Goal: Task Accomplishment & Management: Complete application form

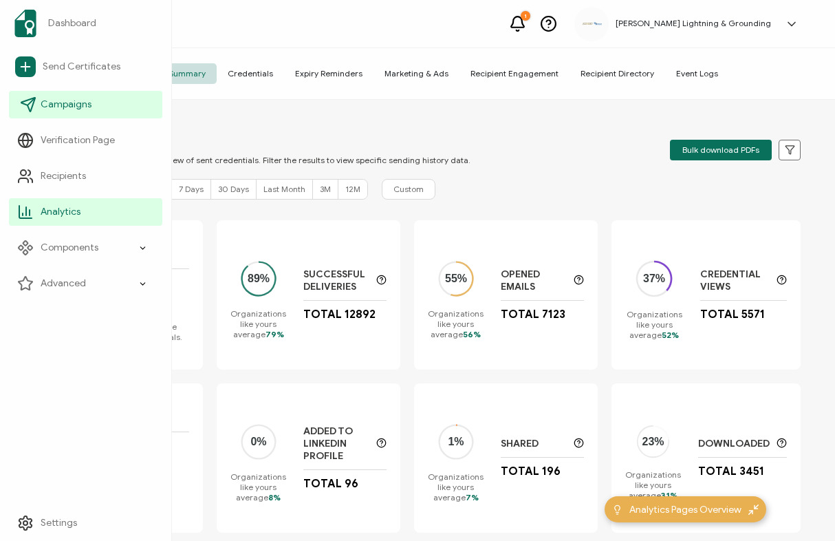
click at [69, 103] on span "Campaigns" at bounding box center [66, 105] width 51 height 14
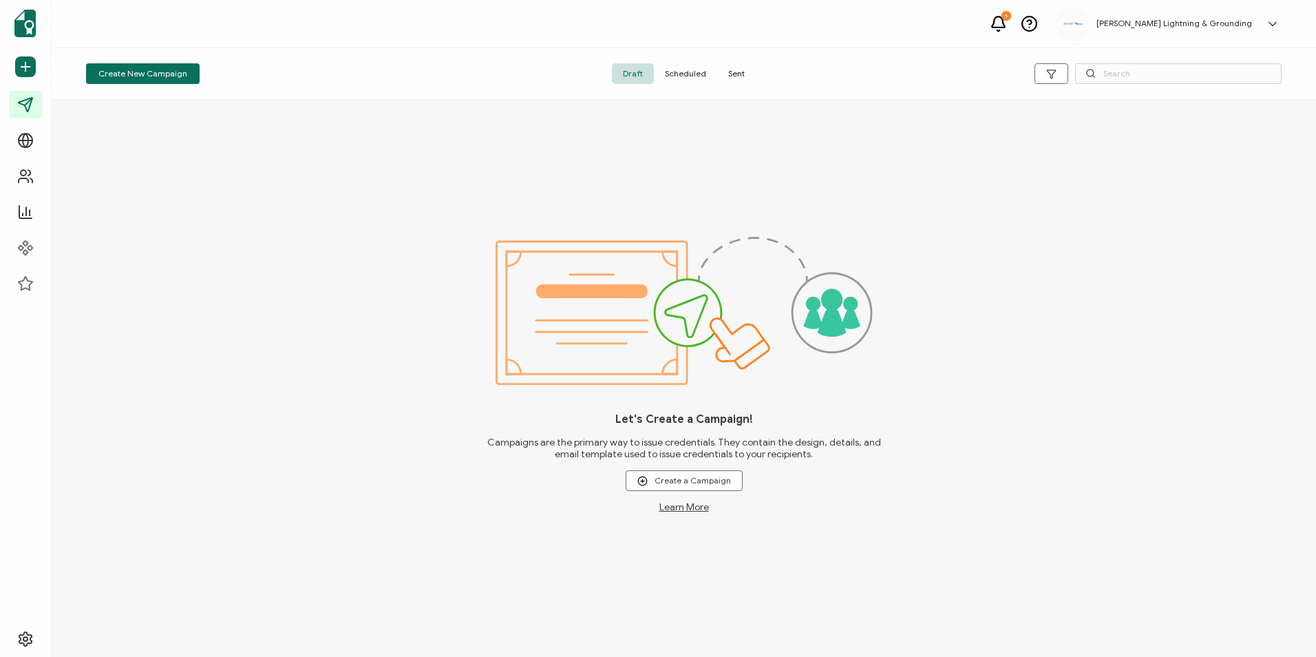
click at [737, 69] on span "Sent" at bounding box center [736, 73] width 39 height 21
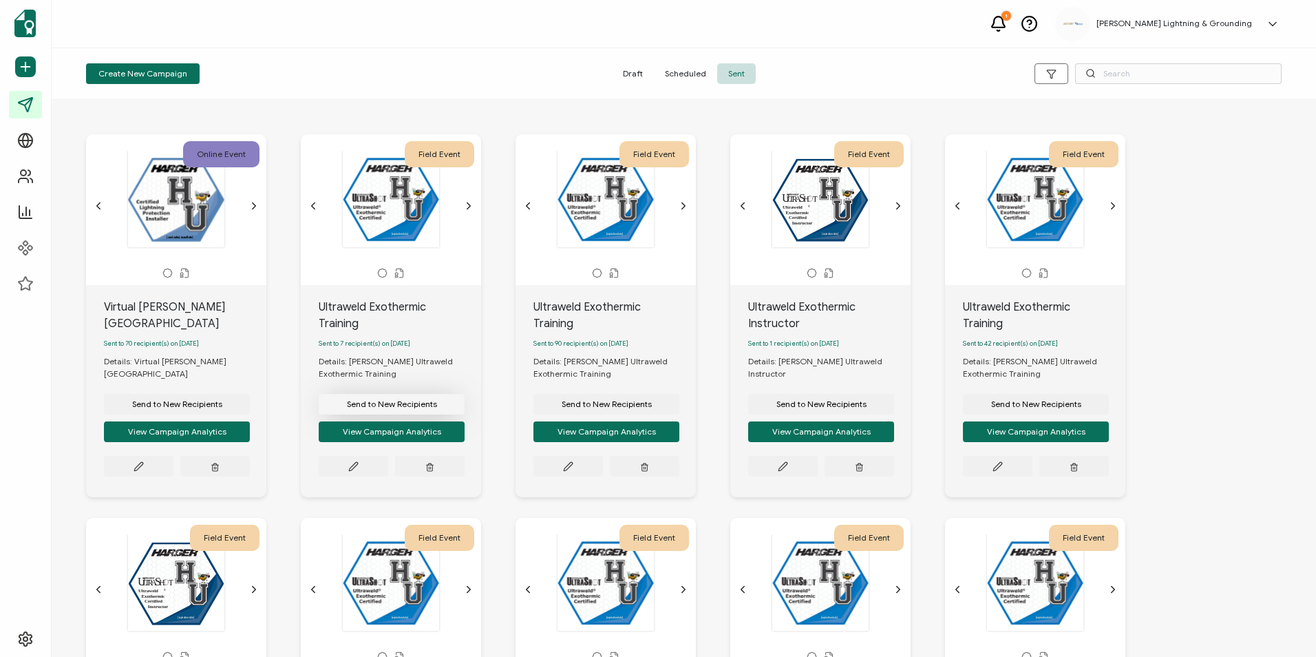
click at [222, 400] on span "Send to New Recipients" at bounding box center [177, 404] width 90 height 8
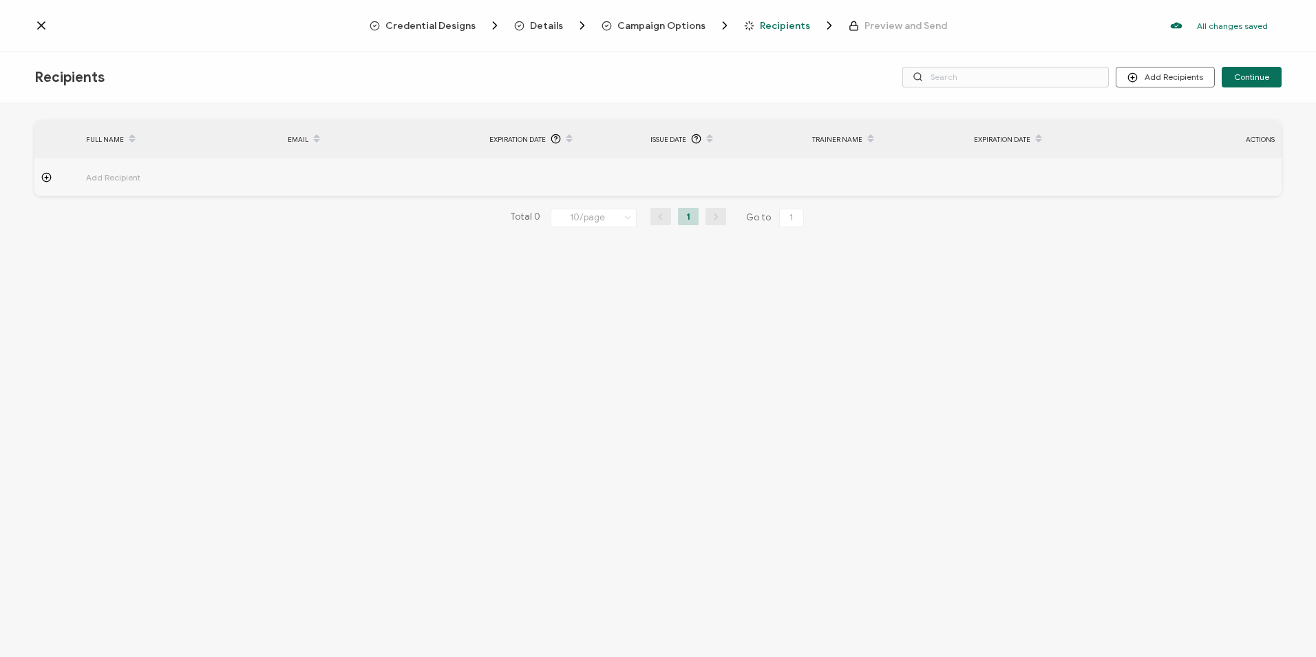
click at [541, 29] on span "Details" at bounding box center [546, 26] width 33 height 10
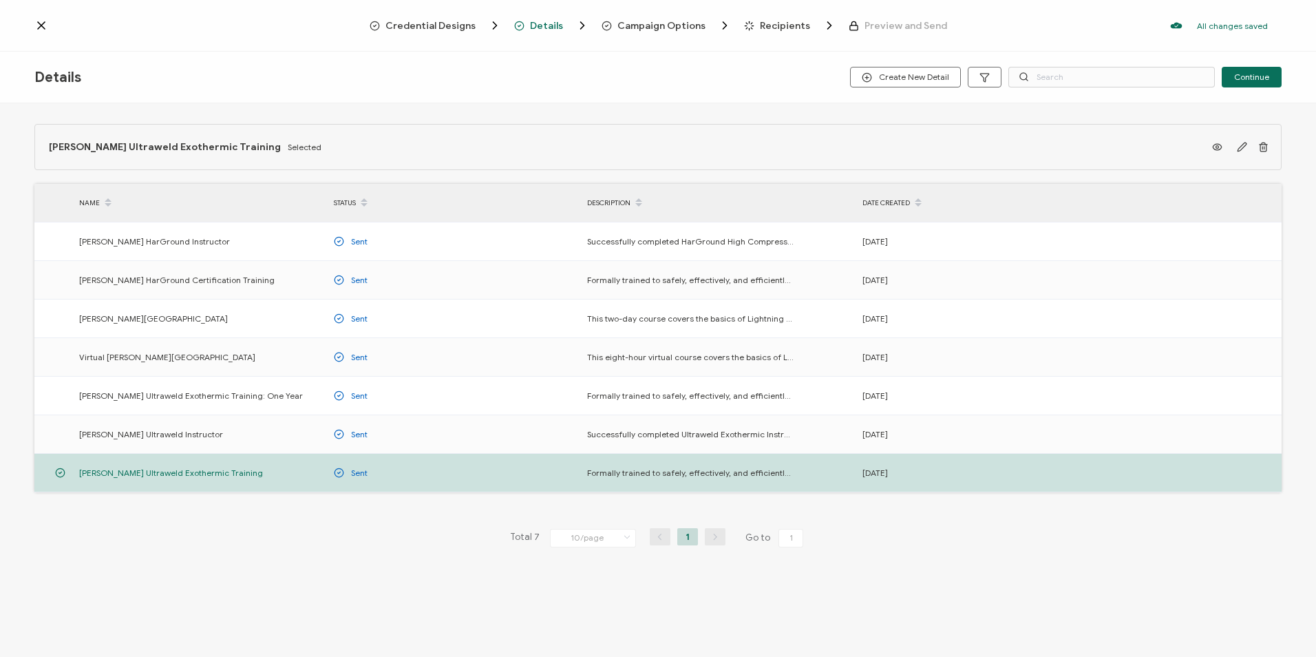
click at [638, 30] on span "Campaign Options" at bounding box center [661, 26] width 88 height 10
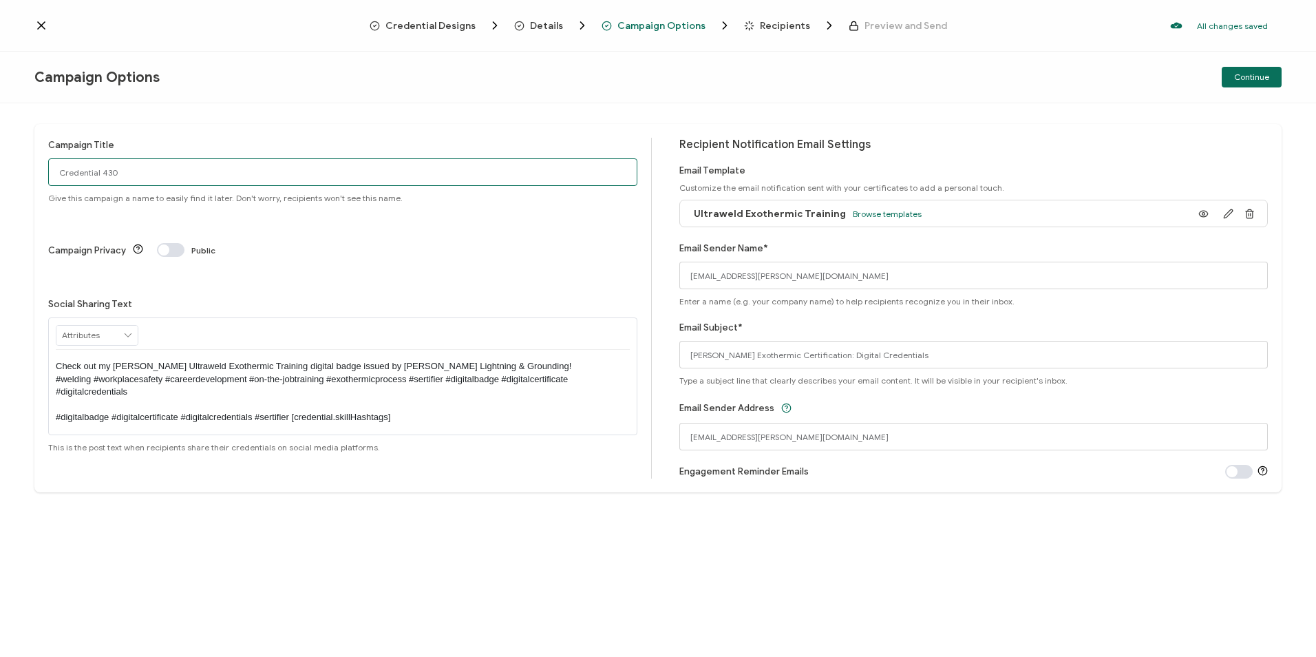
click at [127, 174] on input "Credential 430" at bounding box center [342, 172] width 589 height 28
drag, startPoint x: 103, startPoint y: 171, endPoint x: 24, endPoint y: 171, distance: 78.5
click at [24, 171] on div "Campaign Title Credential 430 Give this campaign a name to easily find it later…" at bounding box center [658, 379] width 1316 height 553
type input "Ultraweld Exothermic Training"
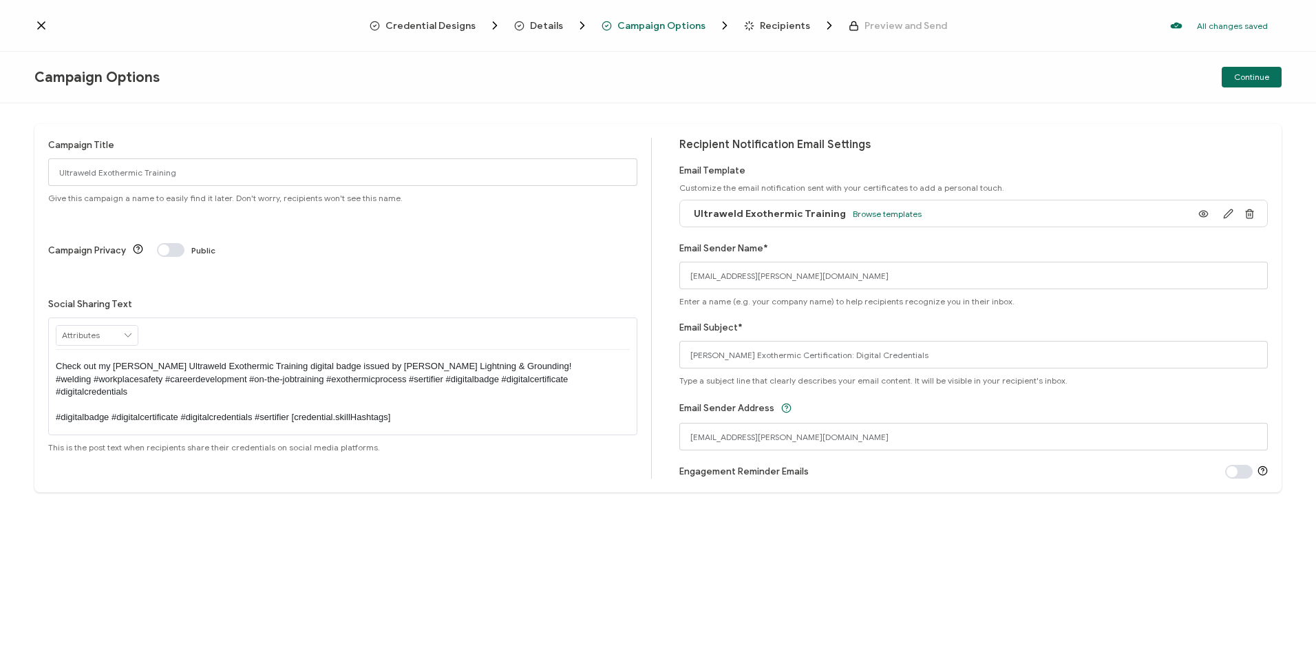
click at [762, 30] on span "Recipients" at bounding box center [785, 26] width 50 height 10
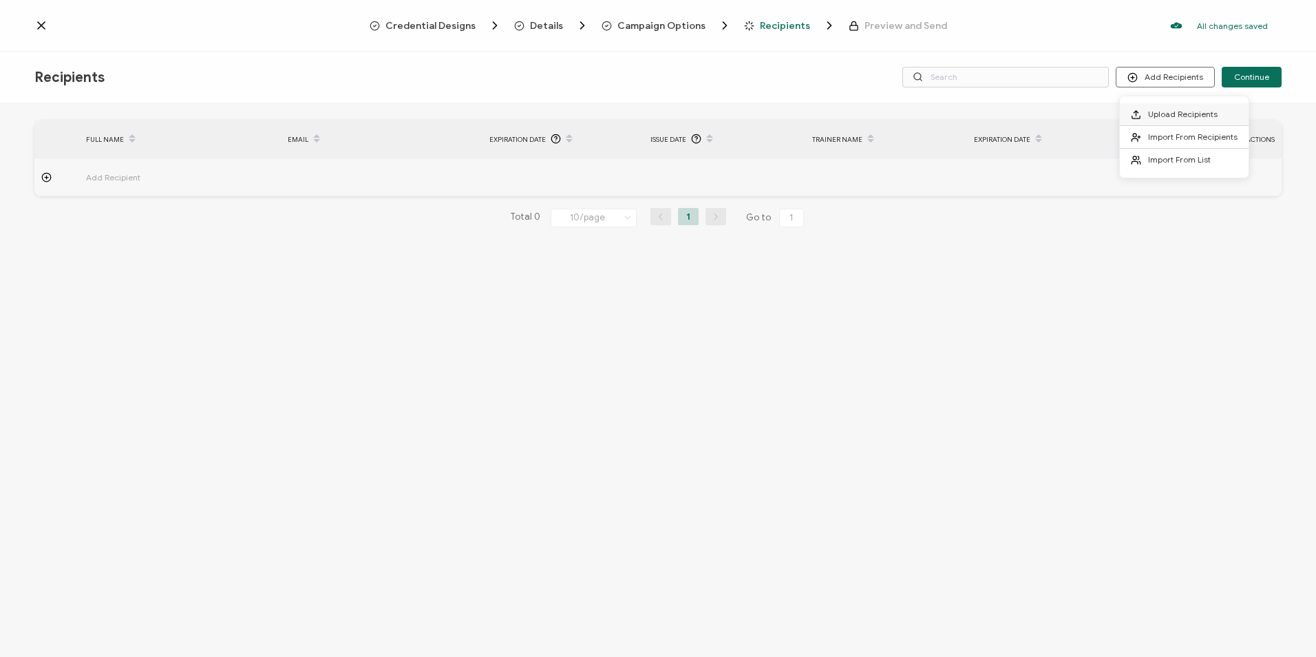
click at [835, 118] on span "Upload Recipients" at bounding box center [1183, 114] width 70 height 10
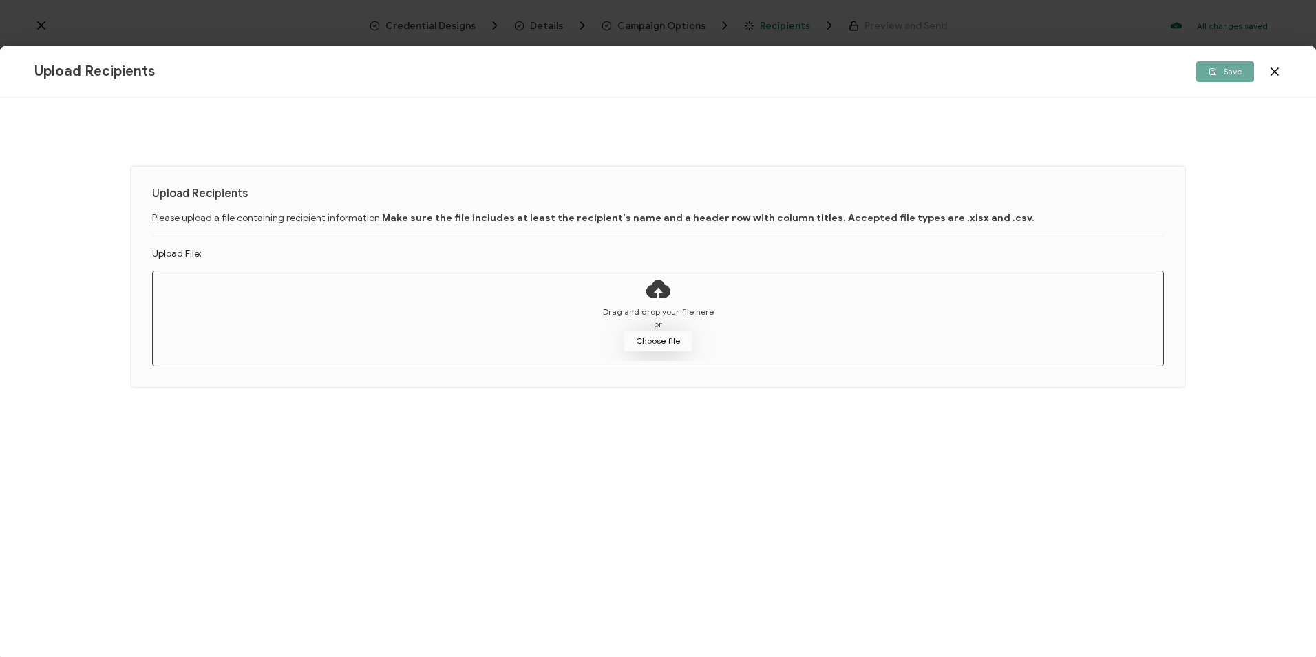
click at [675, 341] on button "Choose file" at bounding box center [658, 340] width 69 height 21
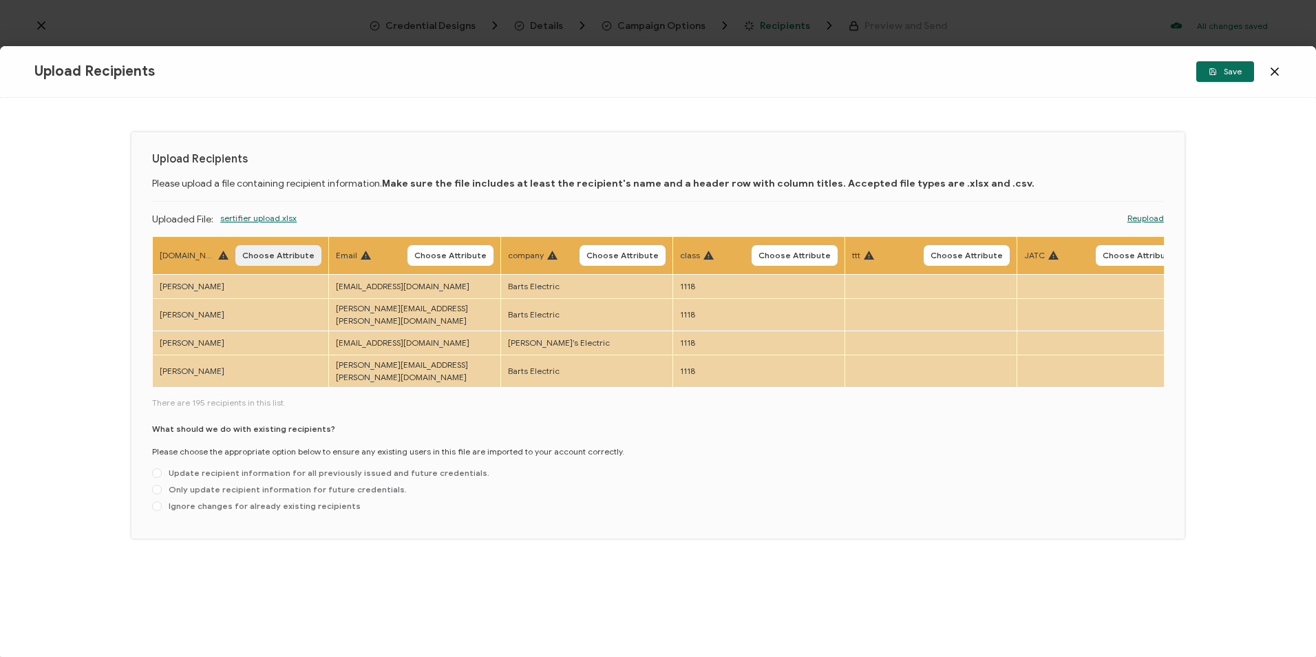
click at [277, 257] on span "Choose Attribute" at bounding box center [278, 255] width 72 height 8
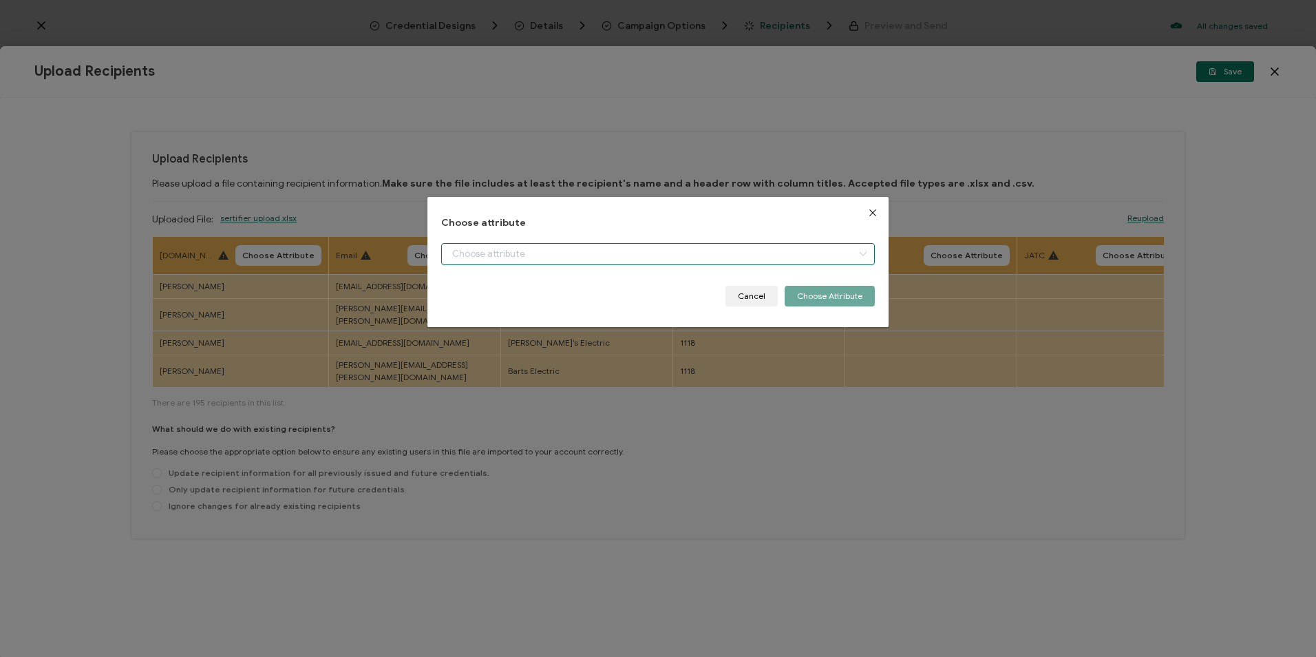
click at [497, 259] on input "dialog" at bounding box center [657, 254] width 433 height 22
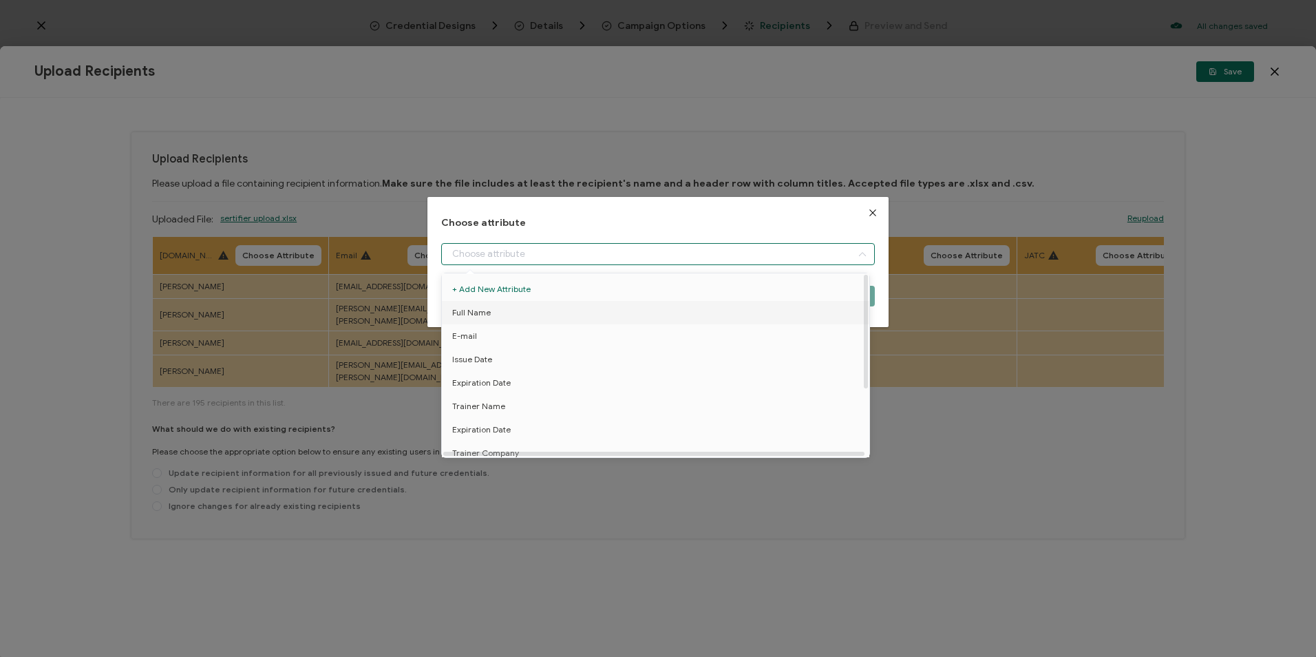
click at [502, 308] on li "Full Name" at bounding box center [657, 312] width 439 height 23
type input "Full Name"
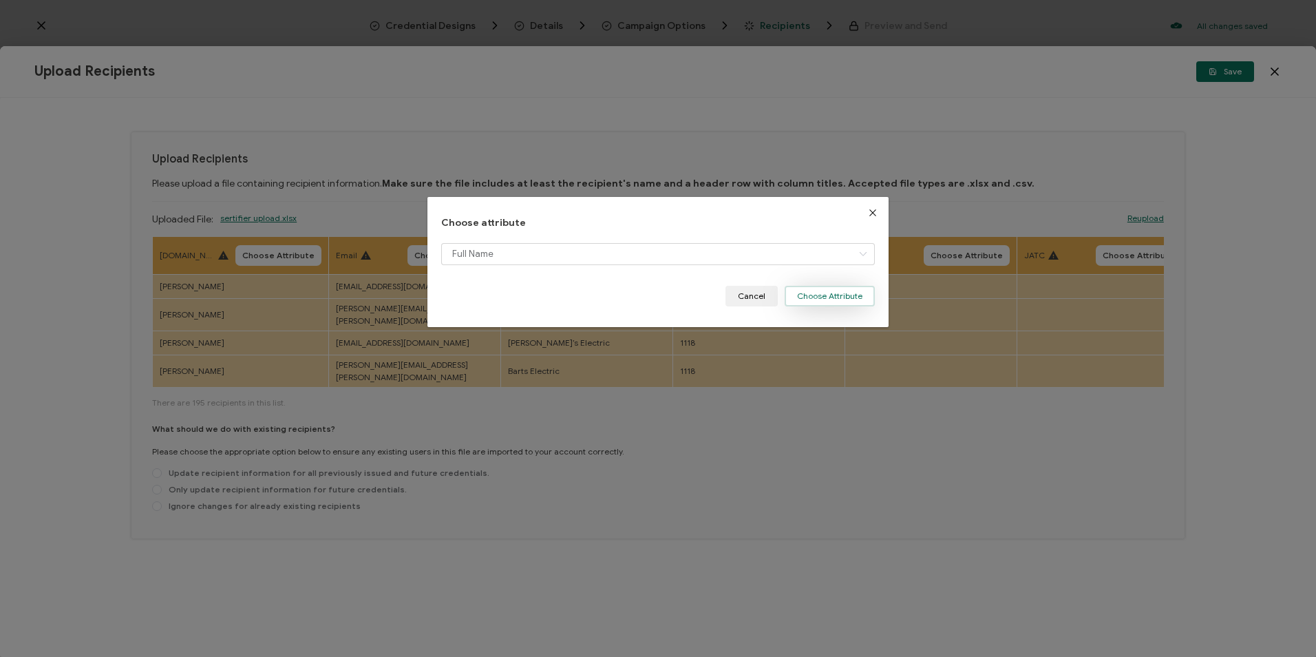
click at [835, 294] on button "Choose Attribute" at bounding box center [830, 296] width 90 height 21
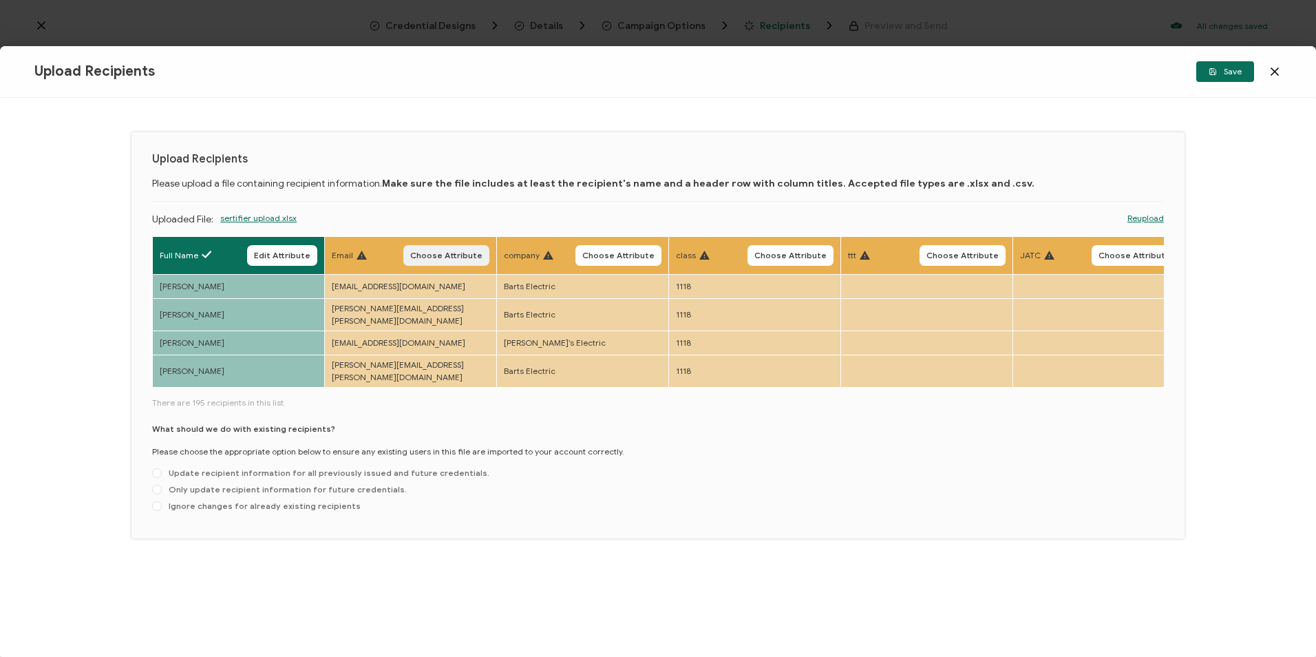
click at [458, 256] on span "Choose Attribute" at bounding box center [446, 255] width 72 height 8
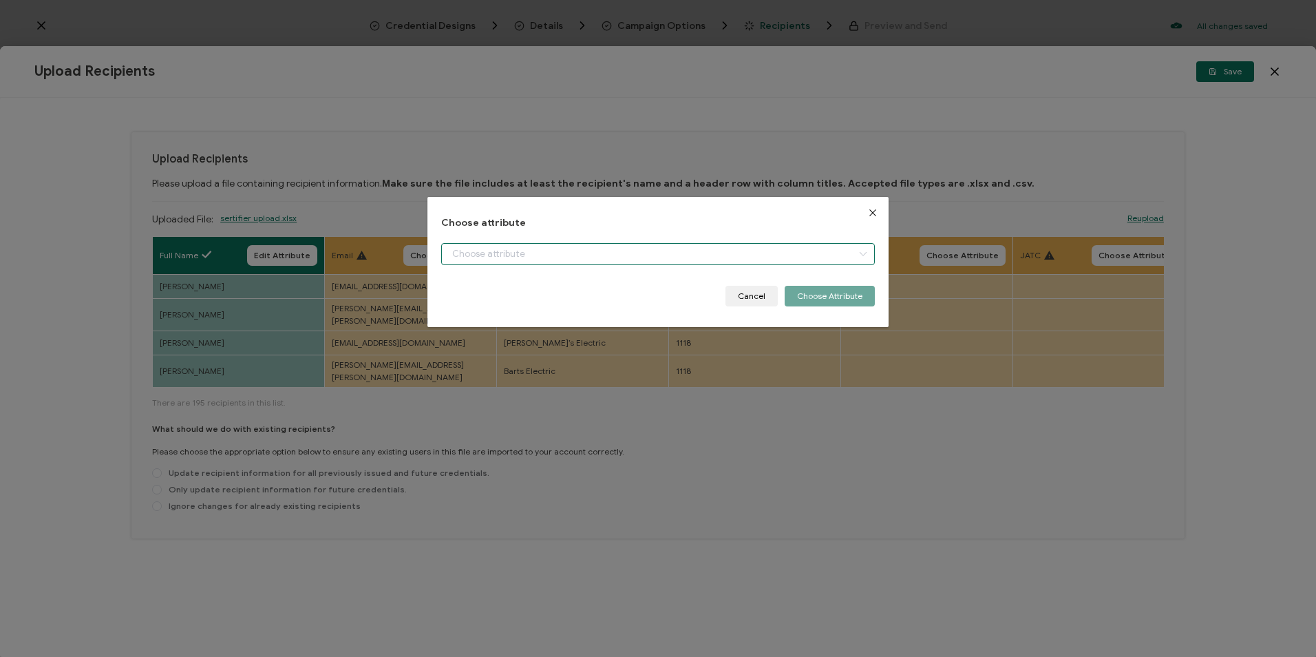
click at [555, 260] on input "dialog" at bounding box center [657, 254] width 433 height 22
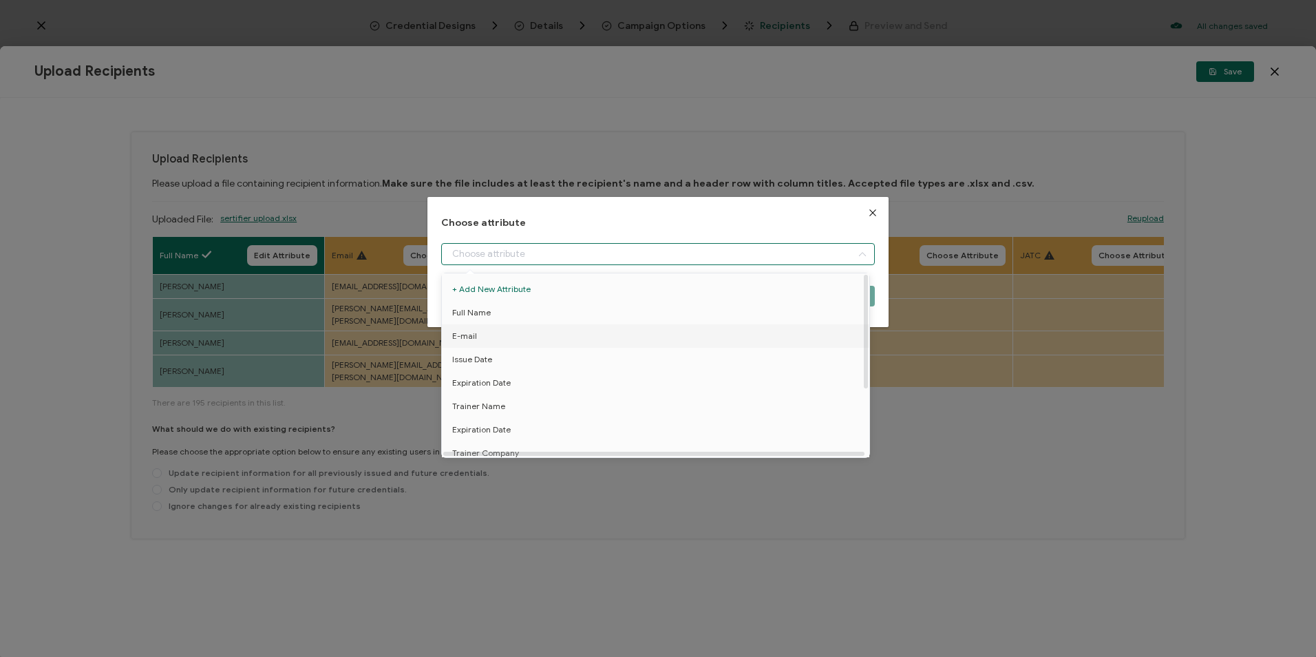
click at [533, 330] on li "E-mail" at bounding box center [657, 335] width 439 height 23
type input "E-mail"
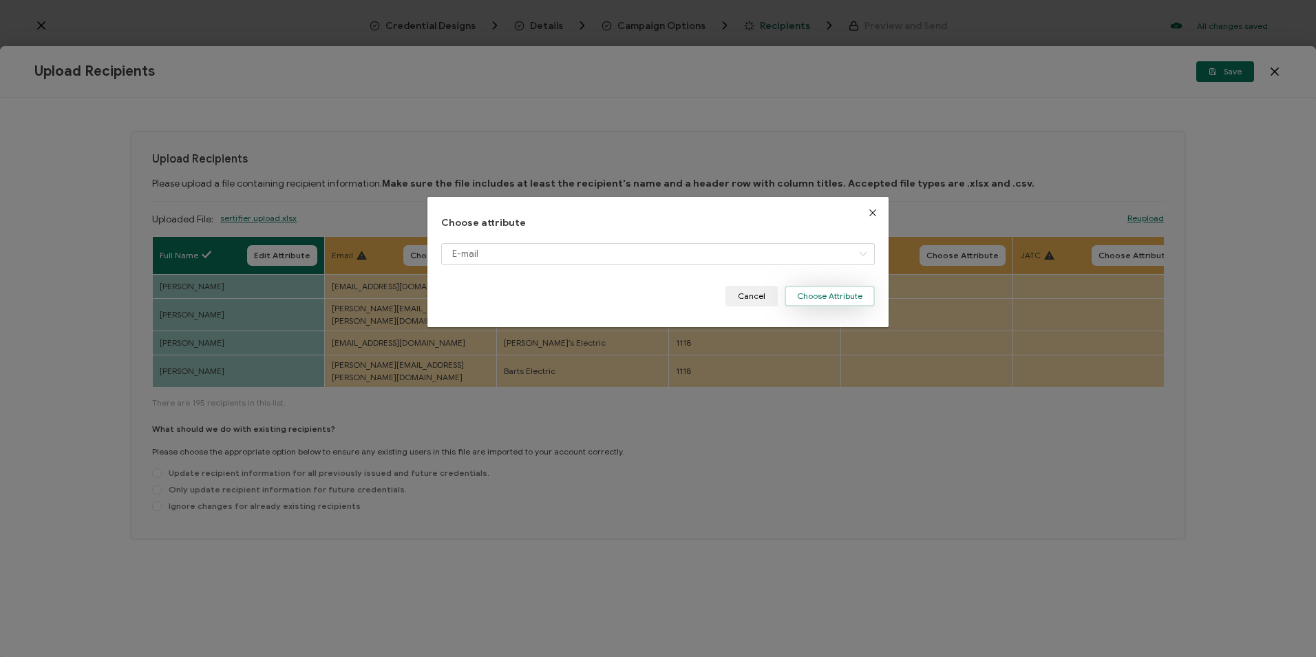
click at [822, 296] on button "Choose Attribute" at bounding box center [830, 296] width 90 height 21
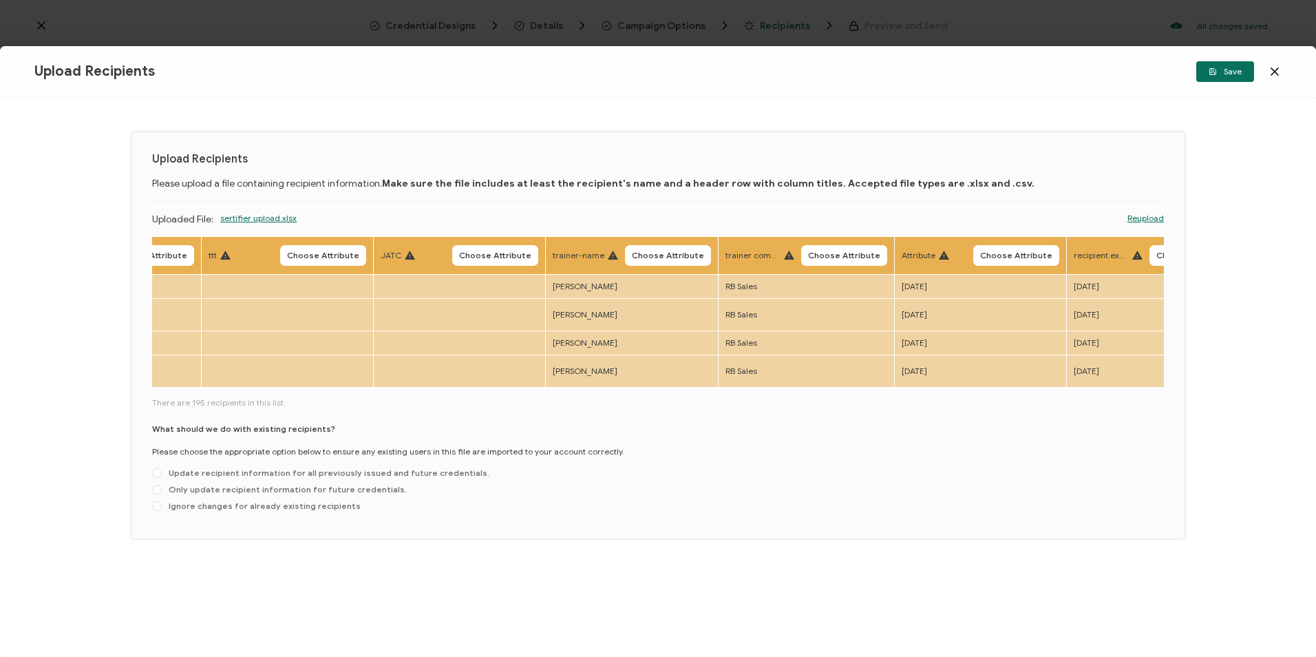
scroll to position [0, 710]
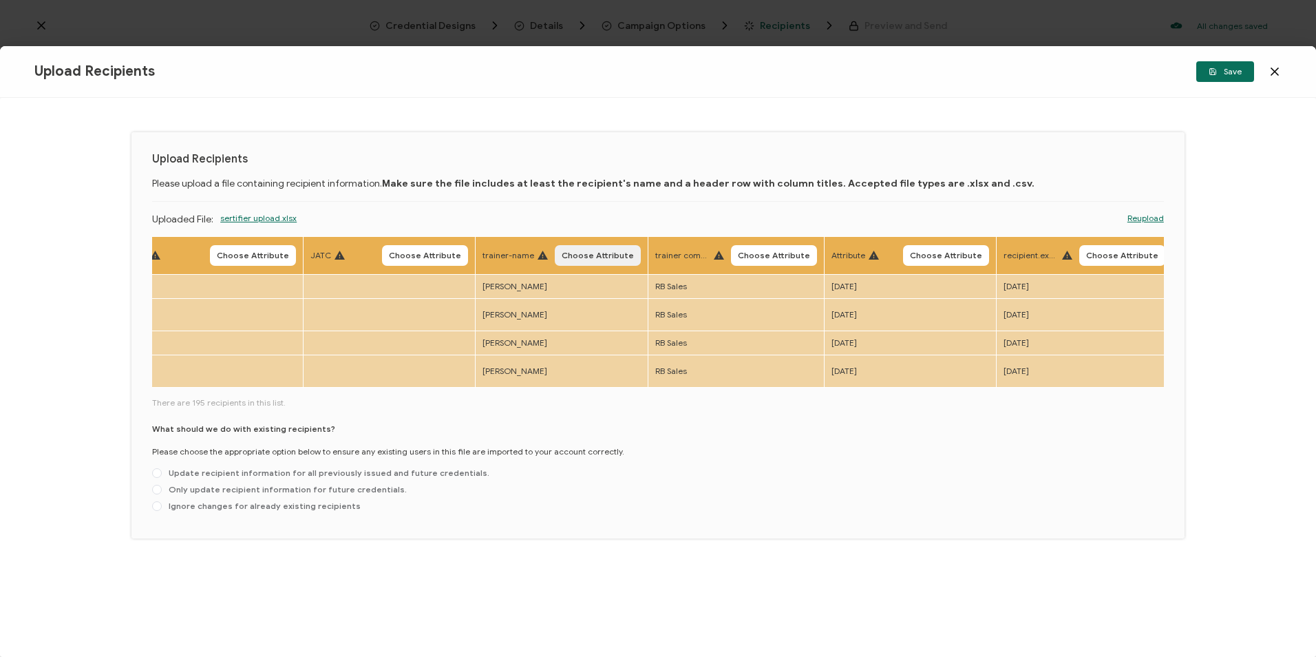
click at [598, 256] on span "Choose Attribute" at bounding box center [598, 255] width 72 height 8
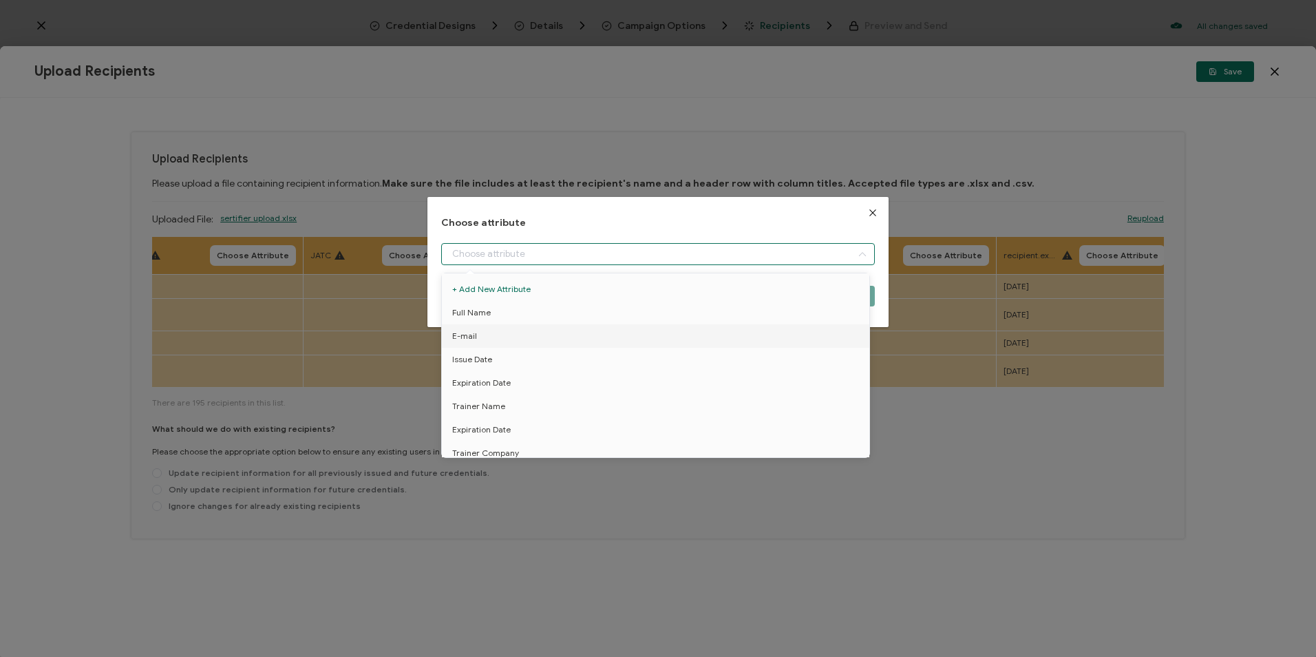
click at [638, 262] on input "dialog" at bounding box center [657, 254] width 433 height 22
click at [524, 399] on li "Trainer Name" at bounding box center [657, 405] width 439 height 23
type input "Trainer Name"
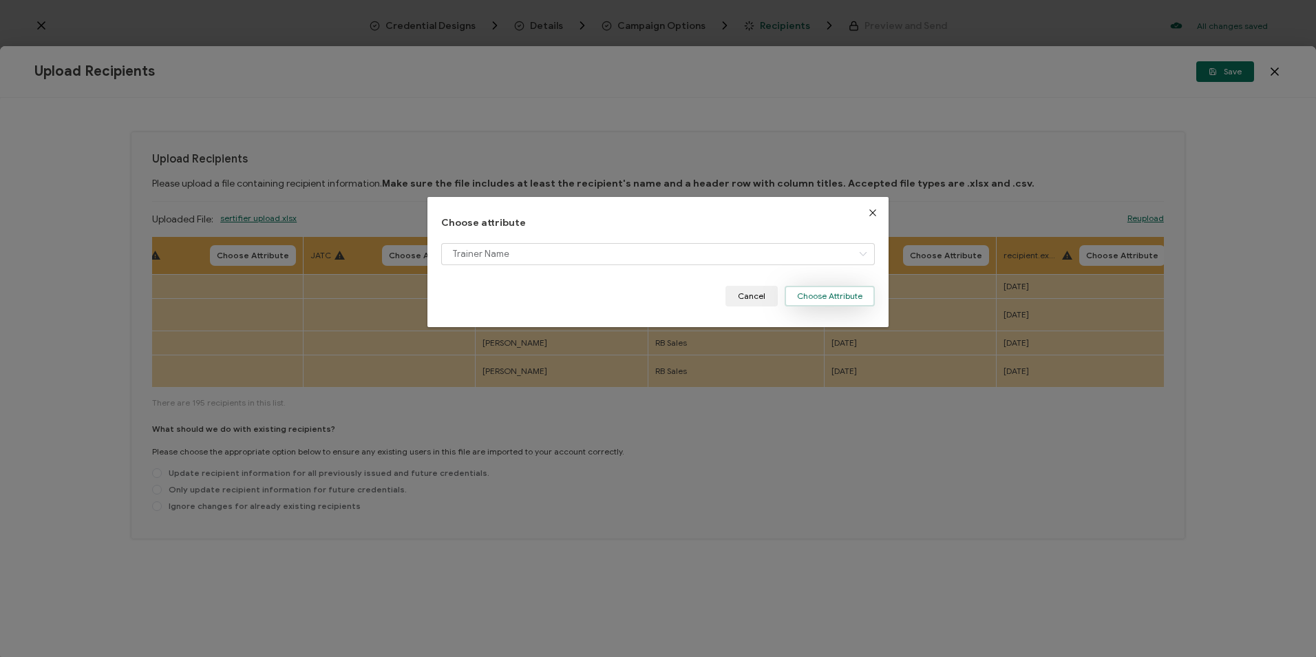
click at [807, 296] on button "Choose Attribute" at bounding box center [830, 296] width 90 height 21
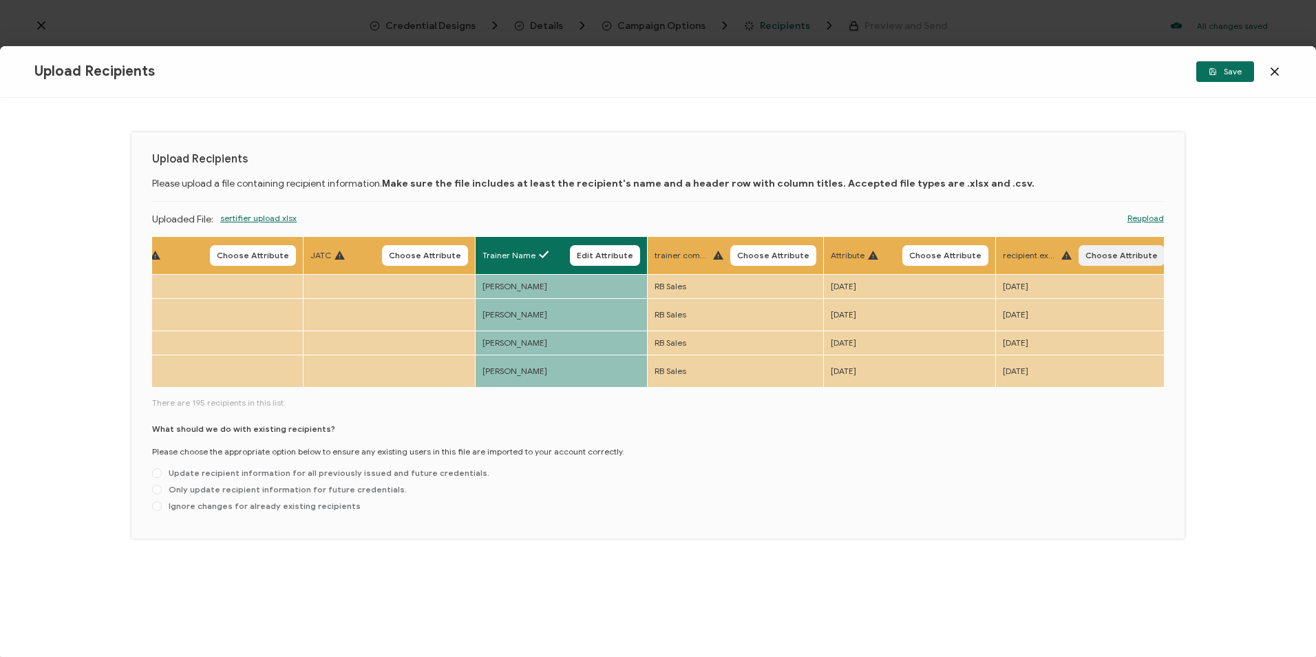
click at [835, 251] on span "Choose Attribute" at bounding box center [1121, 255] width 72 height 8
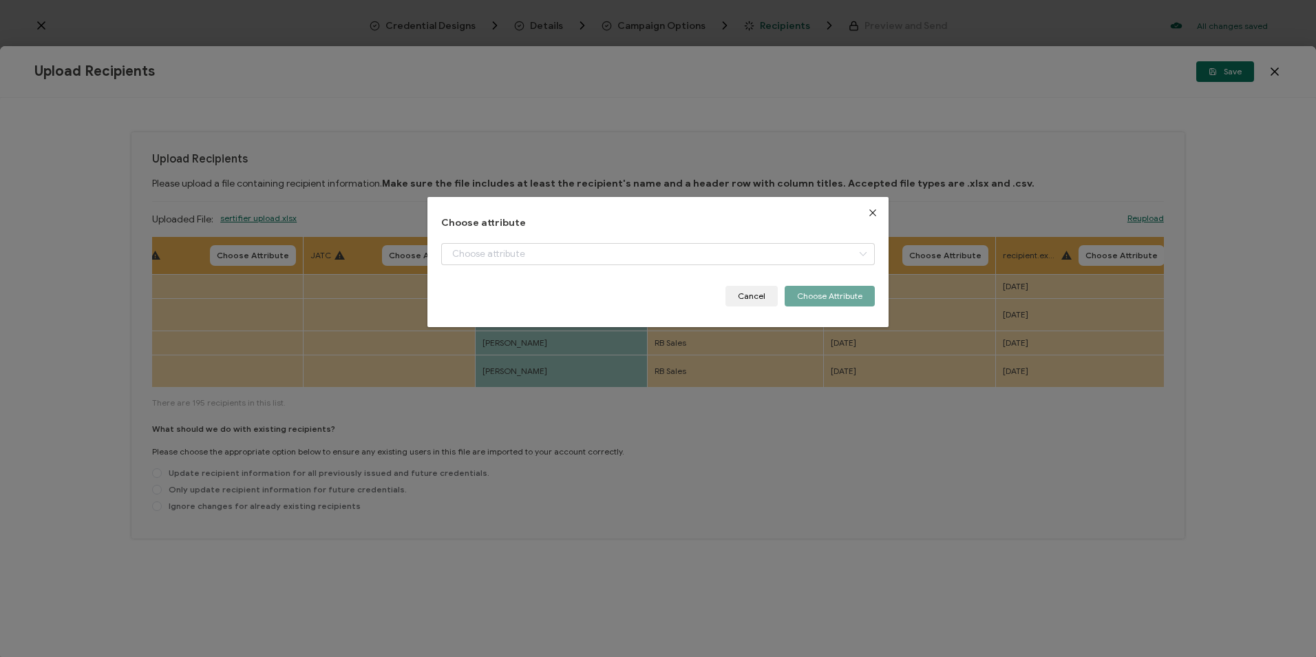
click at [539, 268] on div "dialog" at bounding box center [657, 264] width 433 height 43
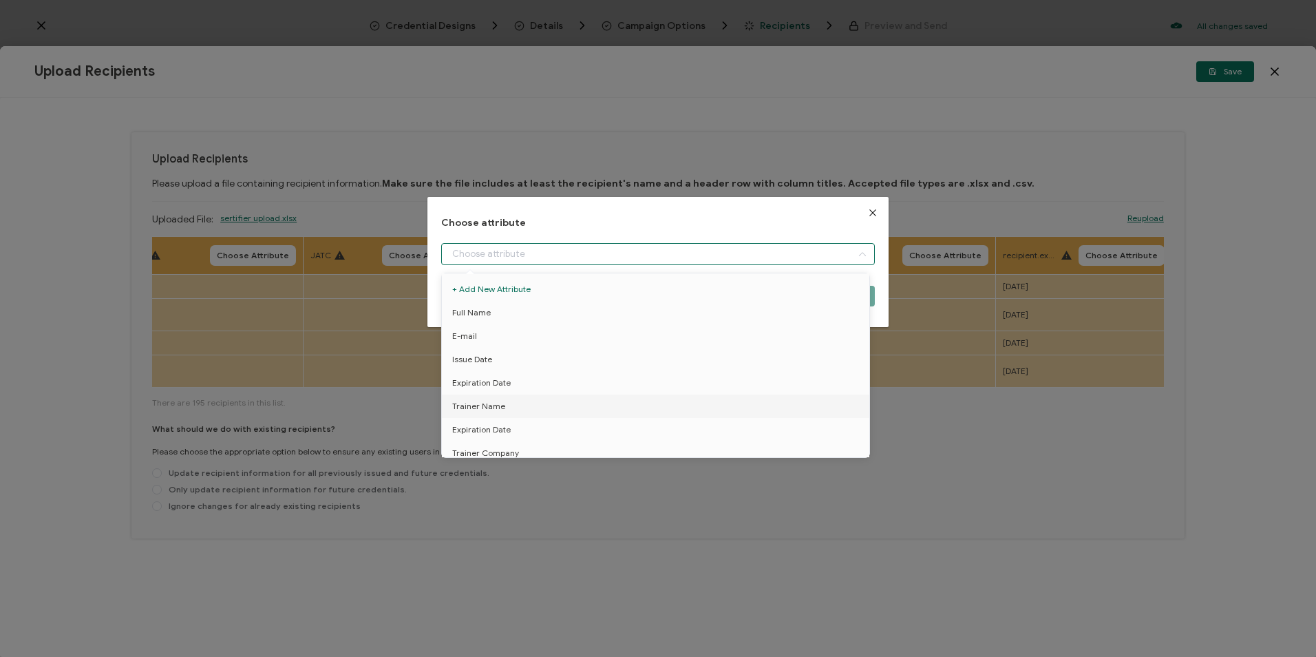
click at [534, 258] on input "dialog" at bounding box center [657, 254] width 433 height 22
click at [513, 425] on li "Expiration Date" at bounding box center [657, 429] width 439 height 23
type input "Expiration Date"
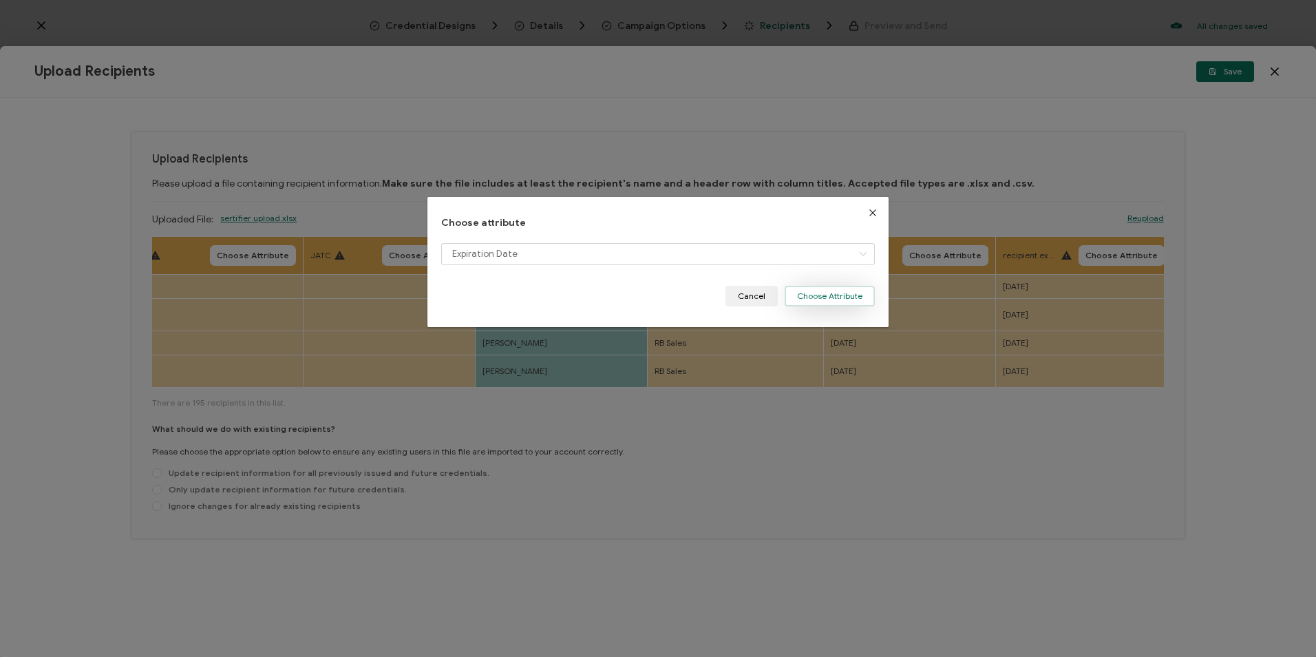
click at [835, 288] on button "Choose Attribute" at bounding box center [830, 296] width 90 height 21
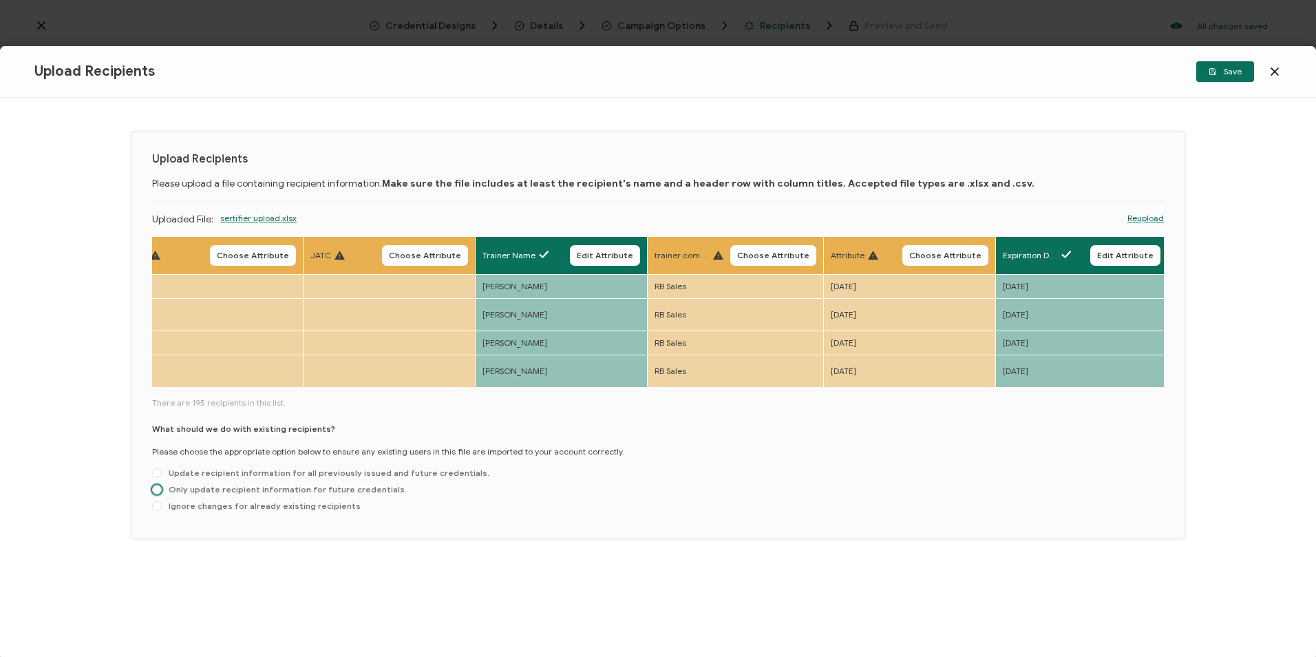
click at [301, 484] on span "Only update recipient information for future credentials." at bounding box center [284, 489] width 245 height 10
click at [162, 485] on input "Only update recipient information for future credentials." at bounding box center [157, 490] width 10 height 11
radio input "true"
click at [835, 72] on button "Save" at bounding box center [1225, 71] width 58 height 21
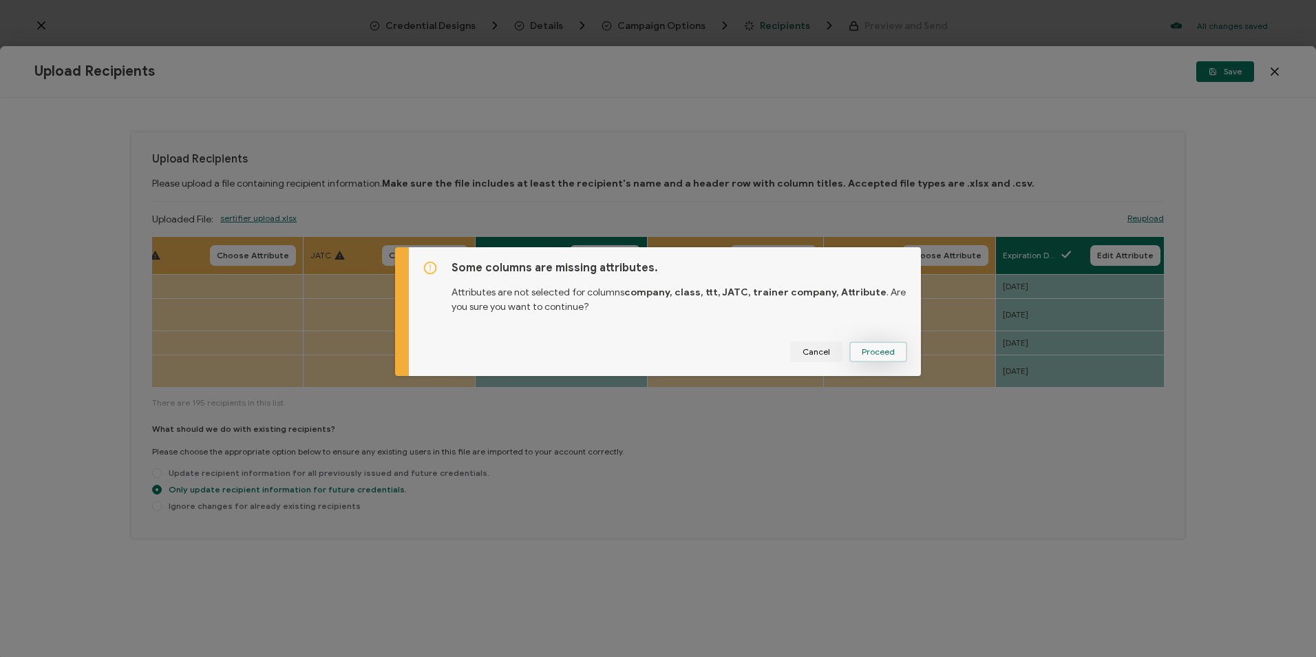
click at [835, 352] on span "Proceed" at bounding box center [878, 352] width 33 height 8
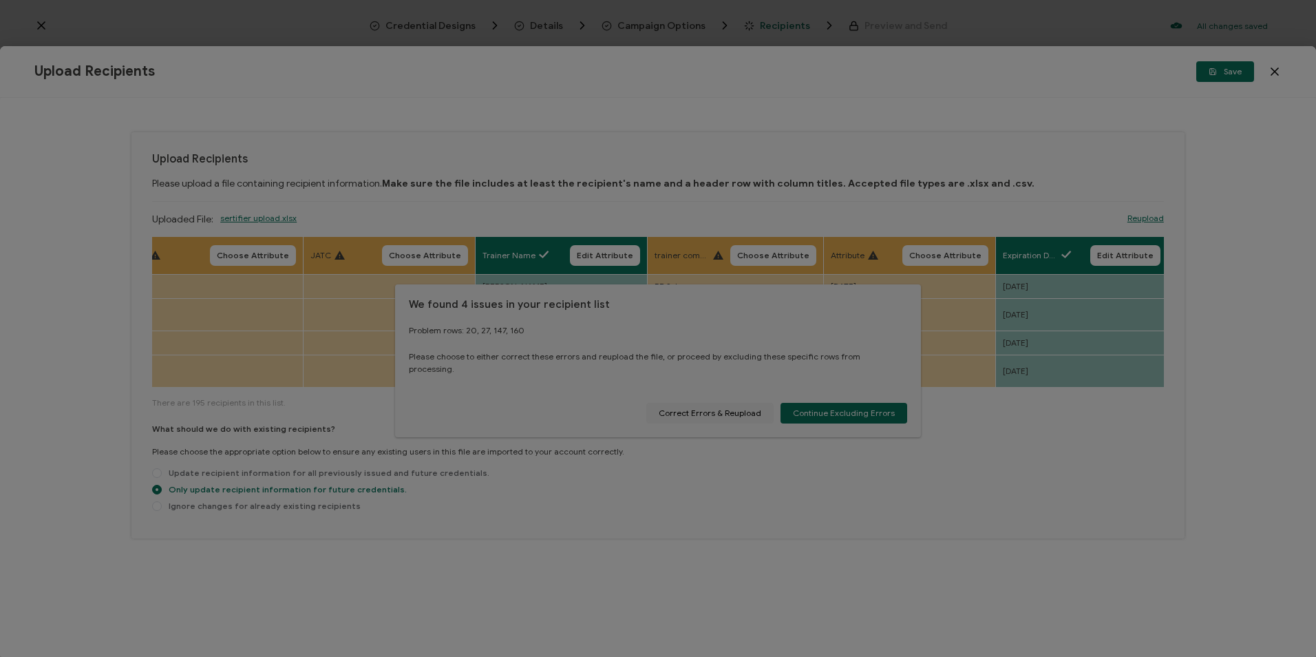
click at [734, 408] on div at bounding box center [658, 328] width 1316 height 657
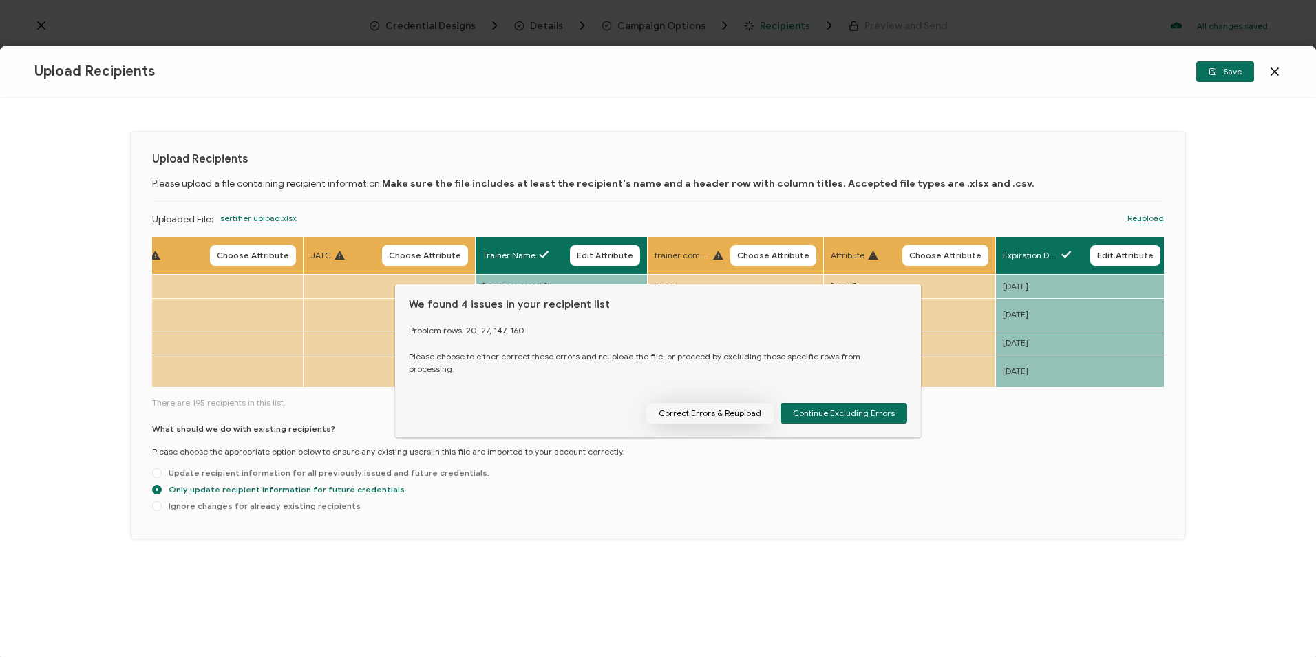
click at [717, 406] on button "Correct Errors & Reupload" at bounding box center [709, 413] width 127 height 21
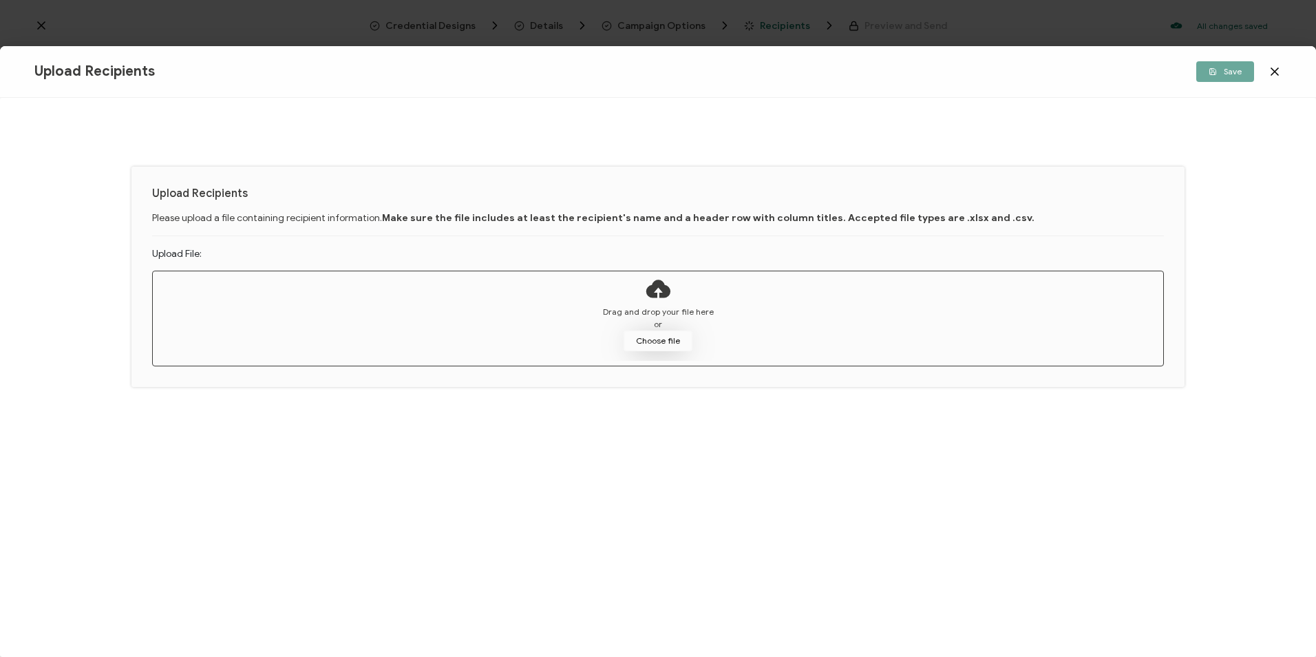
click at [658, 339] on button "Choose file" at bounding box center [658, 340] width 69 height 21
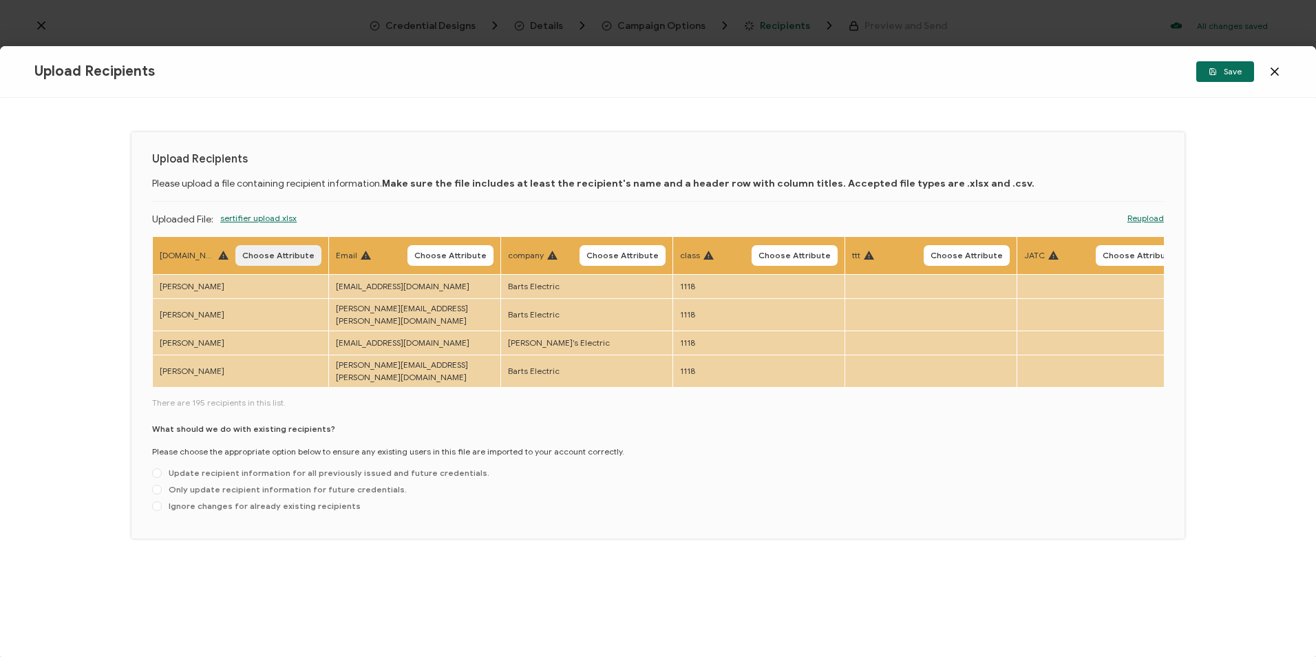
click at [263, 254] on span "Choose Attribute" at bounding box center [278, 255] width 72 height 8
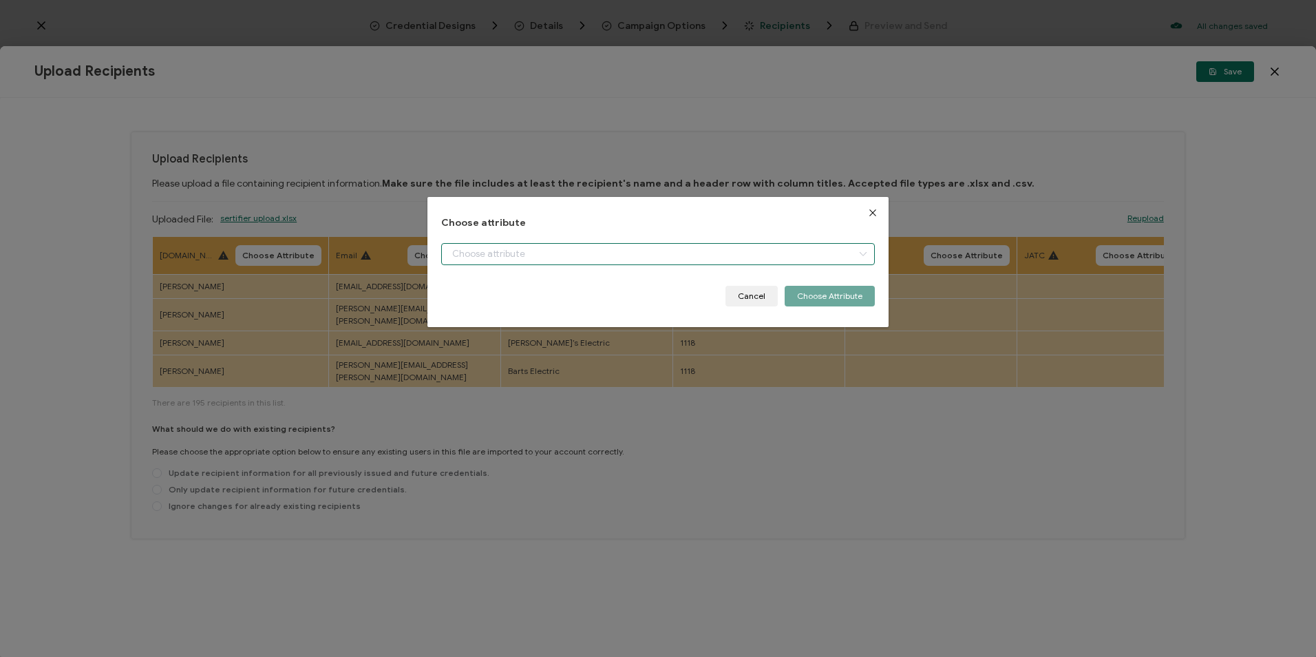
click at [497, 259] on input "dialog" at bounding box center [657, 254] width 433 height 22
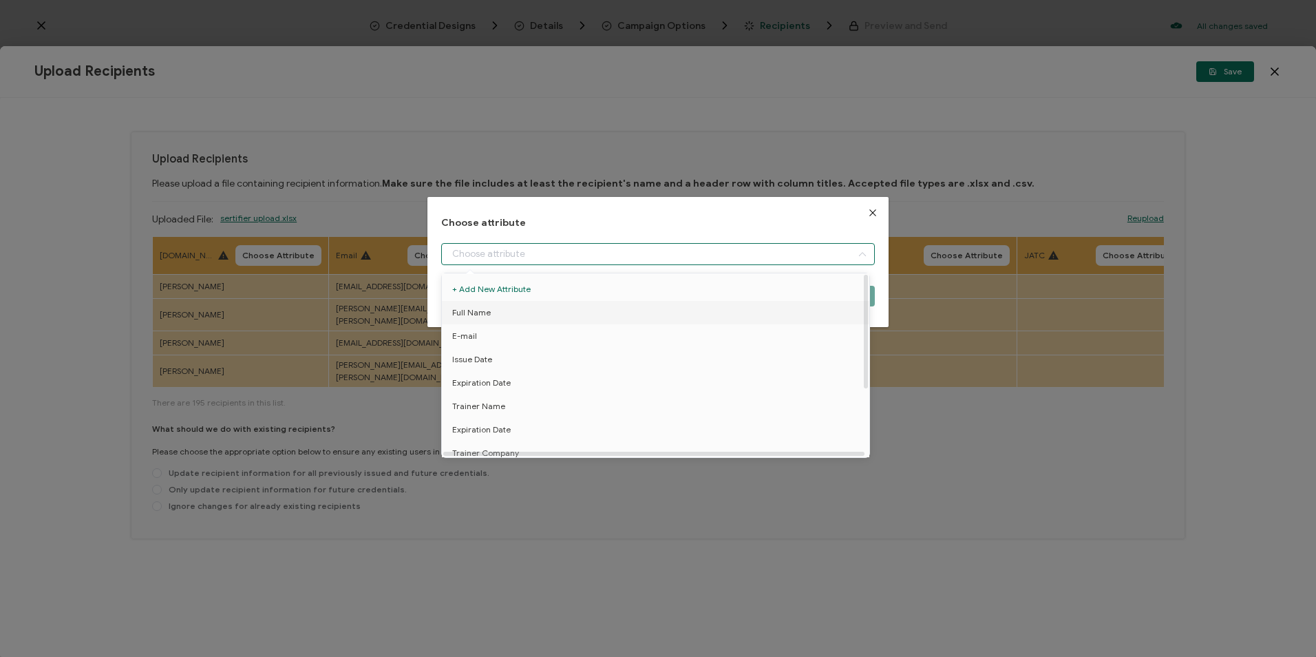
click at [496, 312] on li "Full Name" at bounding box center [657, 312] width 439 height 23
type input "Full Name"
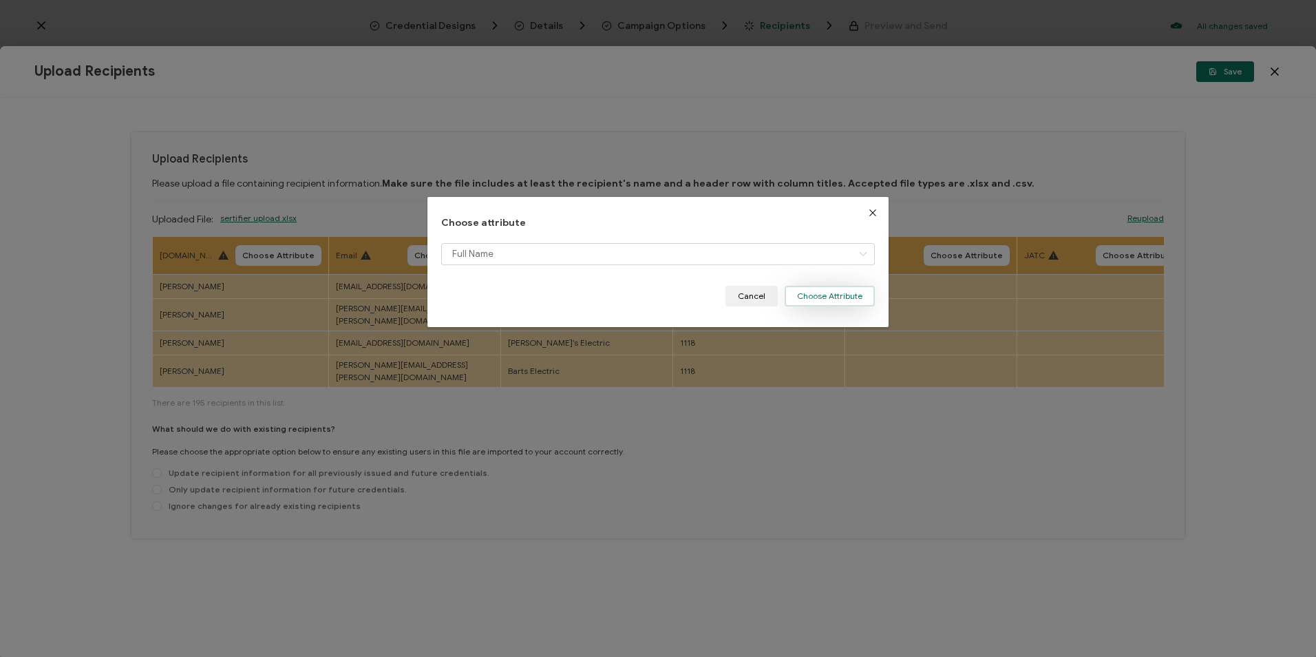
click at [826, 290] on button "Choose Attribute" at bounding box center [830, 296] width 90 height 21
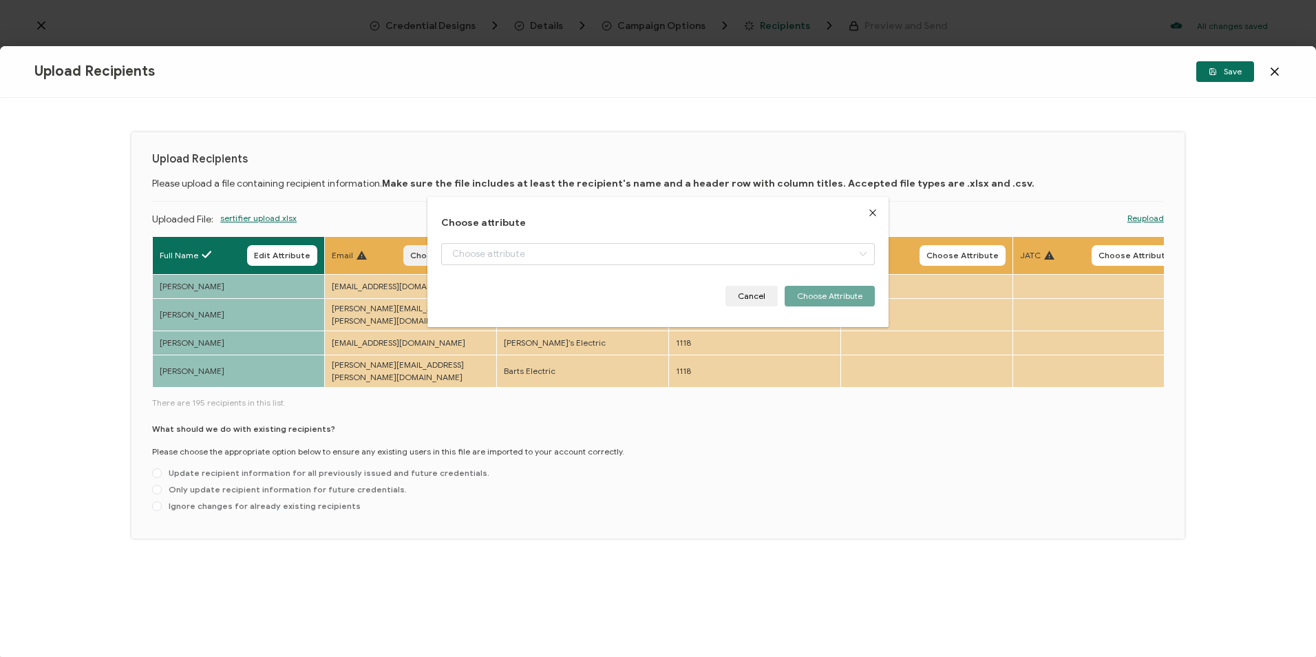
click at [467, 251] on span "Choose Attribute" at bounding box center [446, 255] width 72 height 8
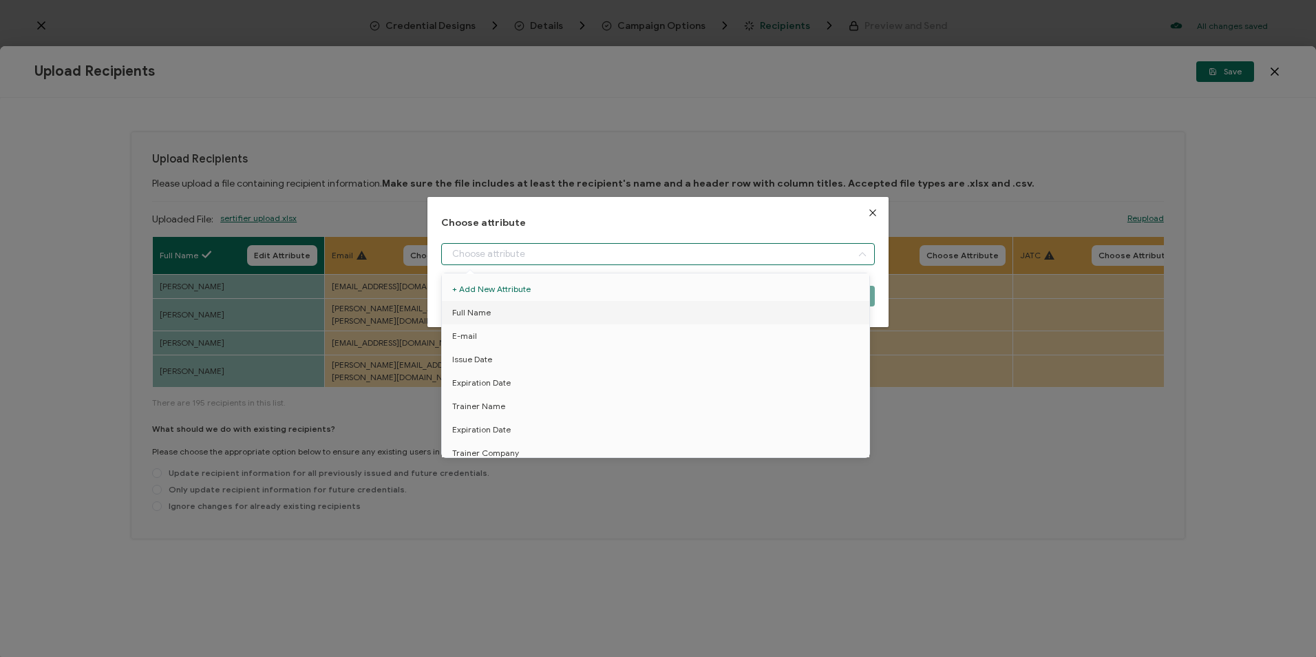
click at [465, 250] on input "dialog" at bounding box center [657, 254] width 433 height 22
click at [480, 336] on li "E-mail" at bounding box center [657, 335] width 439 height 23
type input "E-mail"
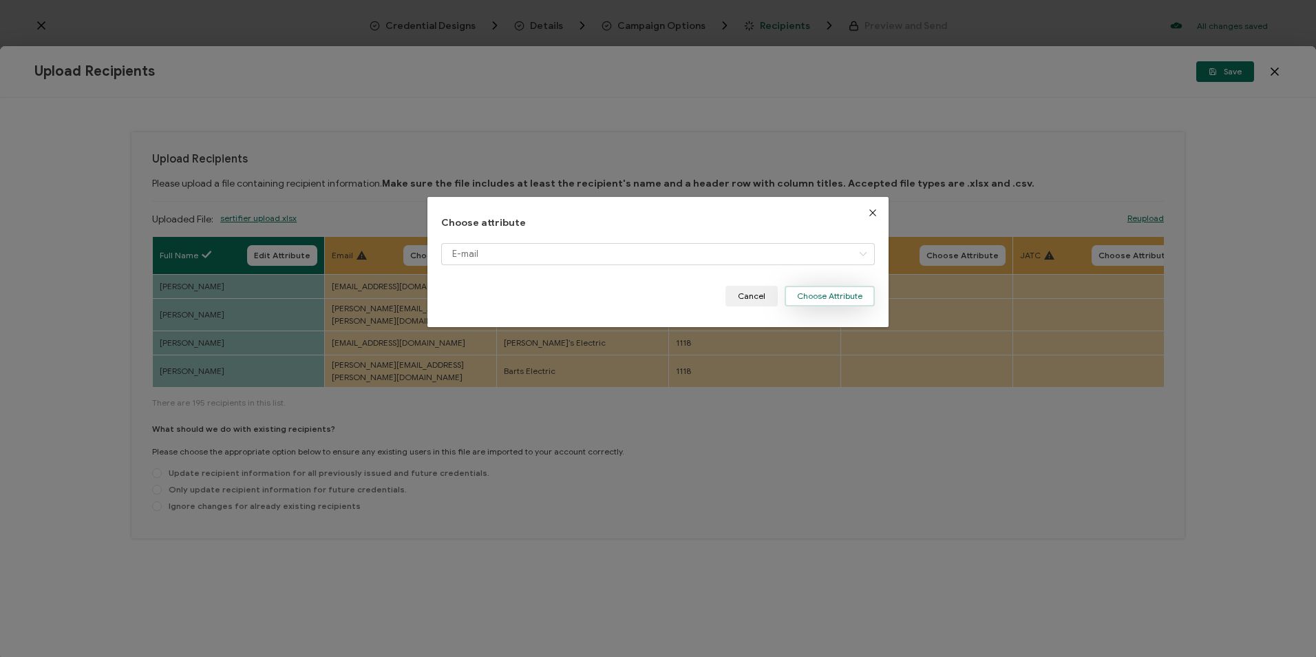
click at [835, 298] on button "Choose Attribute" at bounding box center [830, 296] width 90 height 21
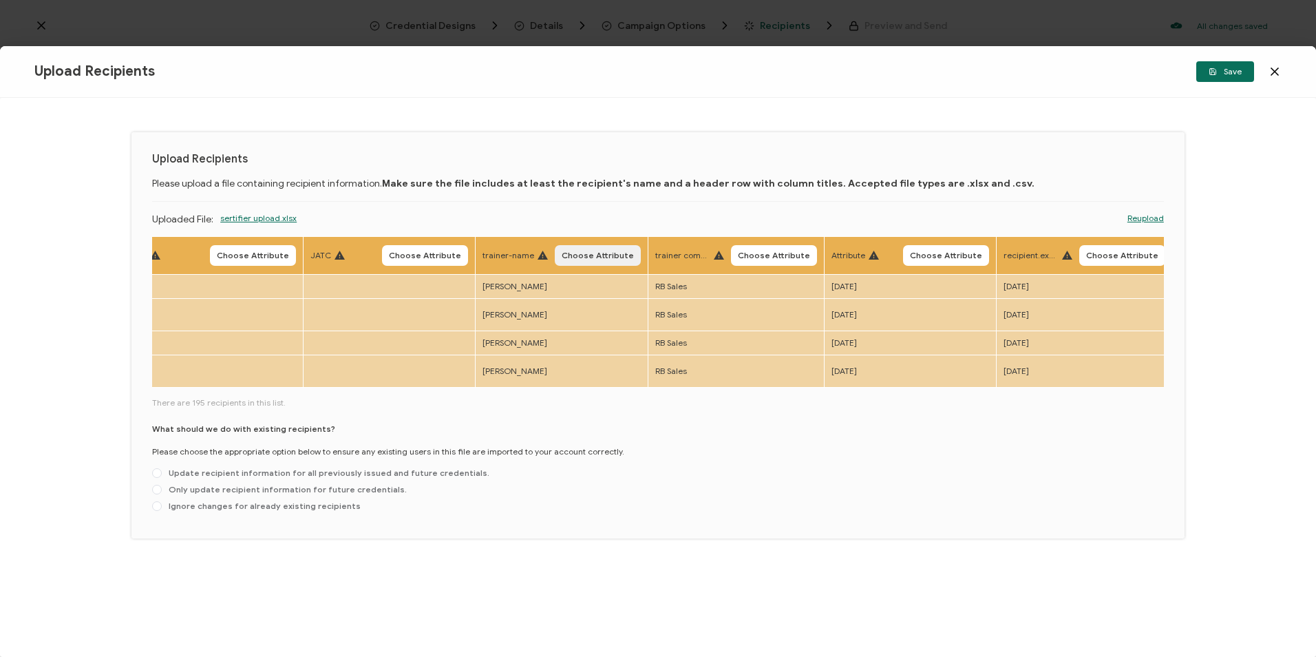
click at [587, 254] on span "Choose Attribute" at bounding box center [598, 255] width 72 height 8
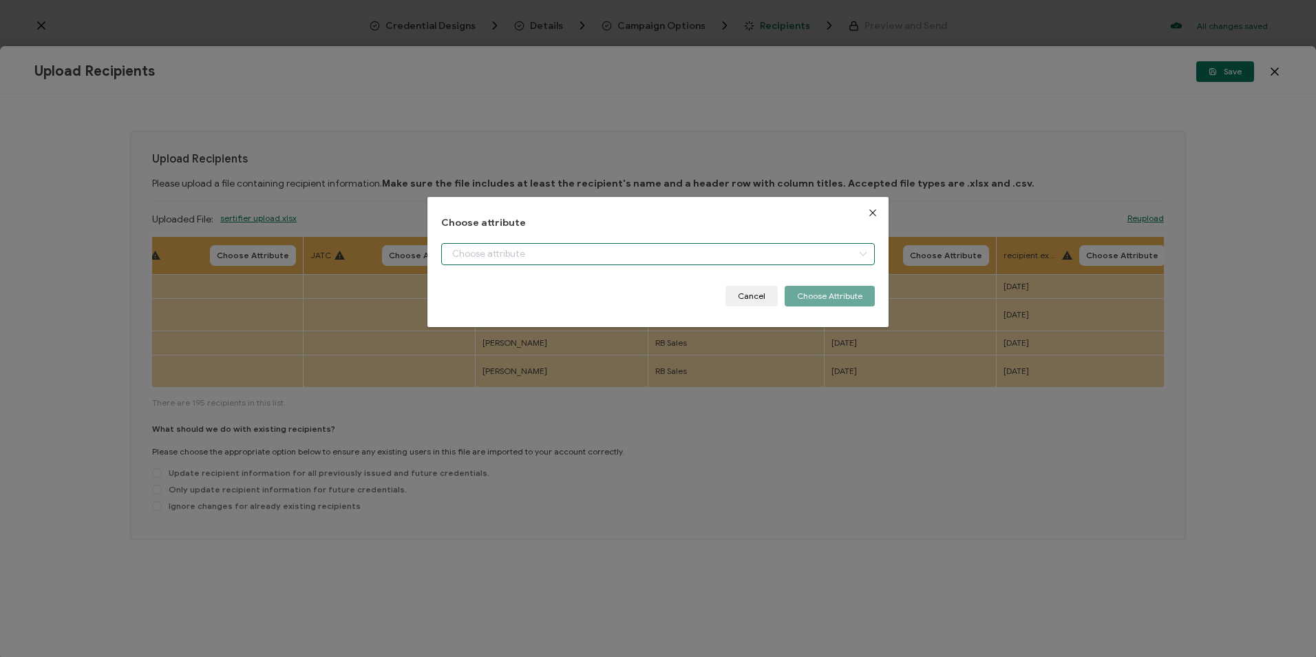
click at [572, 253] on input "dialog" at bounding box center [657, 254] width 433 height 22
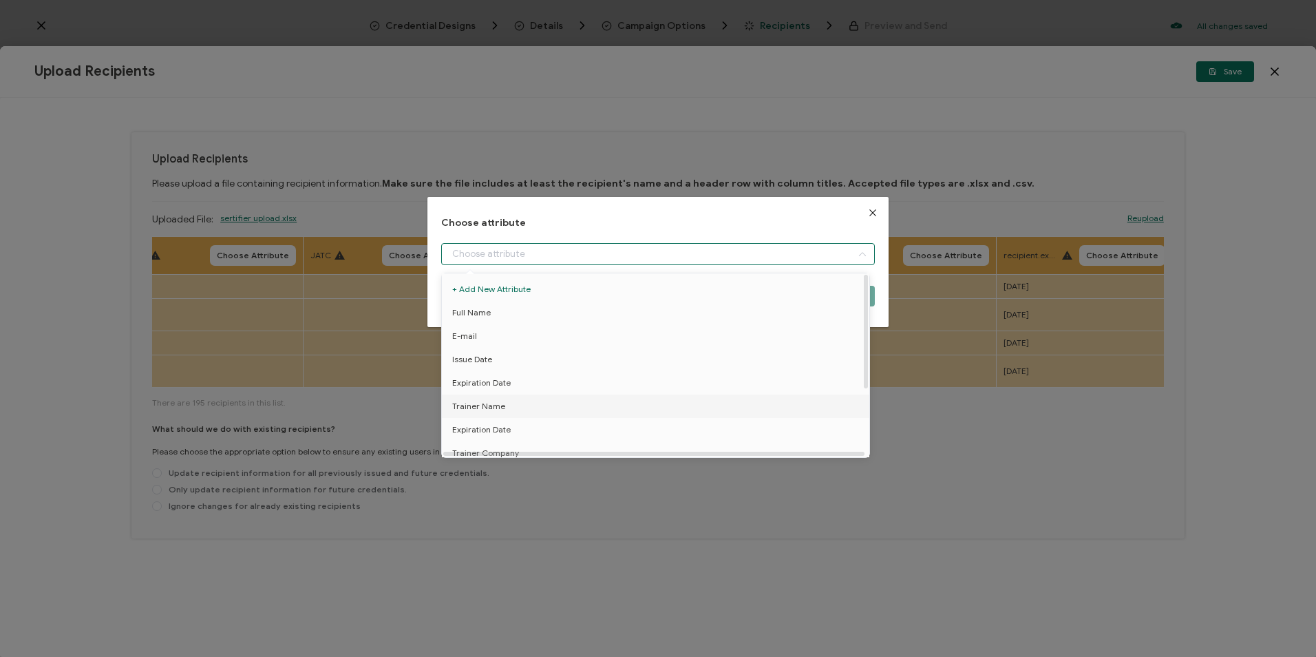
click at [523, 409] on li "Trainer Name" at bounding box center [657, 405] width 439 height 23
type input "Trainer Name"
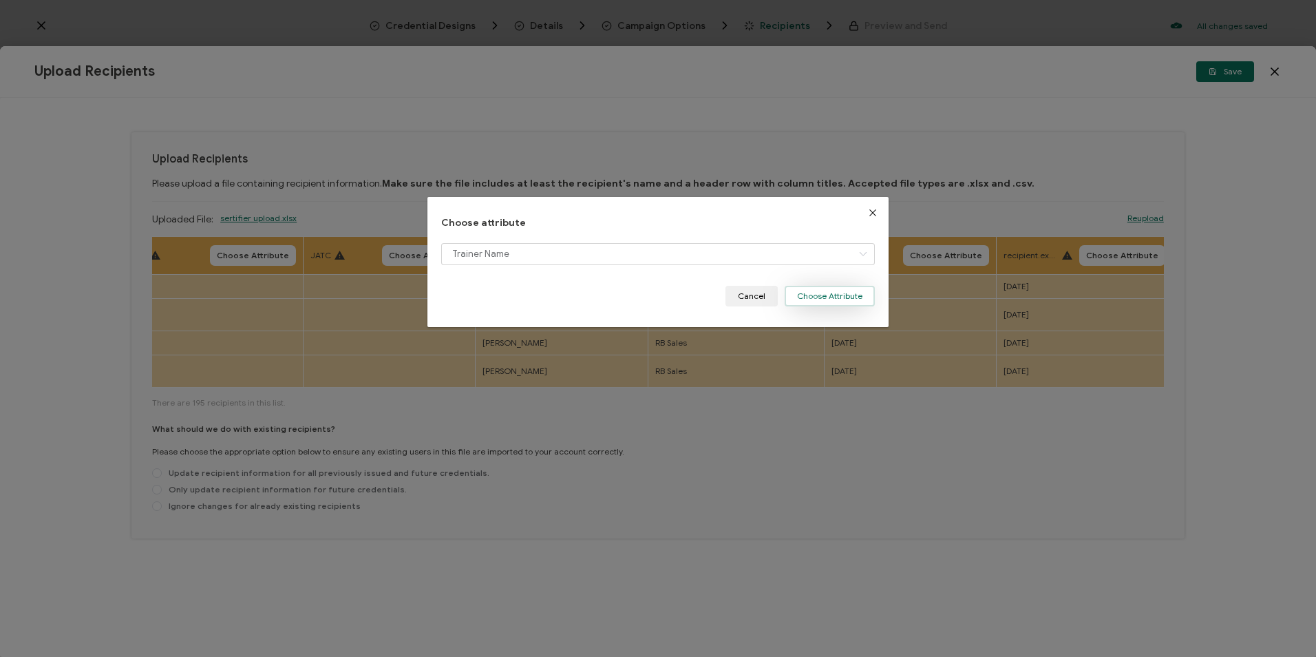
click at [808, 299] on button "Choose Attribute" at bounding box center [830, 296] width 90 height 21
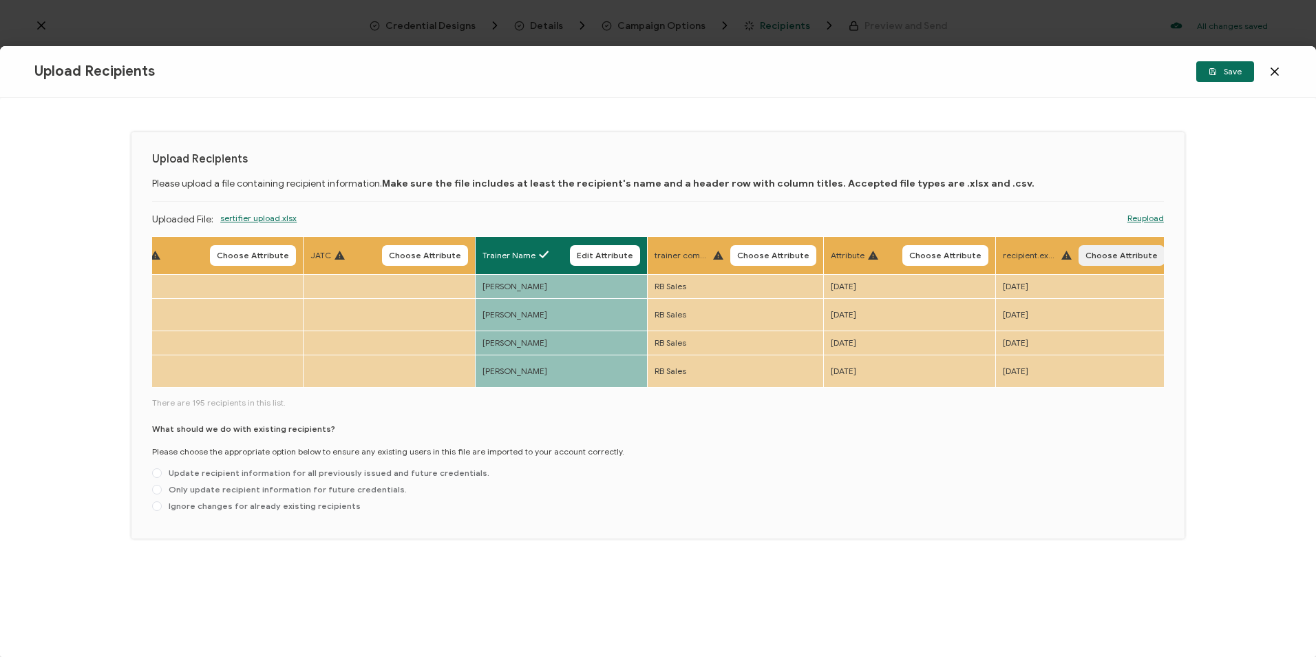
click at [835, 256] on span "Choose Attribute" at bounding box center [1121, 255] width 72 height 8
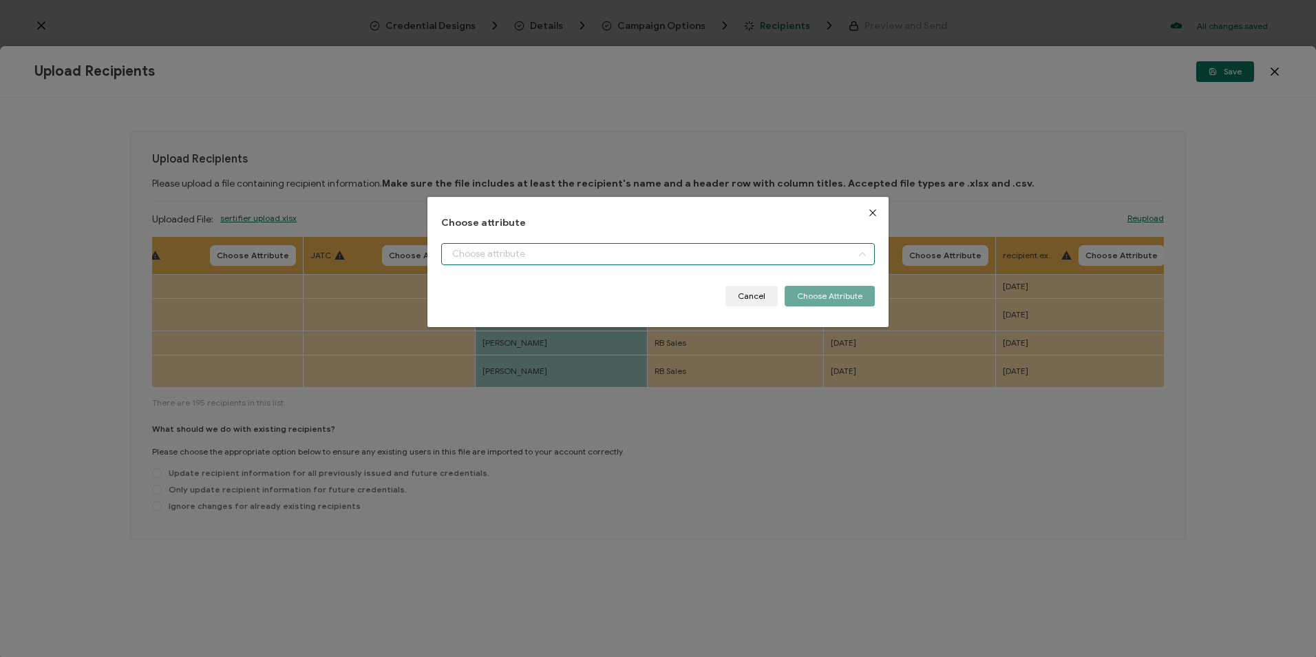
click at [584, 259] on input "dialog" at bounding box center [657, 254] width 433 height 22
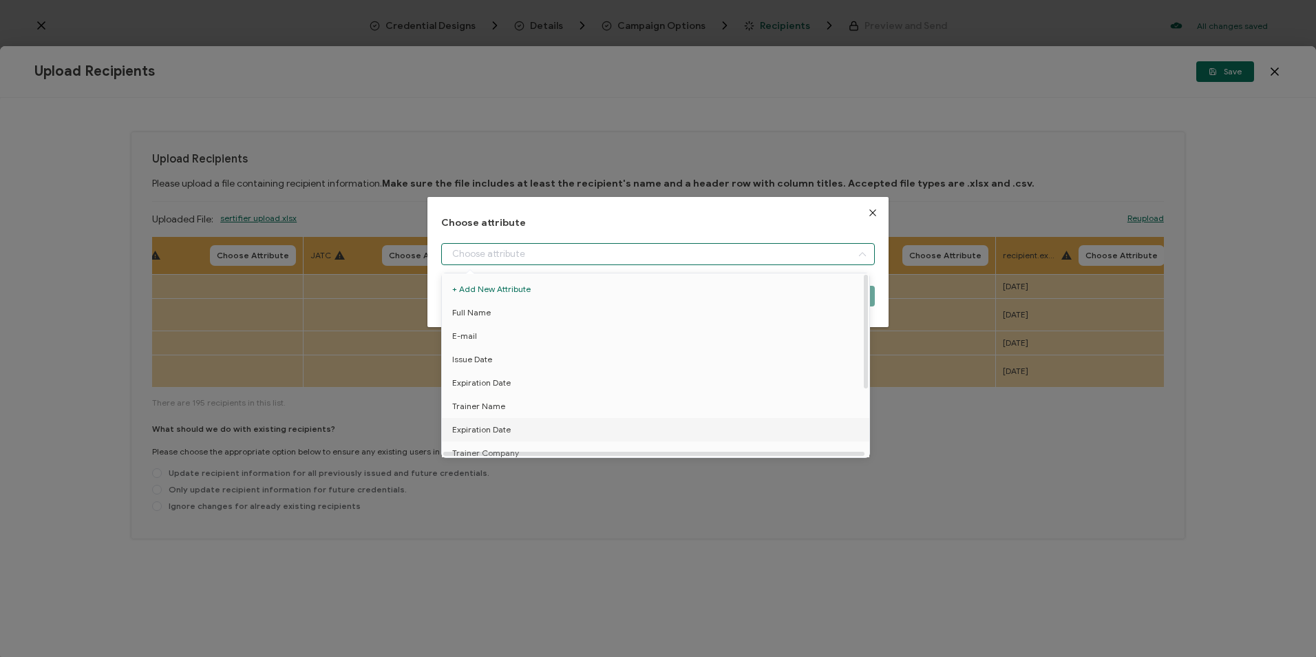
click at [490, 434] on span "Expiration Date" at bounding box center [481, 429] width 58 height 23
type input "Expiration Date"
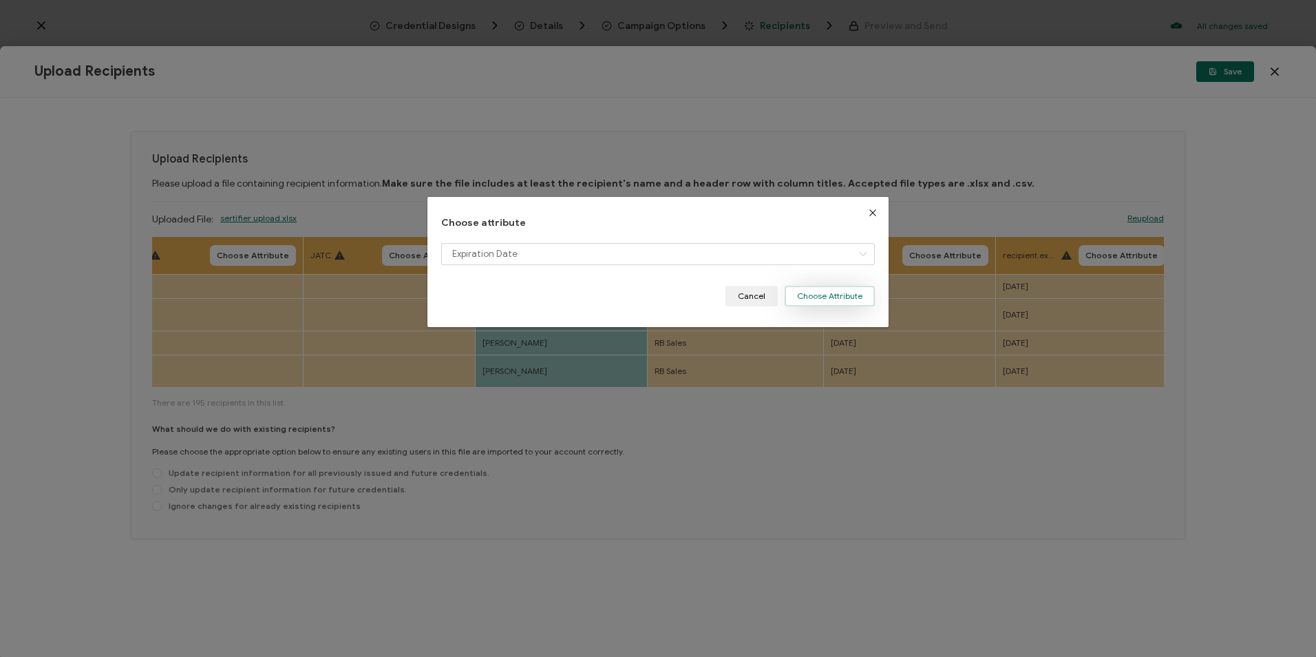
click at [835, 299] on button "Choose Attribute" at bounding box center [830, 296] width 90 height 21
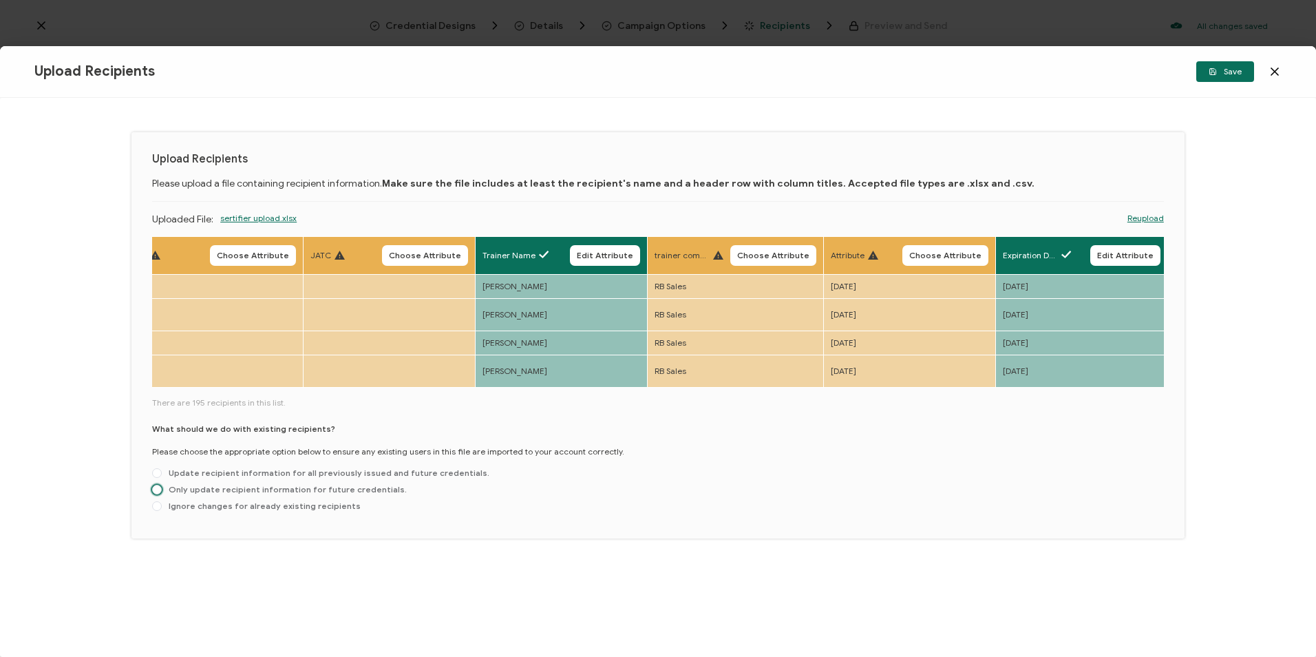
click at [355, 484] on span "Only update recipient information for future credentials." at bounding box center [284, 489] width 245 height 10
click at [162, 485] on input "Only update recipient information for future credentials." at bounding box center [157, 490] width 10 height 11
radio input "true"
click at [835, 78] on button "Save" at bounding box center [1225, 71] width 58 height 21
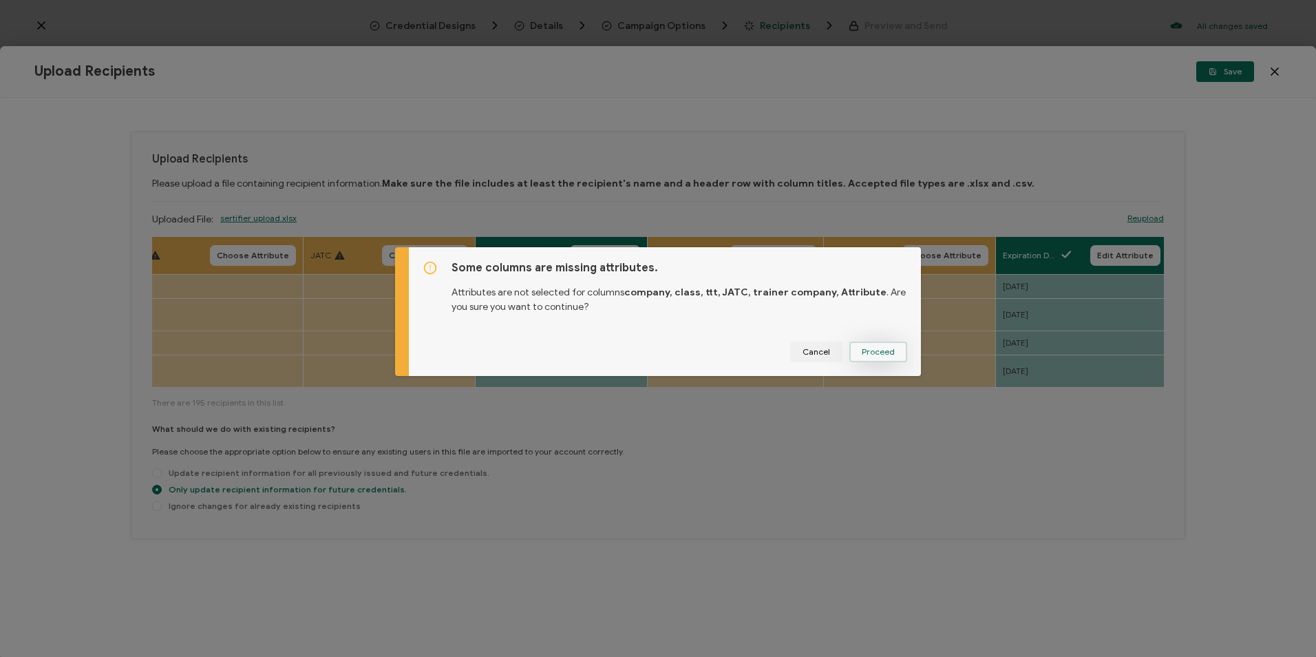
click at [835, 354] on button "Proceed" at bounding box center [878, 351] width 58 height 21
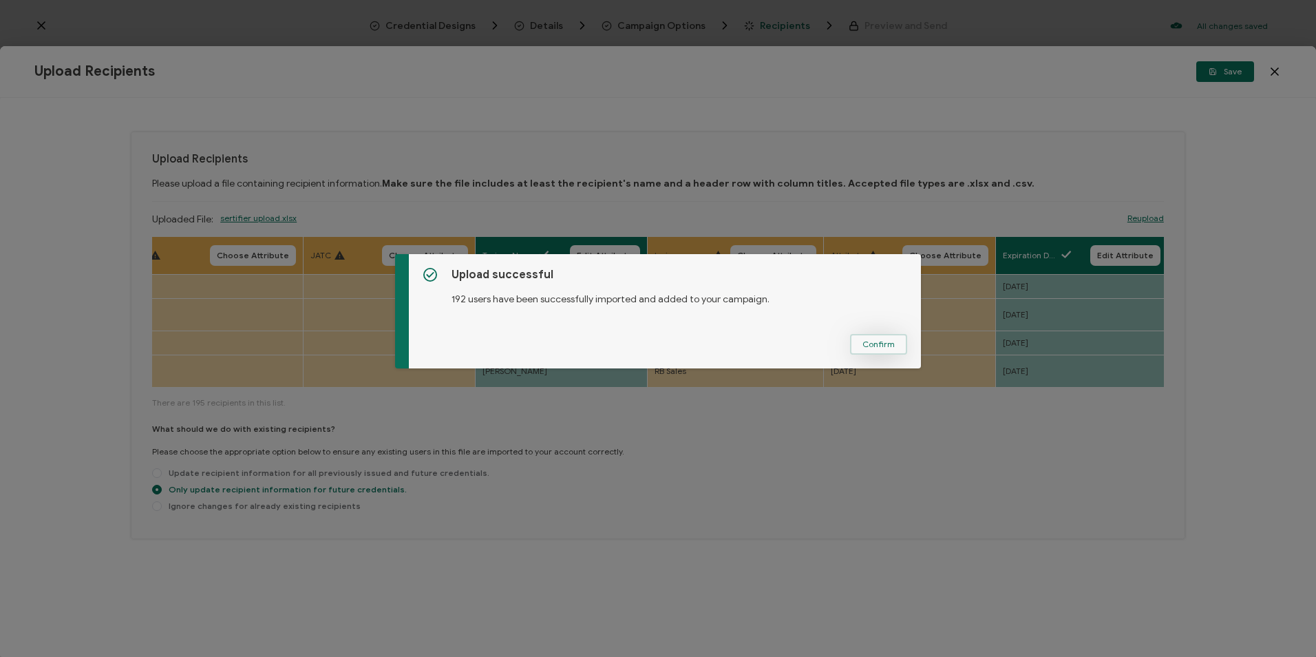
click at [835, 345] on span "Confirm" at bounding box center [878, 344] width 32 height 8
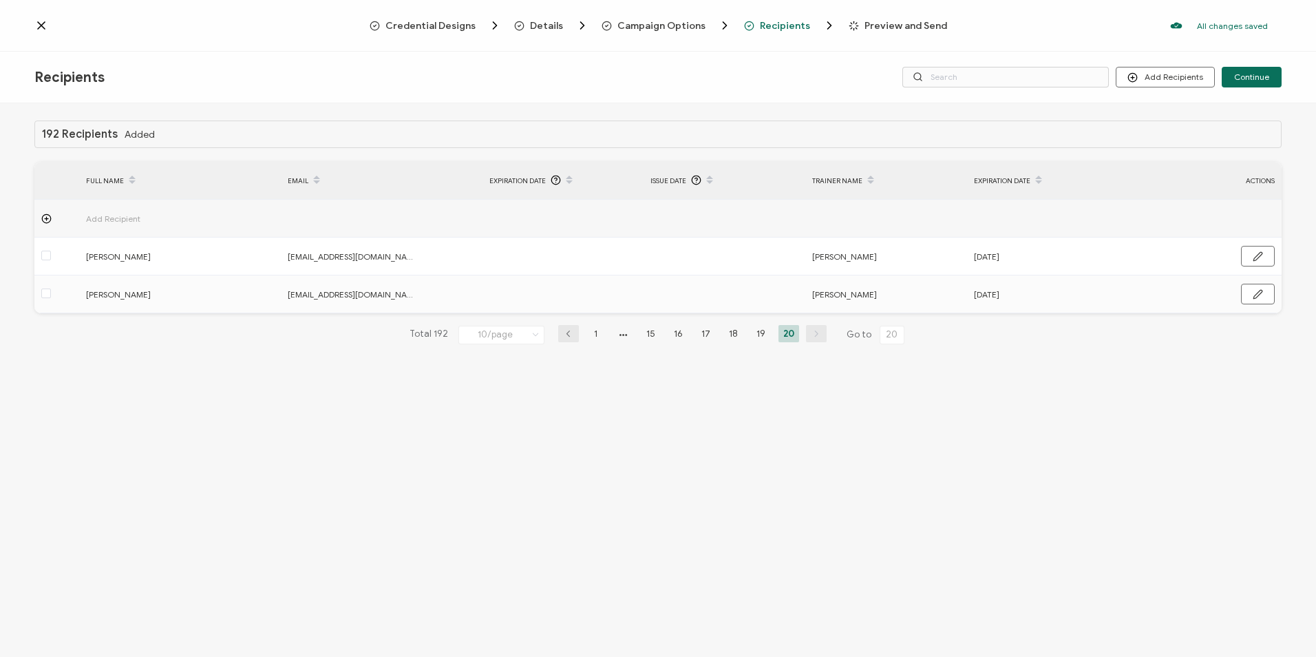
click at [835, 21] on span "Preview and Send" at bounding box center [905, 26] width 83 height 10
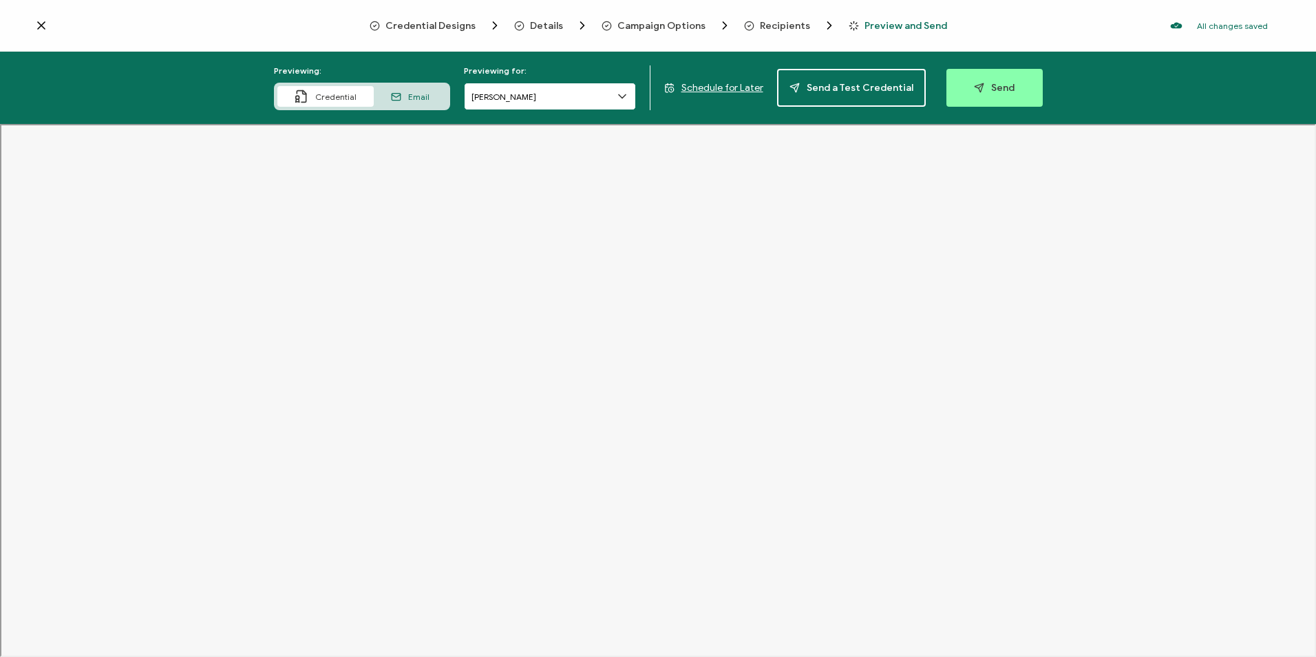
click at [504, 100] on input "[PERSON_NAME]" at bounding box center [550, 97] width 172 height 28
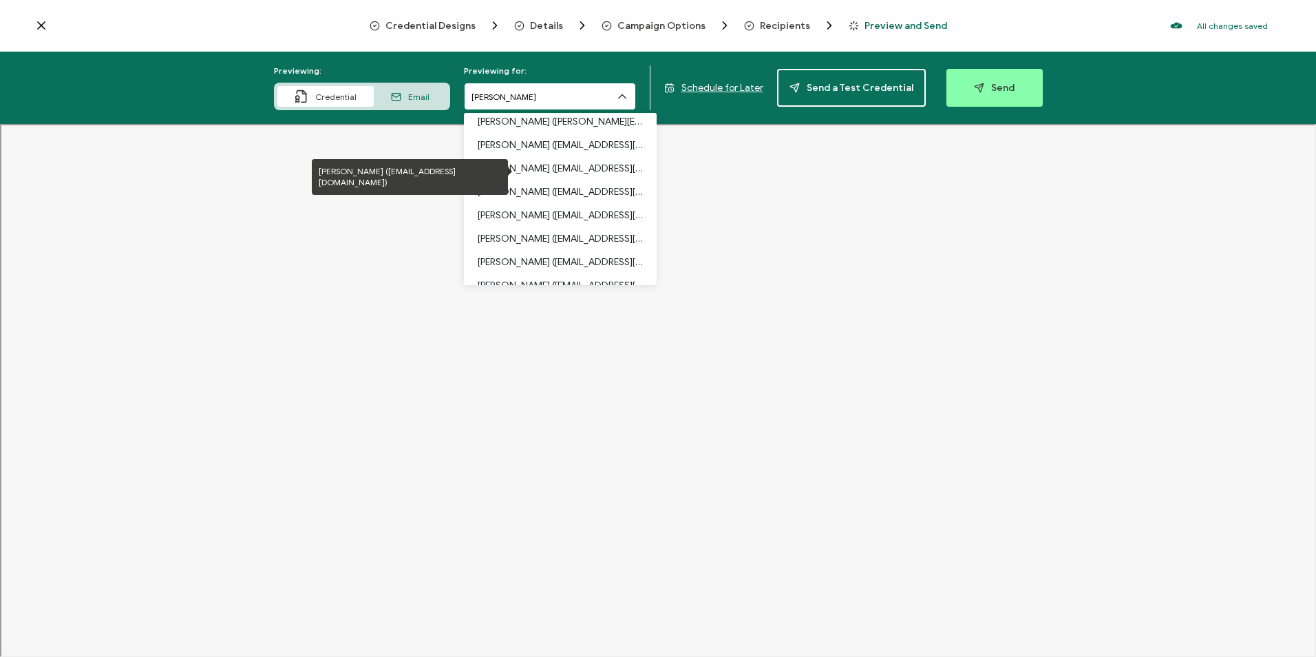
scroll to position [1034, 0]
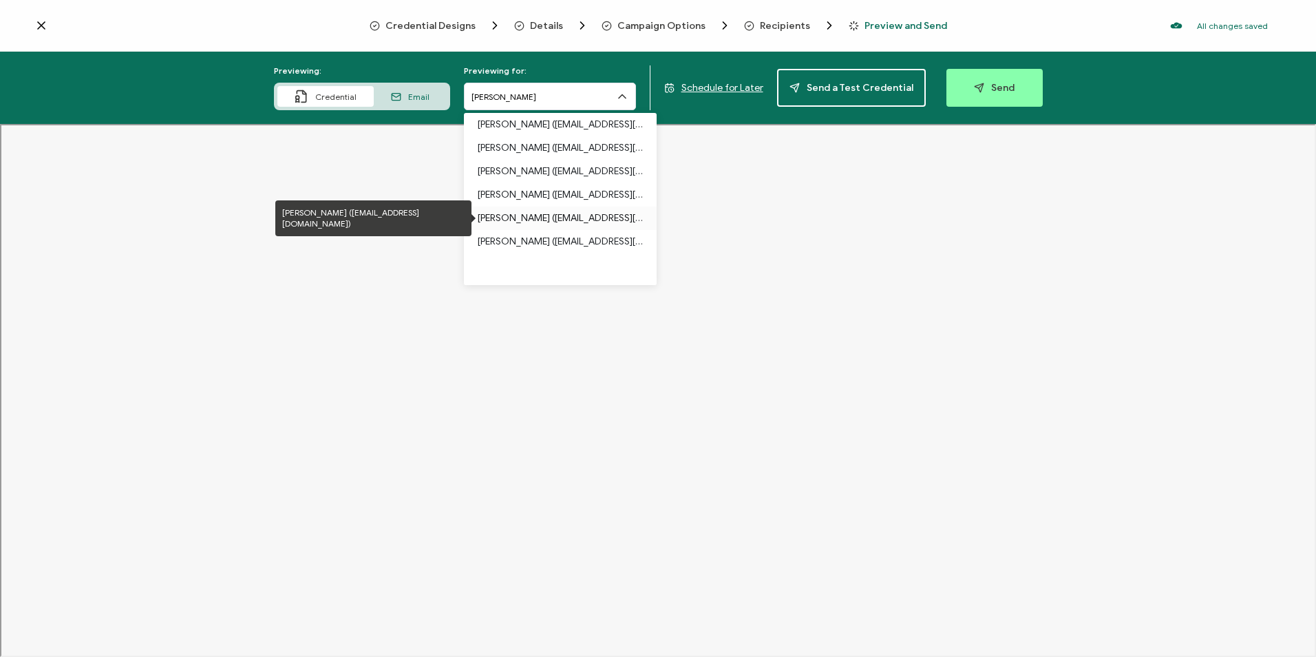
click at [546, 211] on p "[PERSON_NAME] ([EMAIL_ADDRESS][DOMAIN_NAME])" at bounding box center [560, 217] width 165 height 23
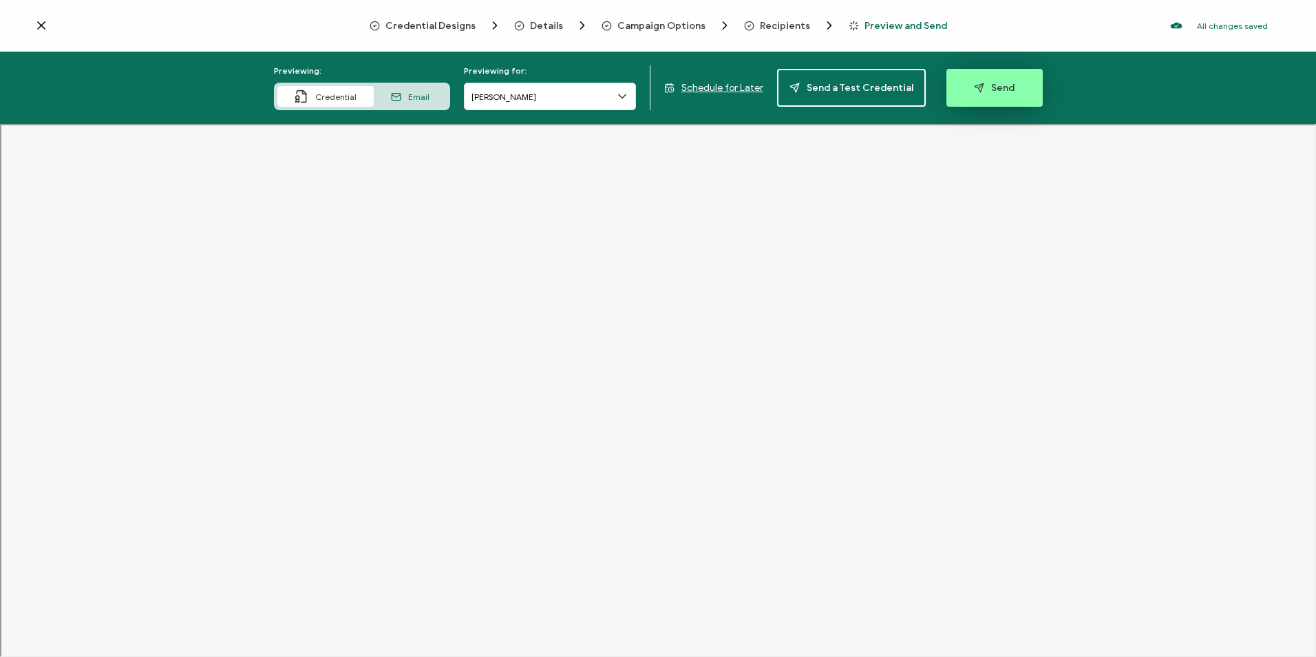
click at [835, 84] on span "Send" at bounding box center [994, 88] width 41 height 10
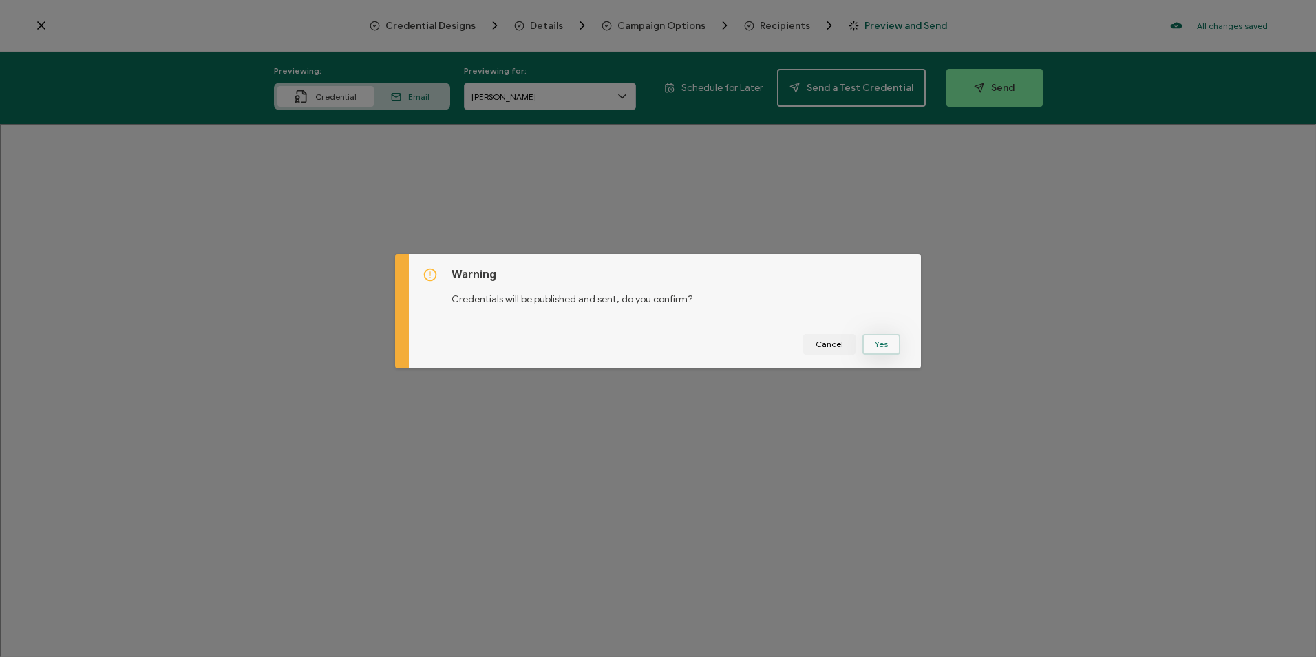
click at [835, 335] on button "Yes" at bounding box center [881, 344] width 38 height 21
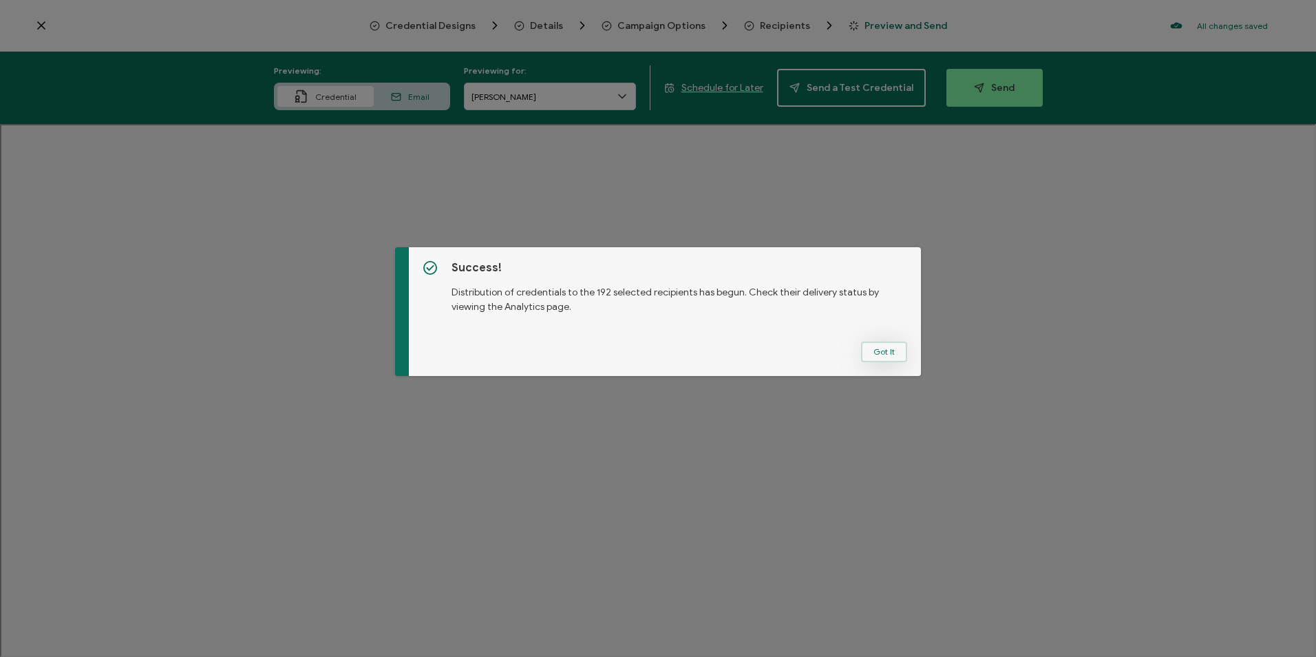
click at [835, 361] on button "Got It" at bounding box center [884, 351] width 46 height 21
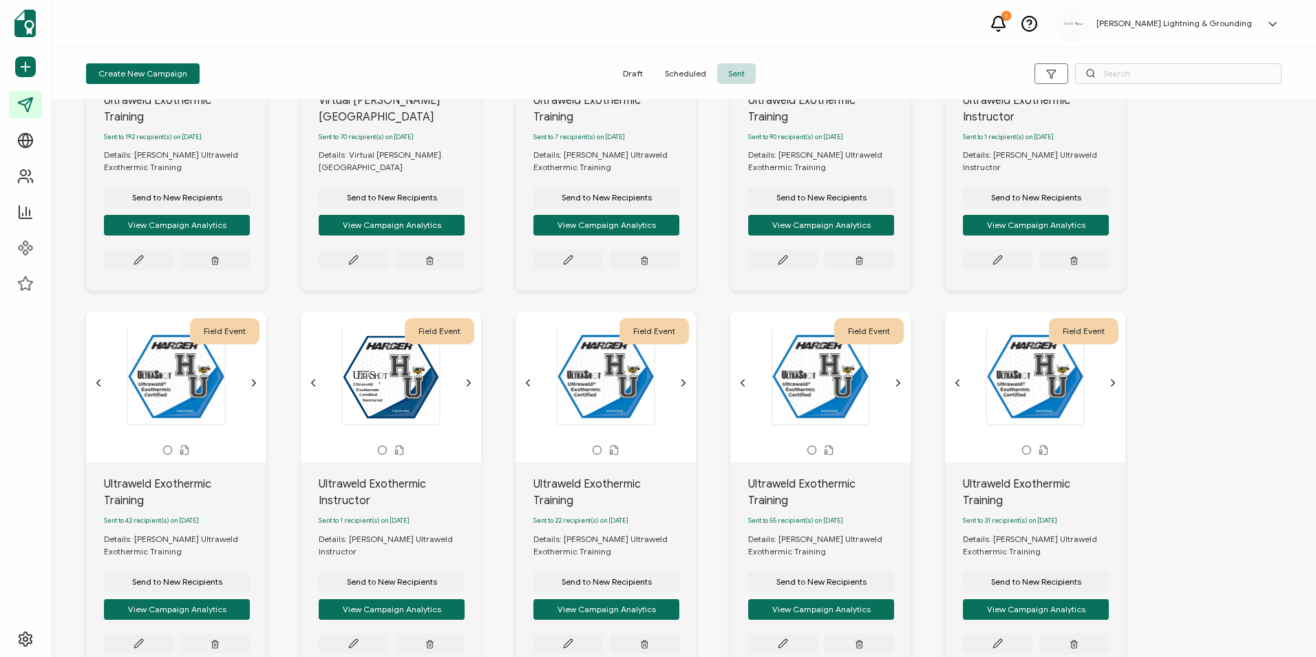
scroll to position [292, 0]
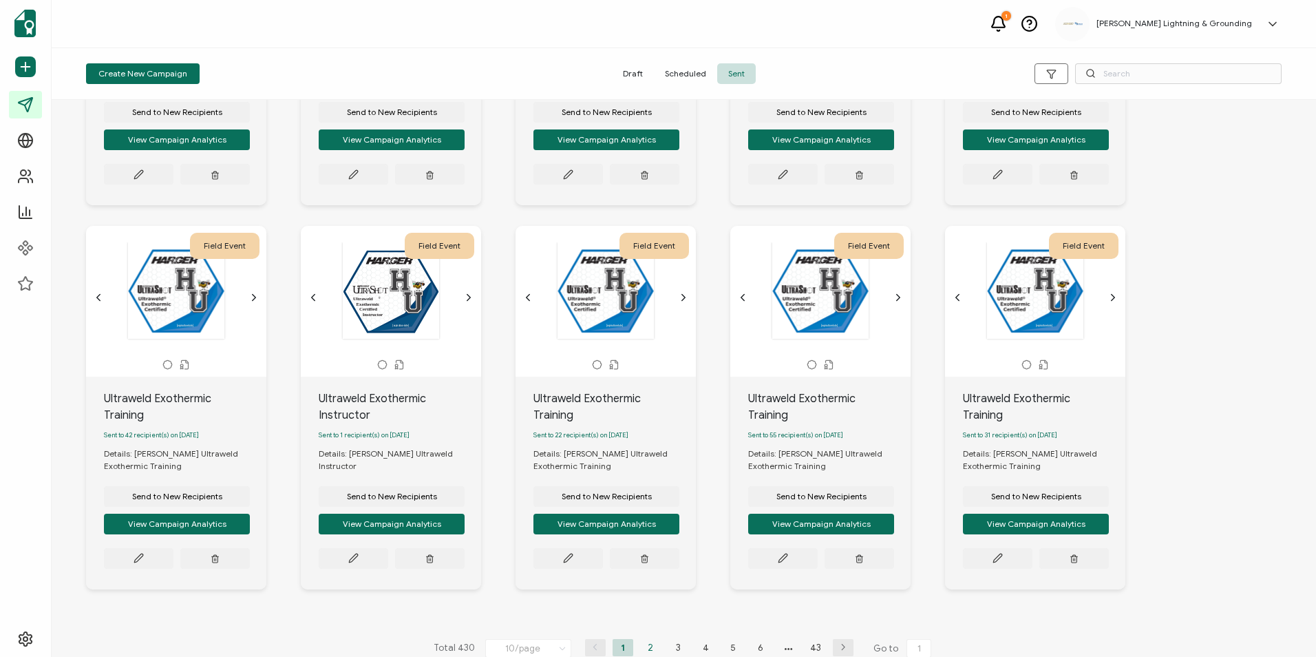
click at [648, 540] on li "2" at bounding box center [650, 647] width 21 height 17
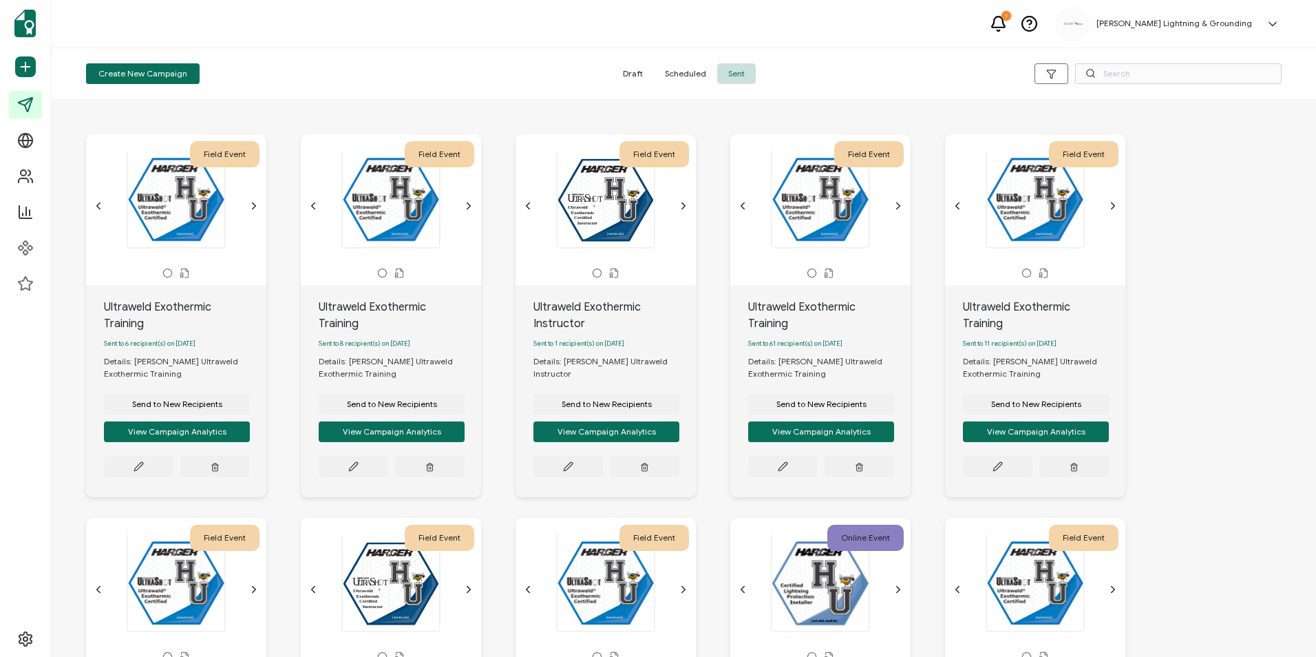
click at [835, 528] on div "Field Event [expiration-date] The recipient’s full name, which will be automati…" at bounding box center [683, 518] width 1223 height 822
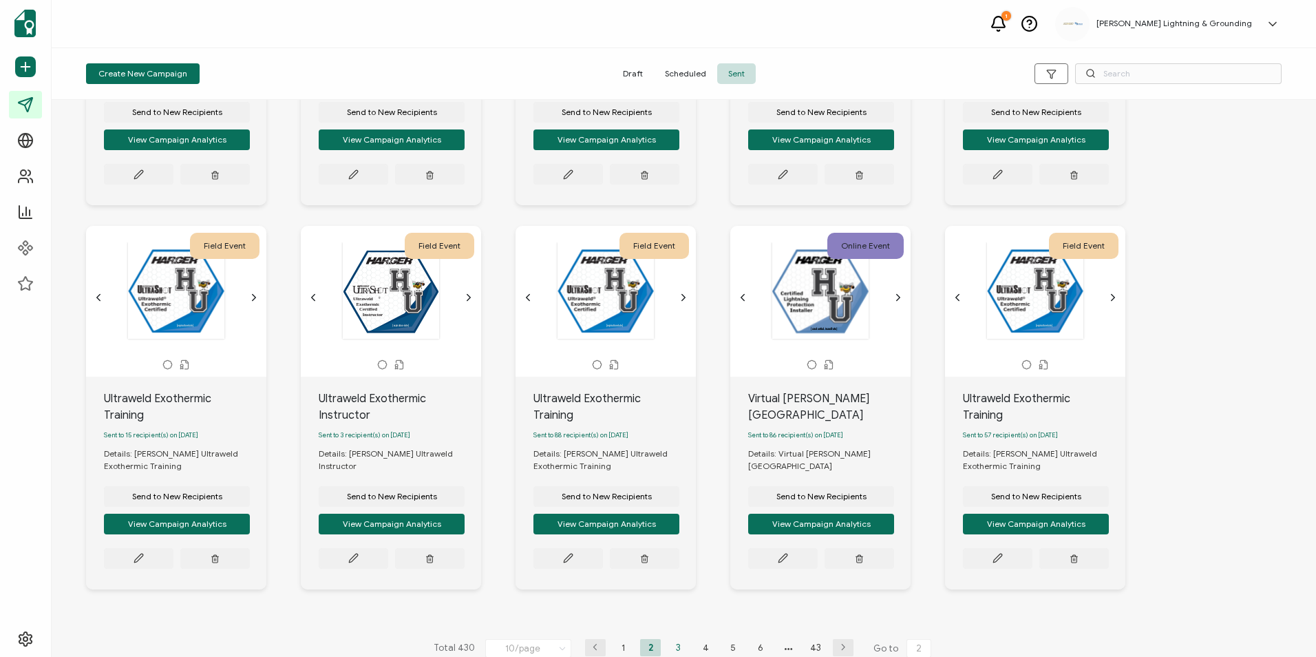
click at [676, 540] on li "3" at bounding box center [678, 647] width 21 height 17
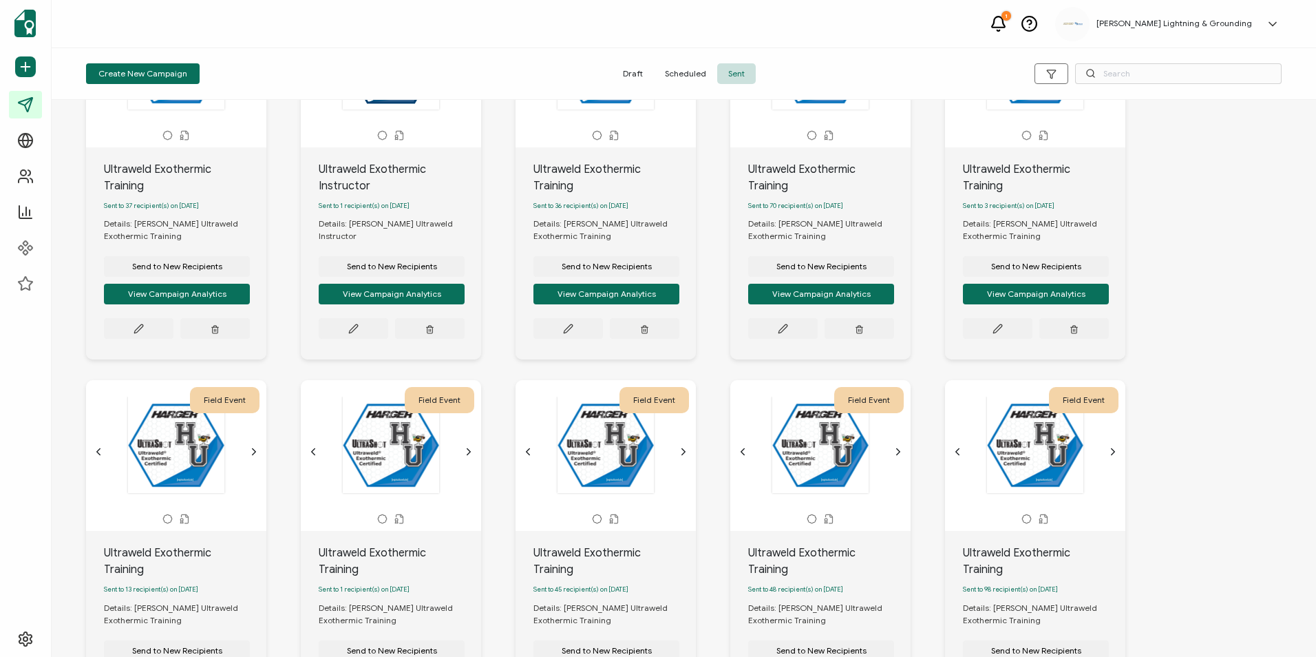
scroll to position [288, 0]
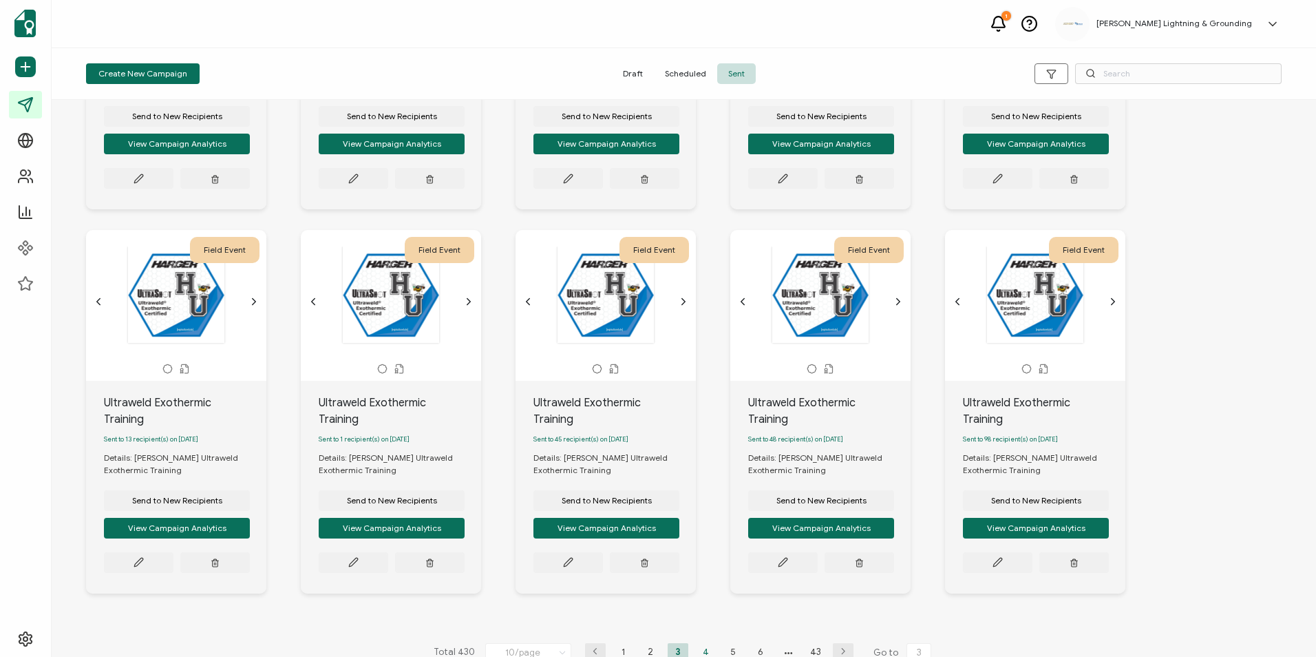
click at [704, 540] on li "4" at bounding box center [705, 651] width 21 height 17
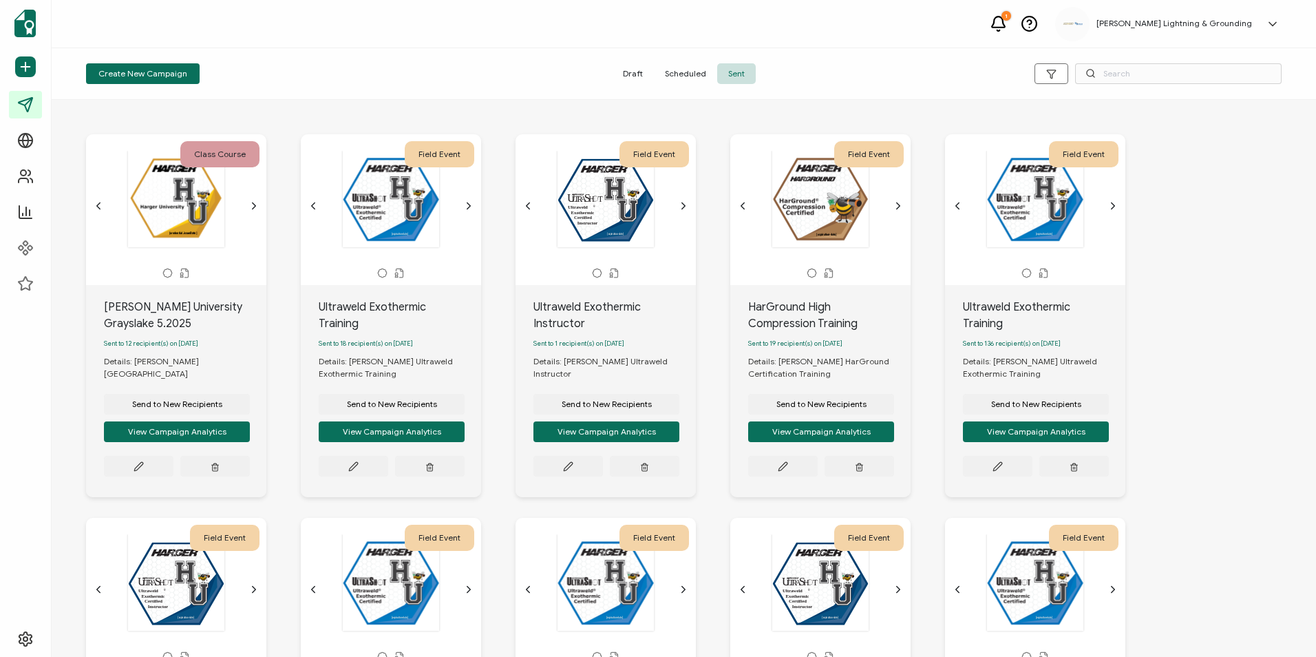
scroll to position [304, 0]
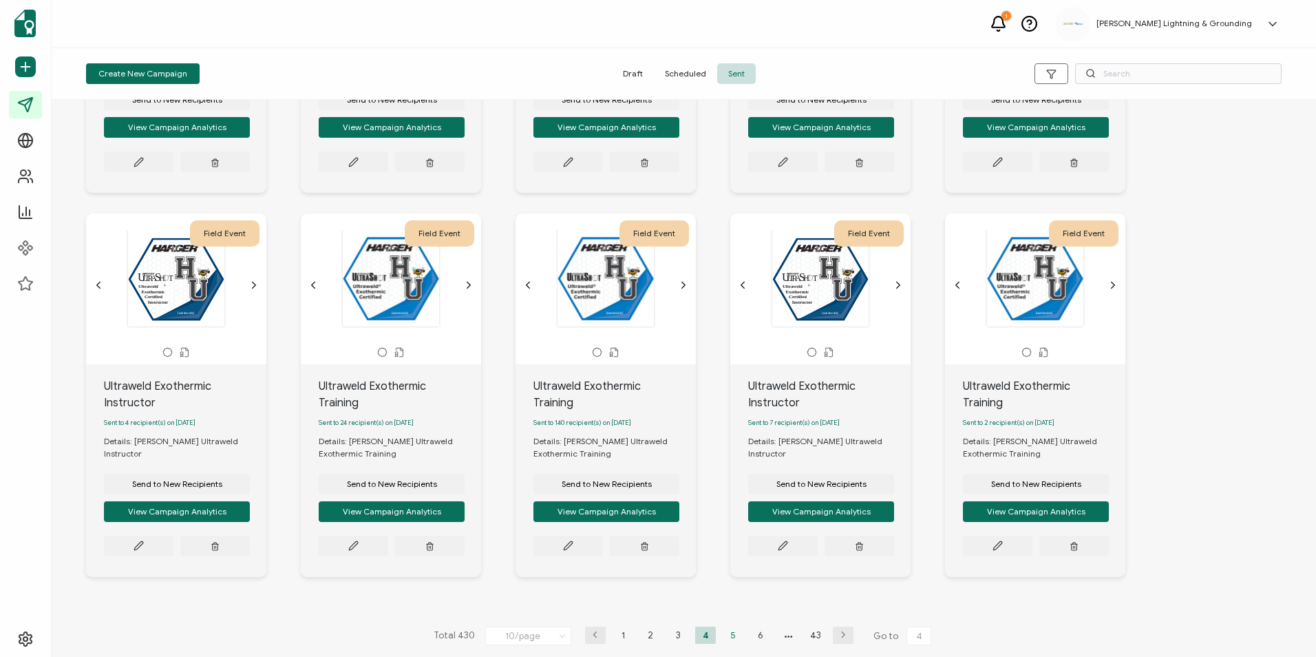
click at [727, 540] on li "5" at bounding box center [733, 634] width 21 height 17
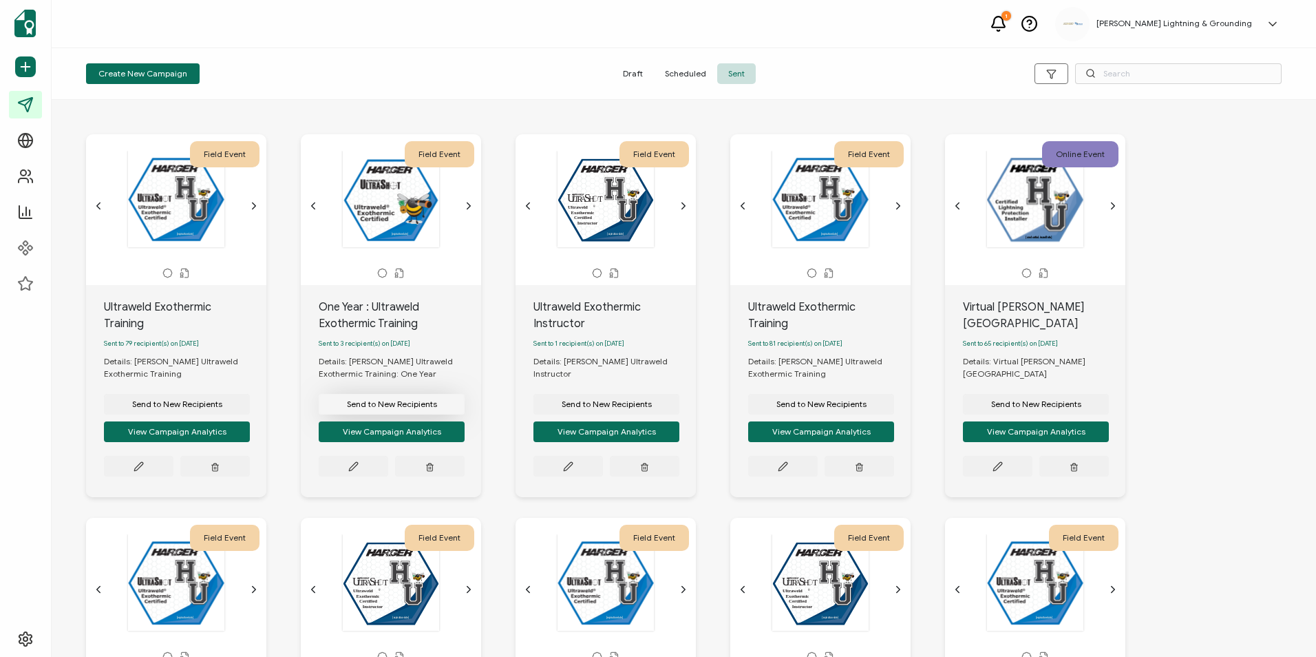
click at [250, 407] on button "Send to New Recipients" at bounding box center [177, 404] width 146 height 21
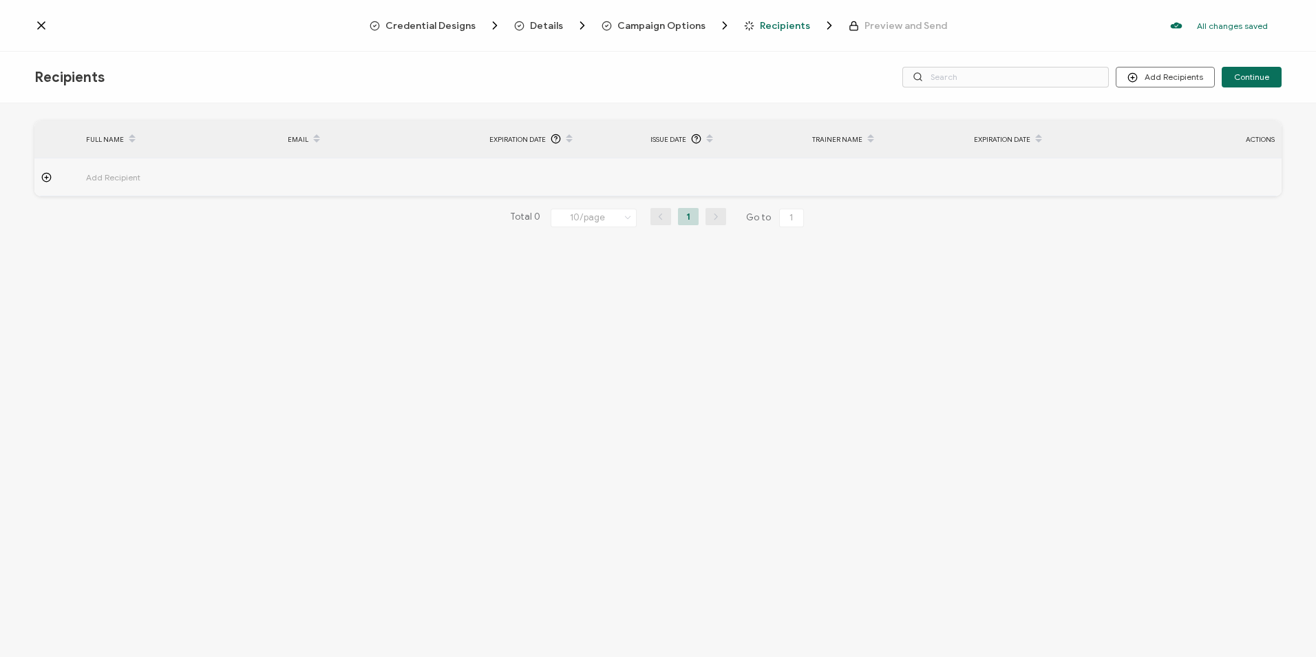
click at [535, 26] on span "Details" at bounding box center [546, 26] width 33 height 10
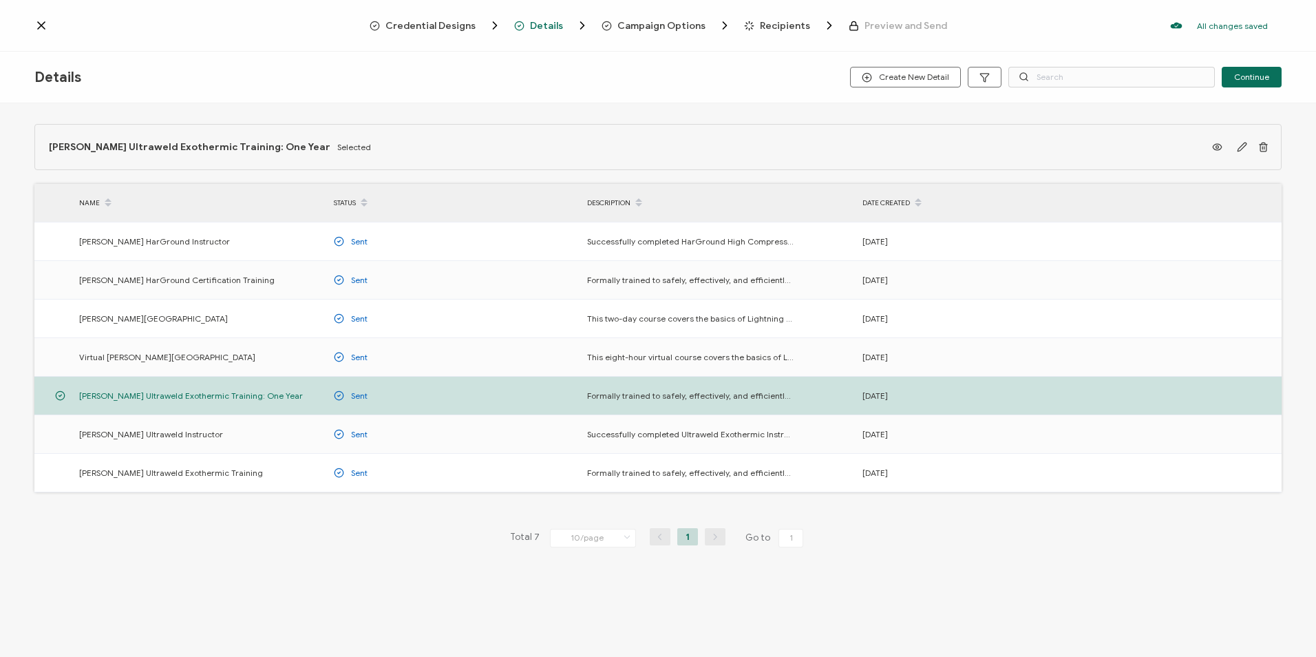
click at [667, 28] on span "Campaign Options" at bounding box center [661, 26] width 88 height 10
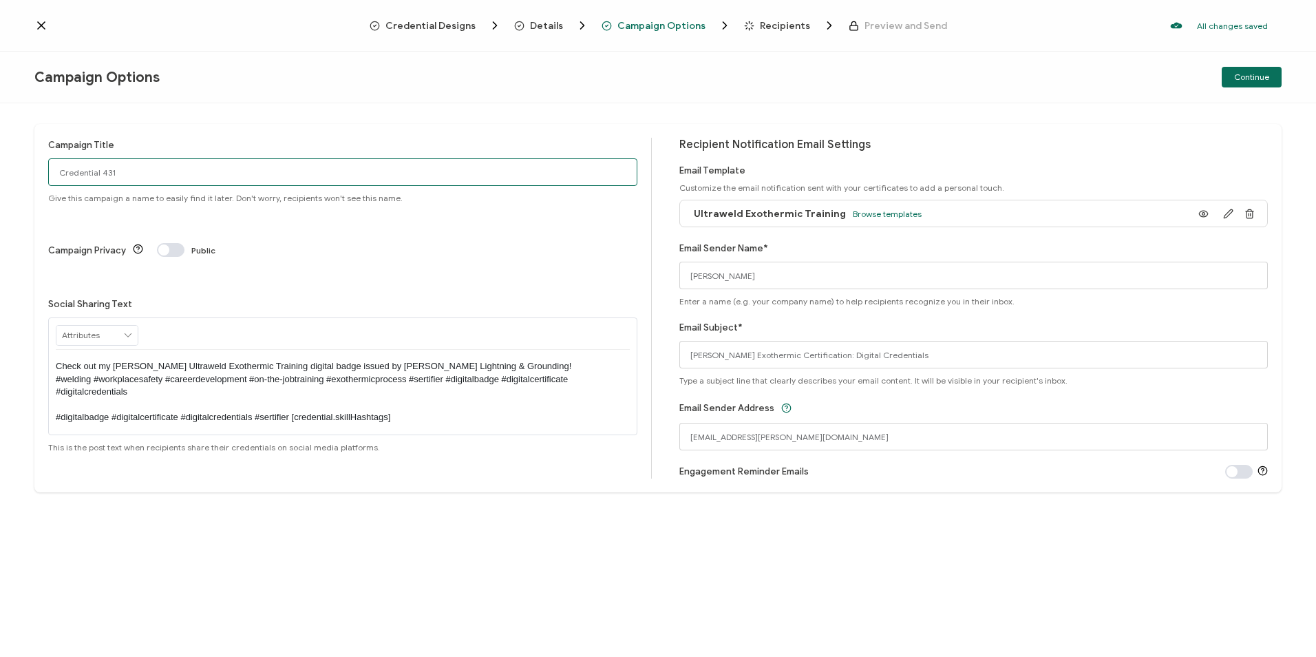
click at [204, 162] on input "Credential 431" at bounding box center [342, 172] width 589 height 28
type input "Ultraweld Exothermic Training"
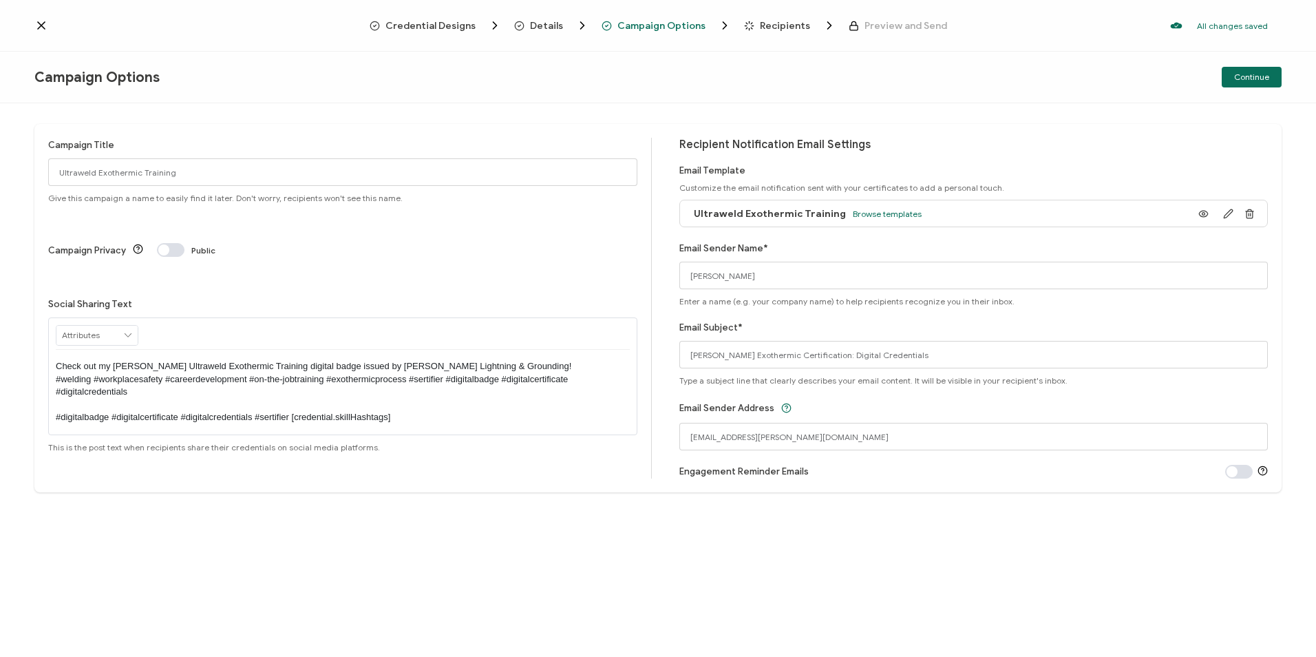
click at [771, 30] on span "Recipients" at bounding box center [785, 26] width 50 height 10
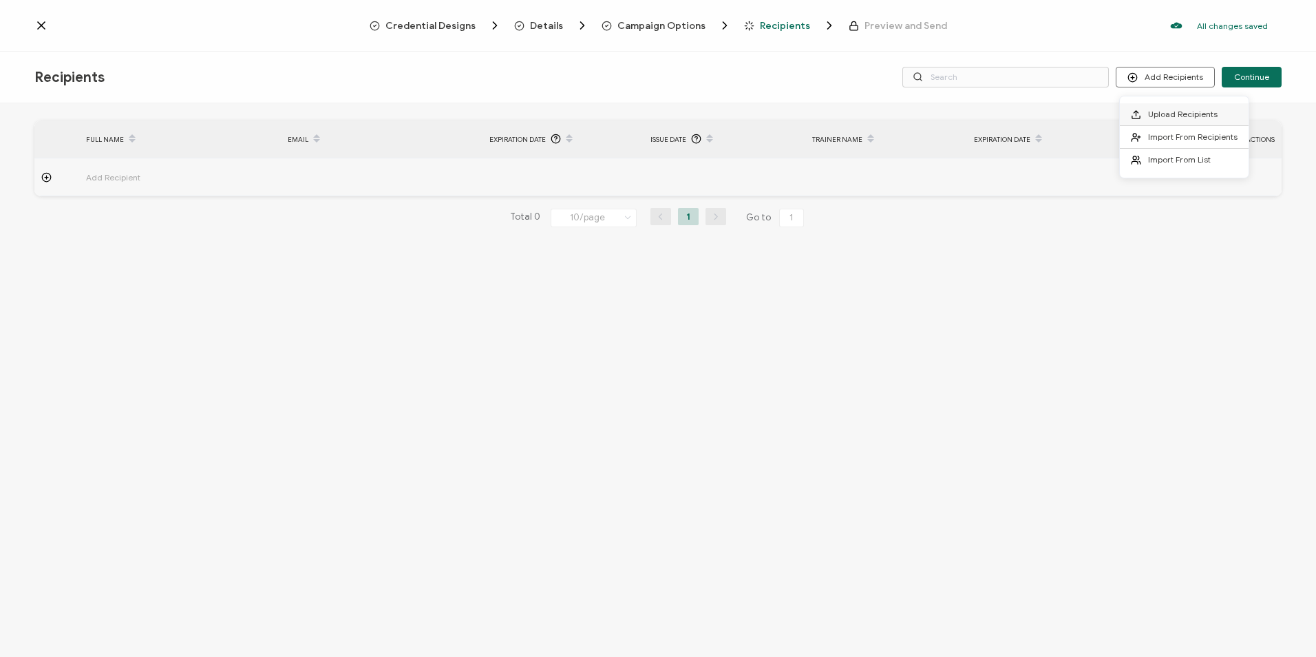
click at [835, 111] on span "Upload Recipients" at bounding box center [1183, 114] width 70 height 10
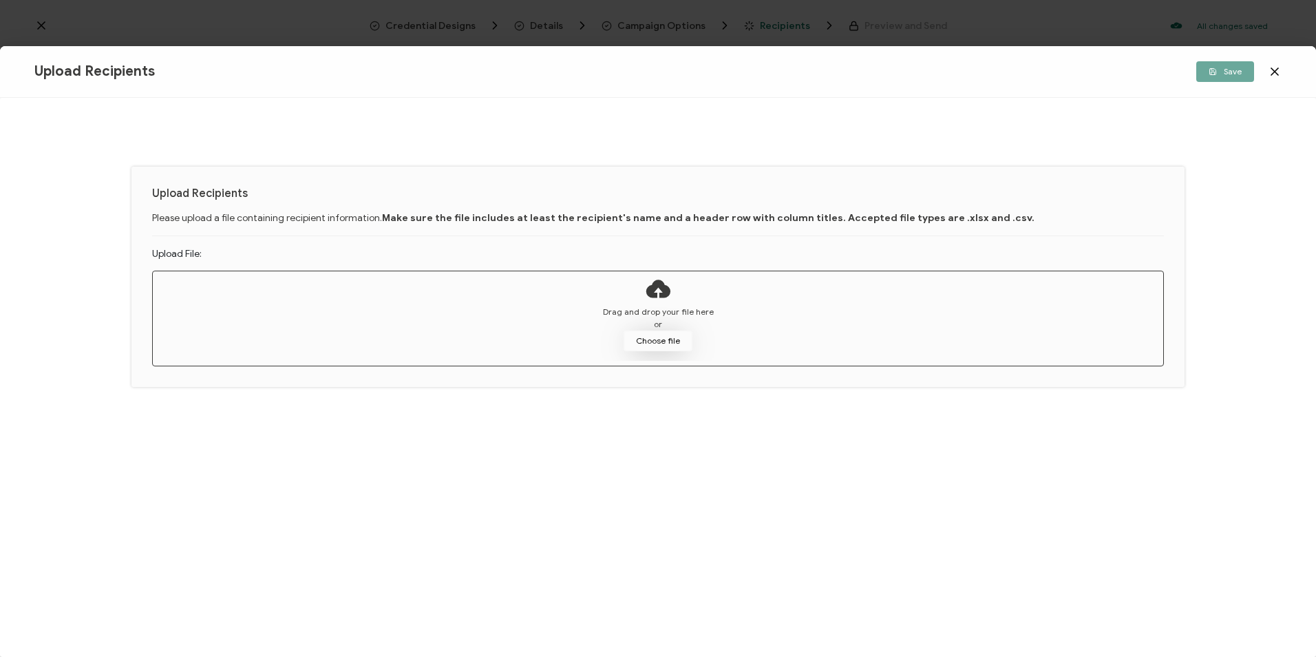
click at [681, 345] on button "Choose file" at bounding box center [658, 340] width 69 height 21
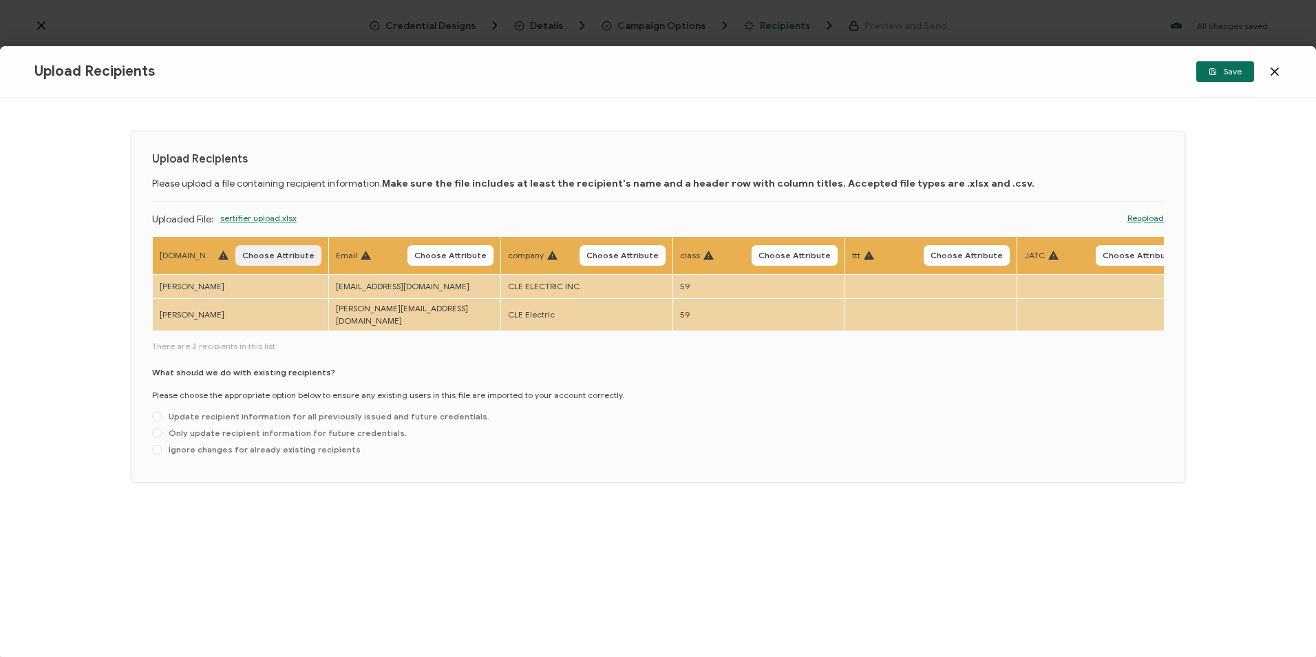
click at [264, 259] on span "Choose Attribute" at bounding box center [278, 255] width 72 height 8
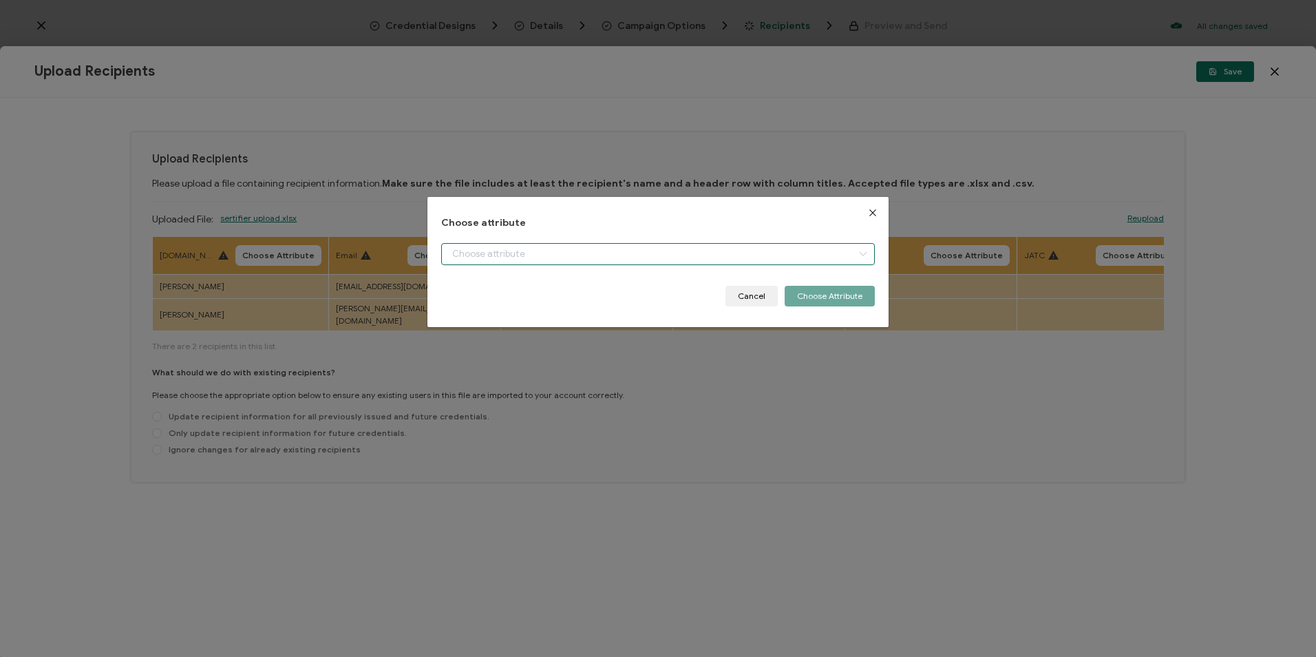
click at [466, 255] on input "dialog" at bounding box center [657, 254] width 433 height 22
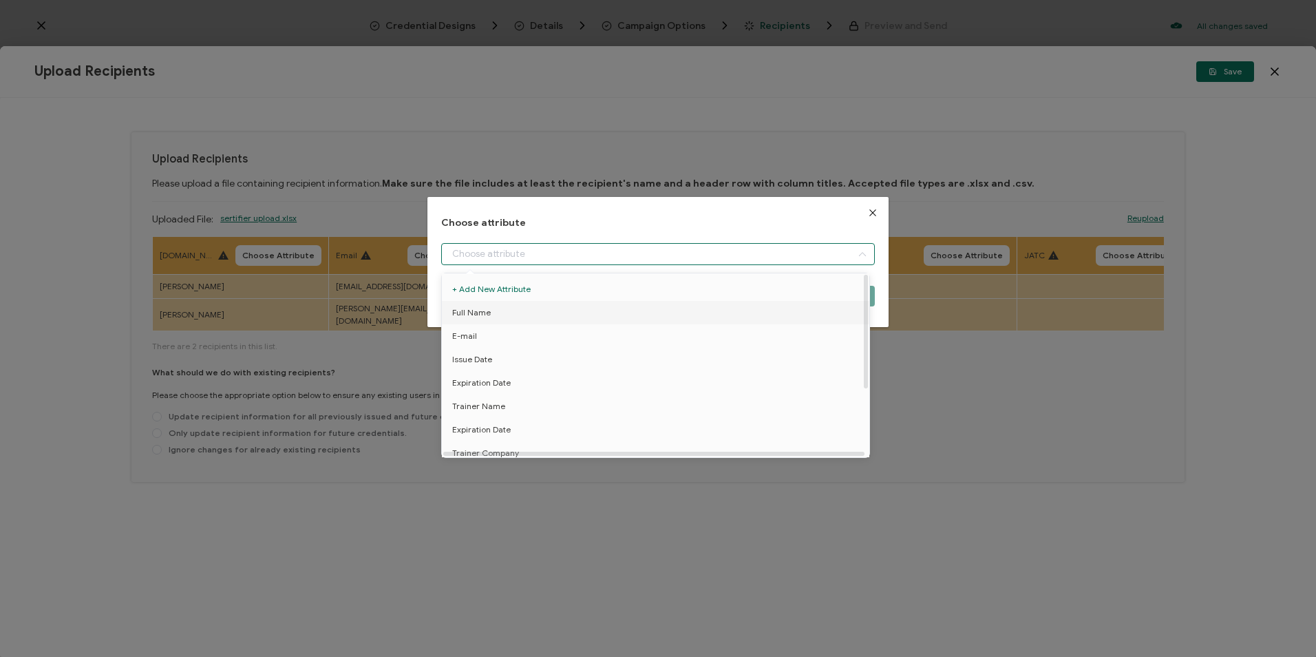
drag, startPoint x: 481, startPoint y: 306, endPoint x: 758, endPoint y: 301, distance: 276.7
click at [482, 306] on span "Full Name" at bounding box center [471, 312] width 39 height 23
type input "Full Name"
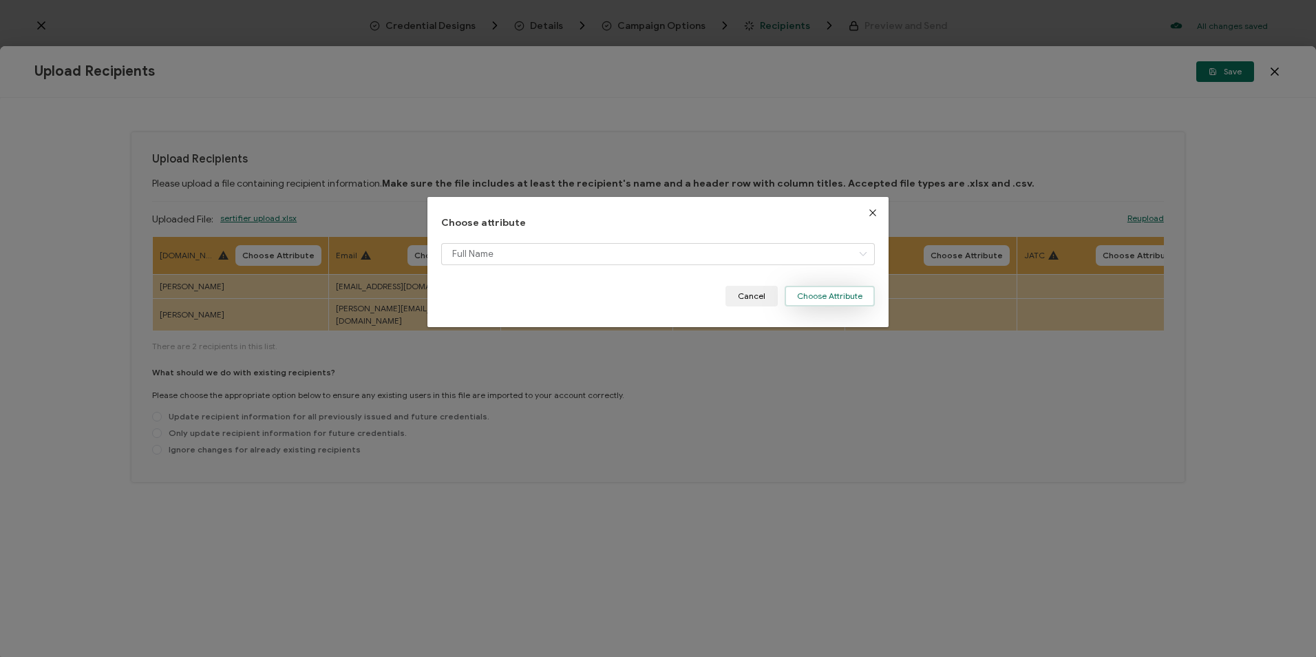
drag, startPoint x: 882, startPoint y: 288, endPoint x: 860, endPoint y: 292, distance: 21.7
click at [835, 288] on div "Choose attribute Full Name Cancel Choose Attribute" at bounding box center [657, 262] width 460 height 130
click at [835, 292] on button "Choose Attribute" at bounding box center [830, 296] width 90 height 21
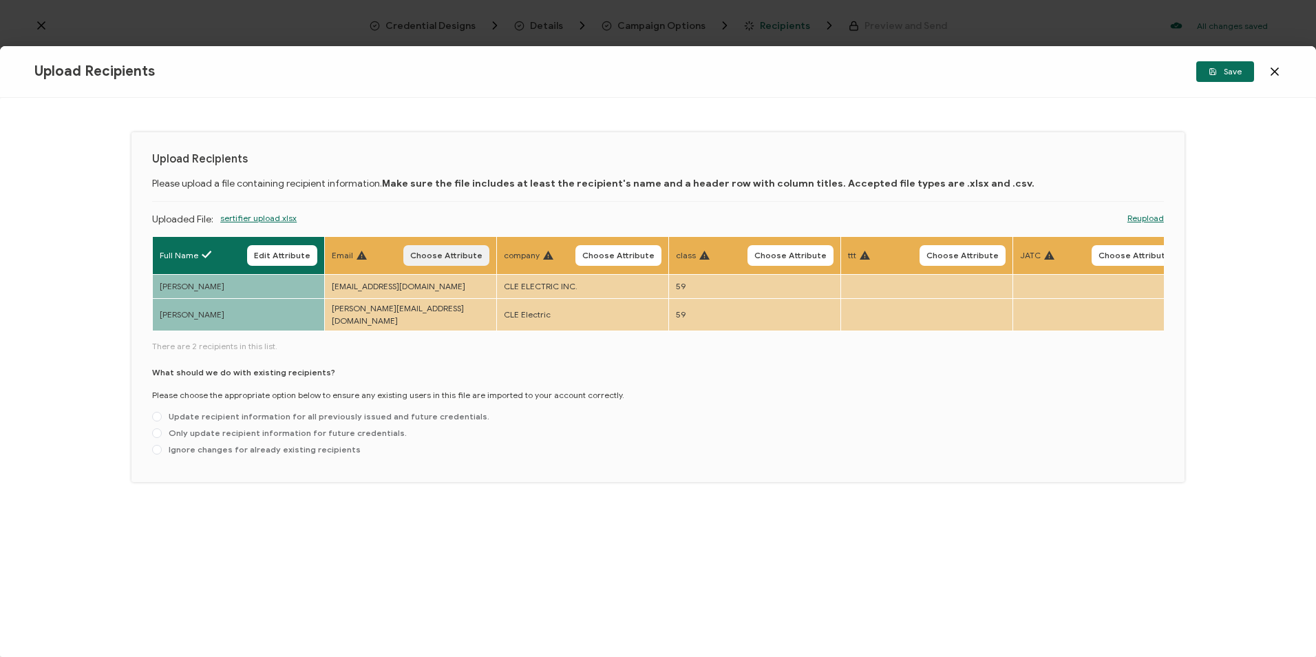
click at [469, 253] on span "Choose Attribute" at bounding box center [446, 255] width 72 height 8
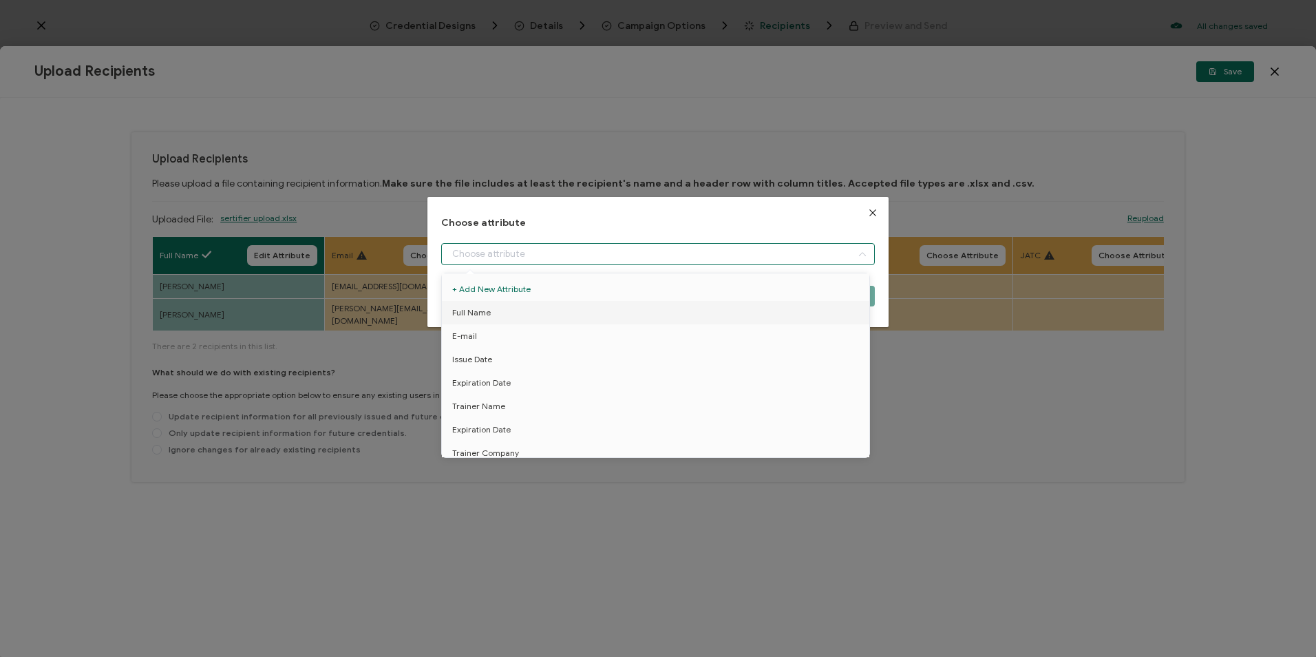
click at [510, 246] on input "dialog" at bounding box center [657, 254] width 433 height 22
click at [498, 336] on li "E-mail" at bounding box center [657, 335] width 439 height 23
type input "E-mail"
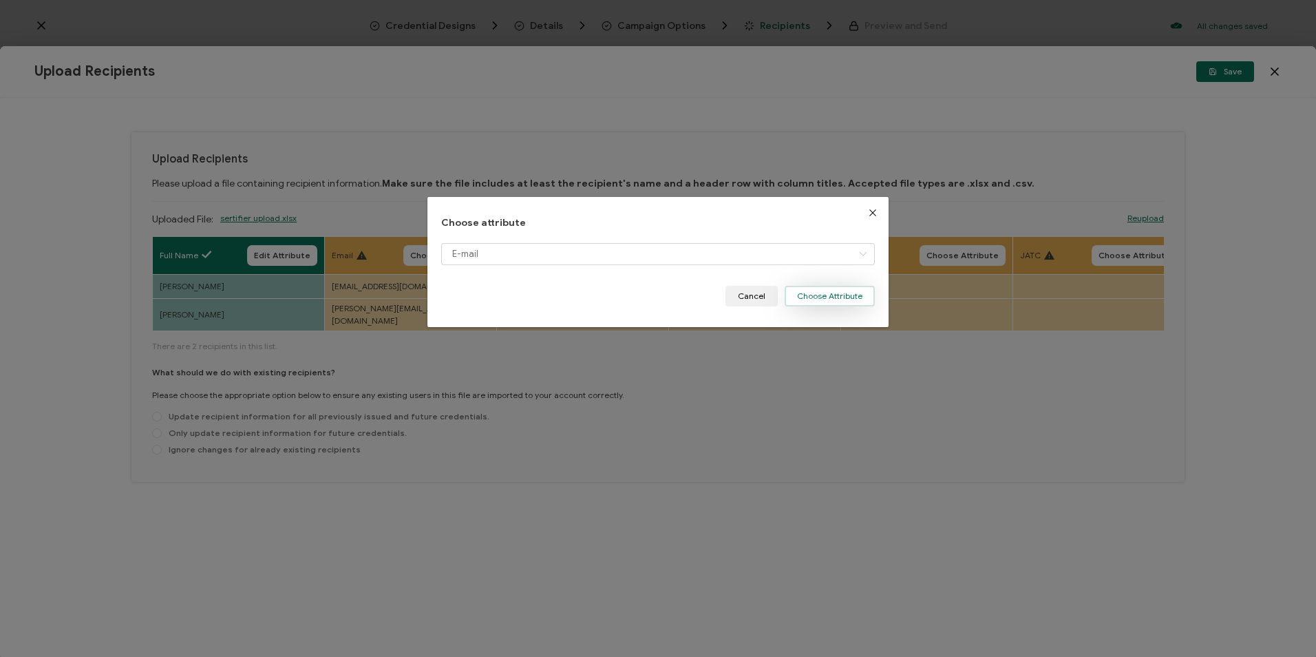
click at [810, 292] on button "Choose Attribute" at bounding box center [830, 296] width 90 height 21
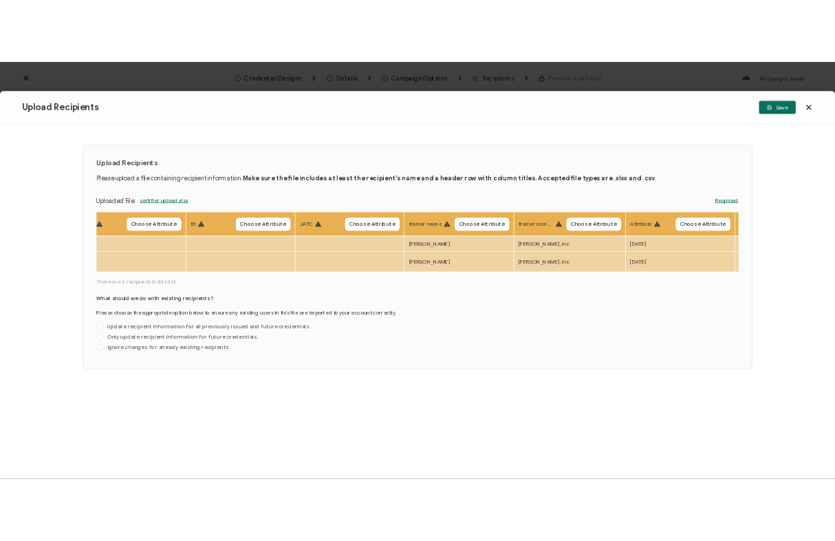
scroll to position [0, 710]
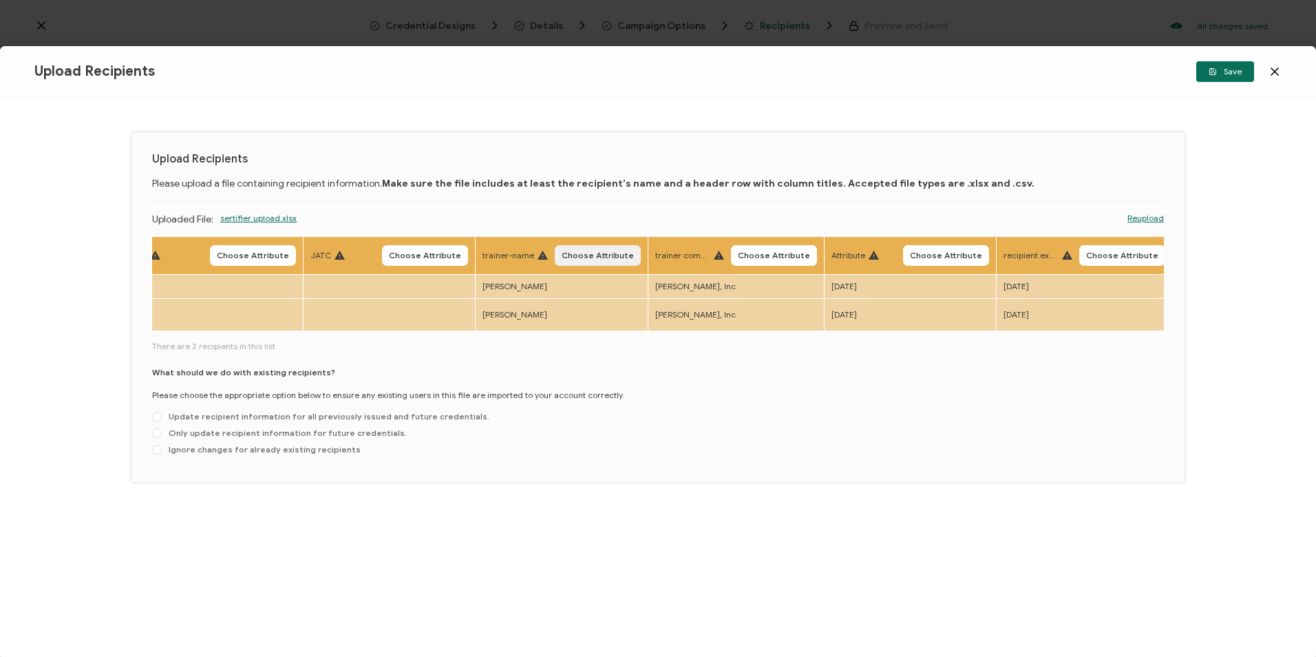
click at [612, 260] on button "Choose Attribute" at bounding box center [598, 255] width 86 height 21
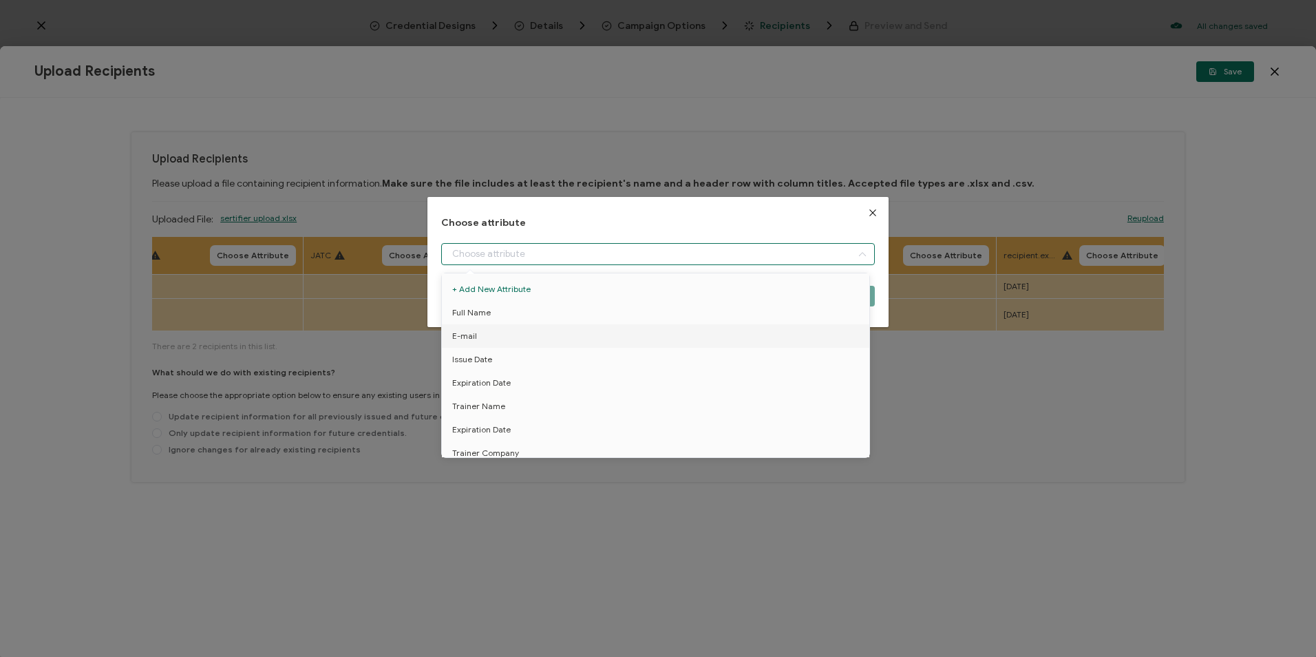
click at [610, 250] on input "dialog" at bounding box center [657, 254] width 433 height 22
click at [500, 400] on span "Trainer Name" at bounding box center [478, 405] width 53 height 23
type input "Trainer Name"
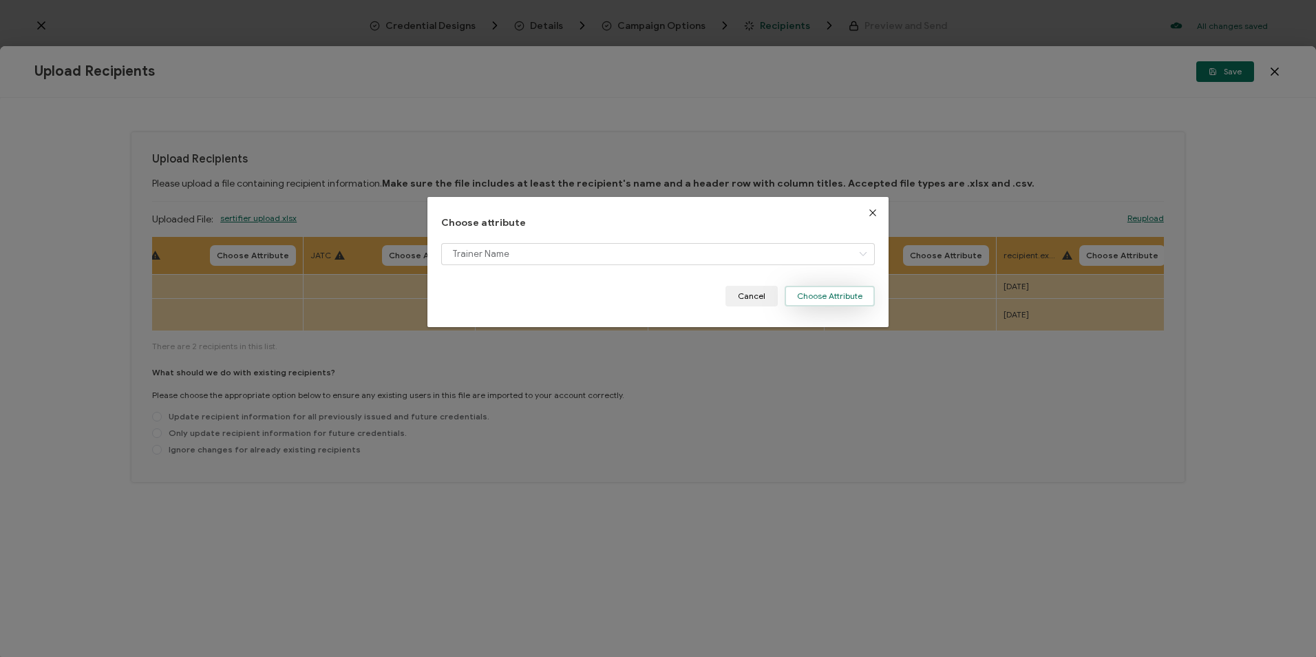
click at [835, 300] on button "Choose Attribute" at bounding box center [830, 296] width 90 height 21
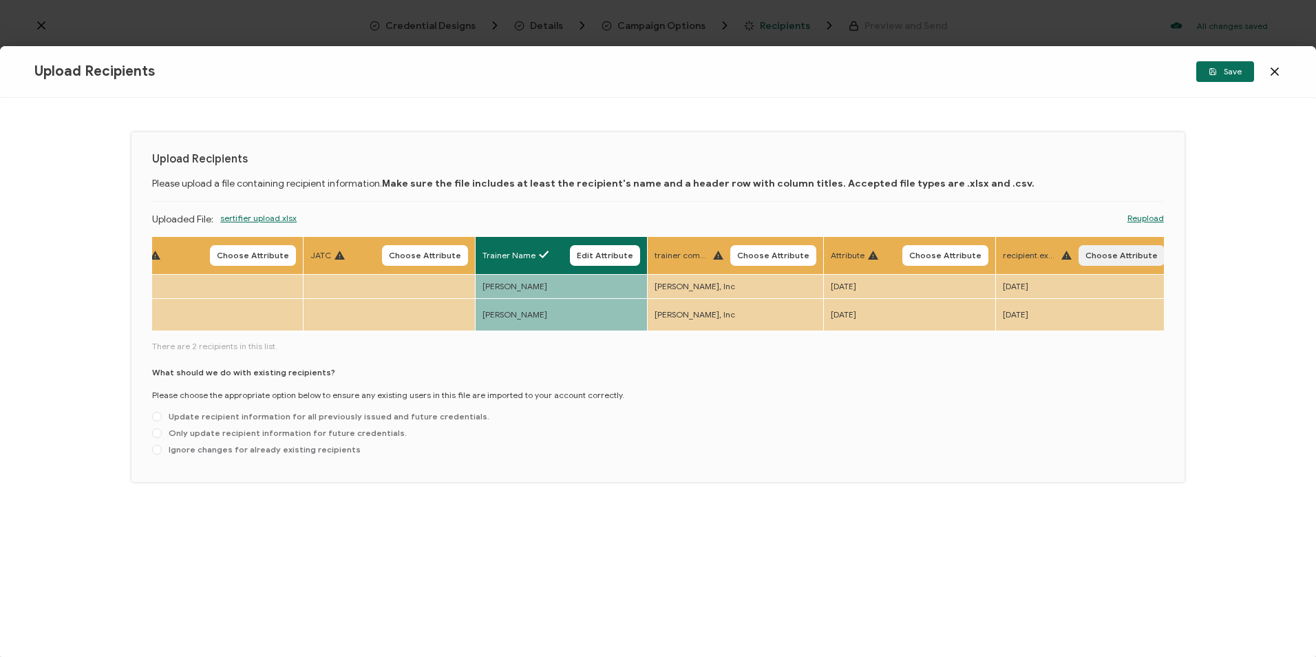
click at [835, 245] on button "Choose Attribute" at bounding box center [1121, 255] width 86 height 21
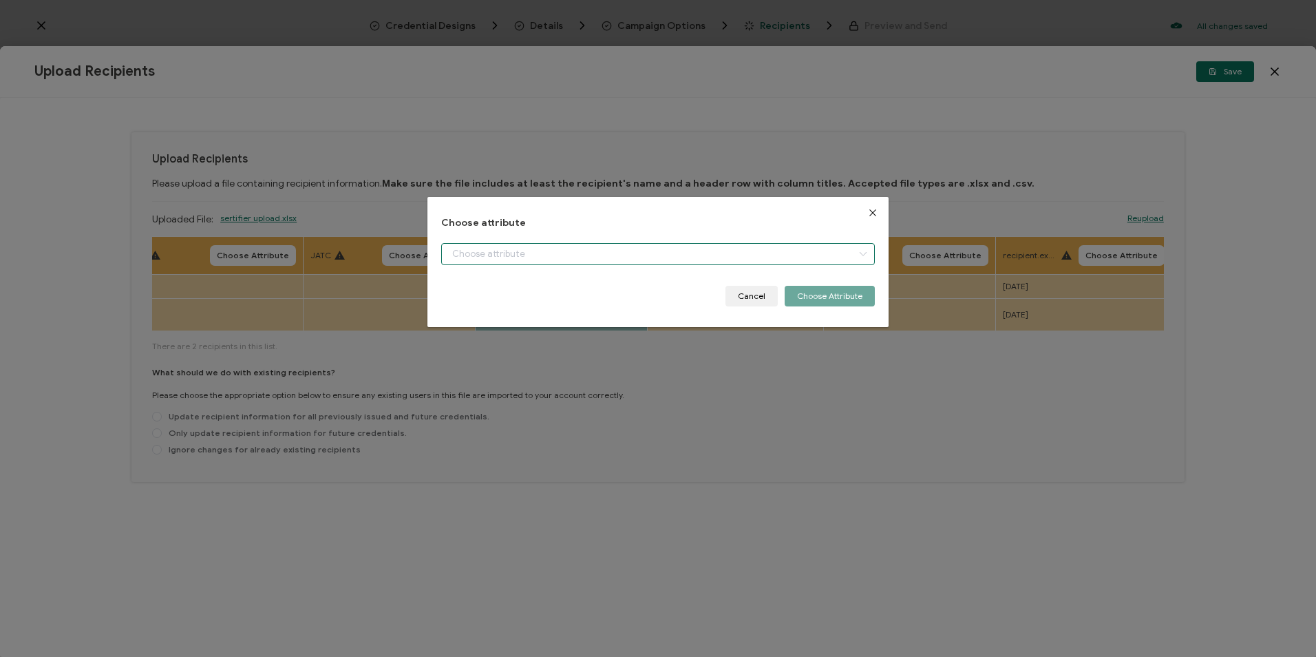
click at [709, 253] on input "dialog" at bounding box center [657, 254] width 433 height 22
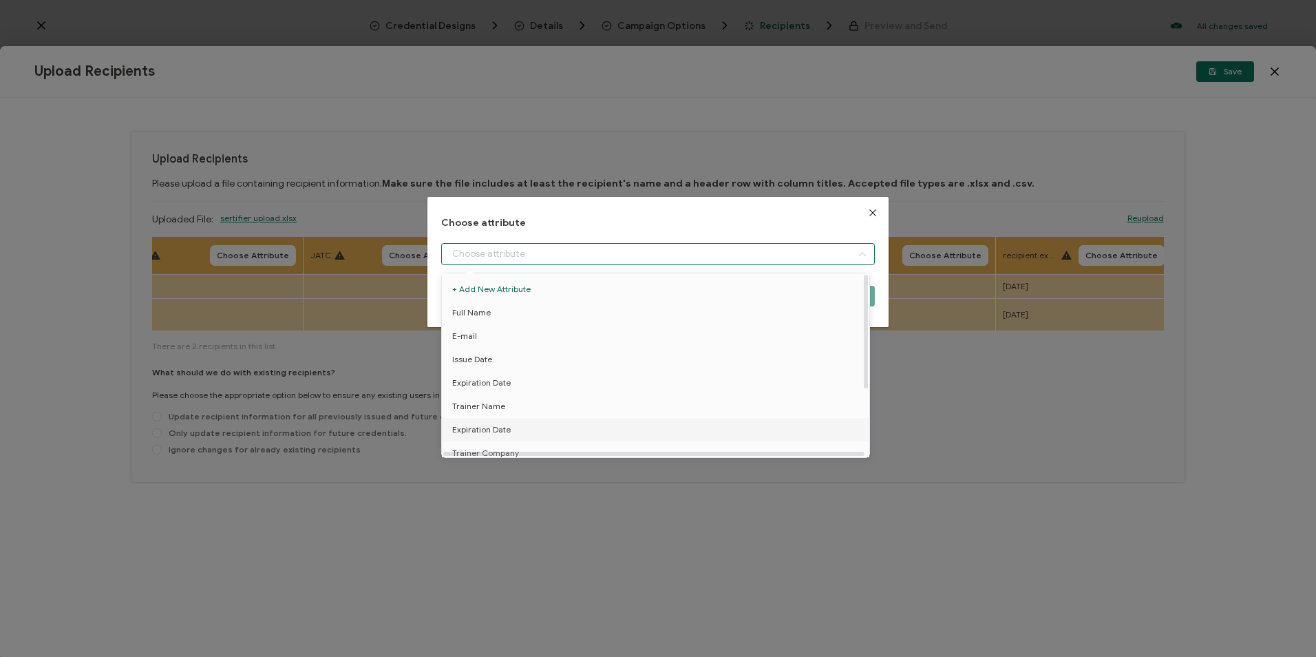
click at [506, 433] on span "Expiration Date" at bounding box center [481, 429] width 58 height 23
type input "Expiration Date"
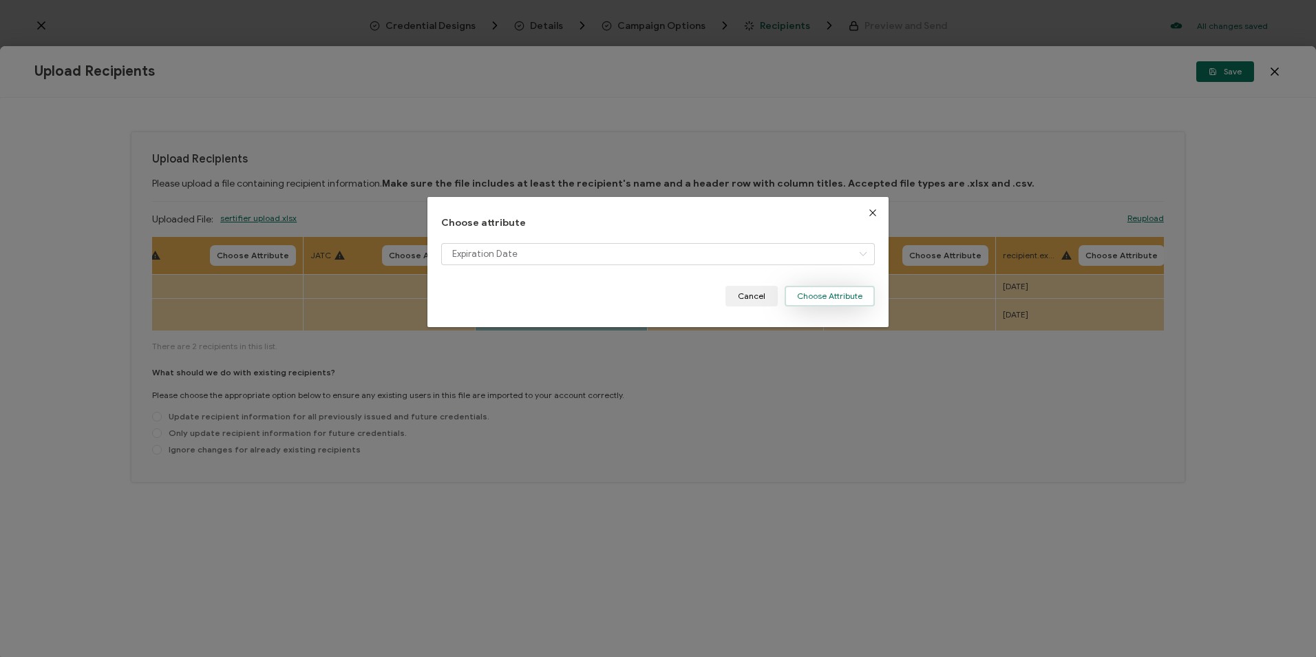
click at [820, 295] on button "Choose Attribute" at bounding box center [830, 296] width 90 height 21
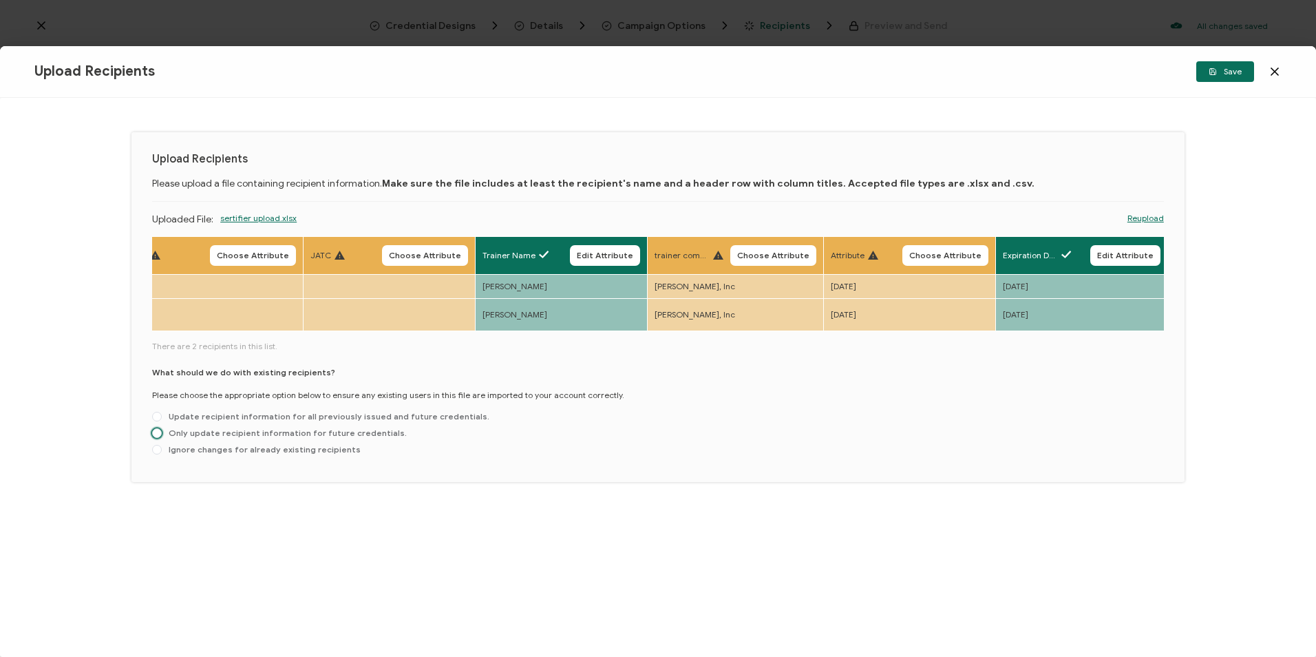
click at [296, 427] on span "Only update recipient information for future credentials." at bounding box center [284, 432] width 245 height 10
click at [162, 428] on input "Only update recipient information for future credentials." at bounding box center [157, 433] width 10 height 11
radio input "true"
click at [835, 80] on button "Save" at bounding box center [1225, 71] width 58 height 21
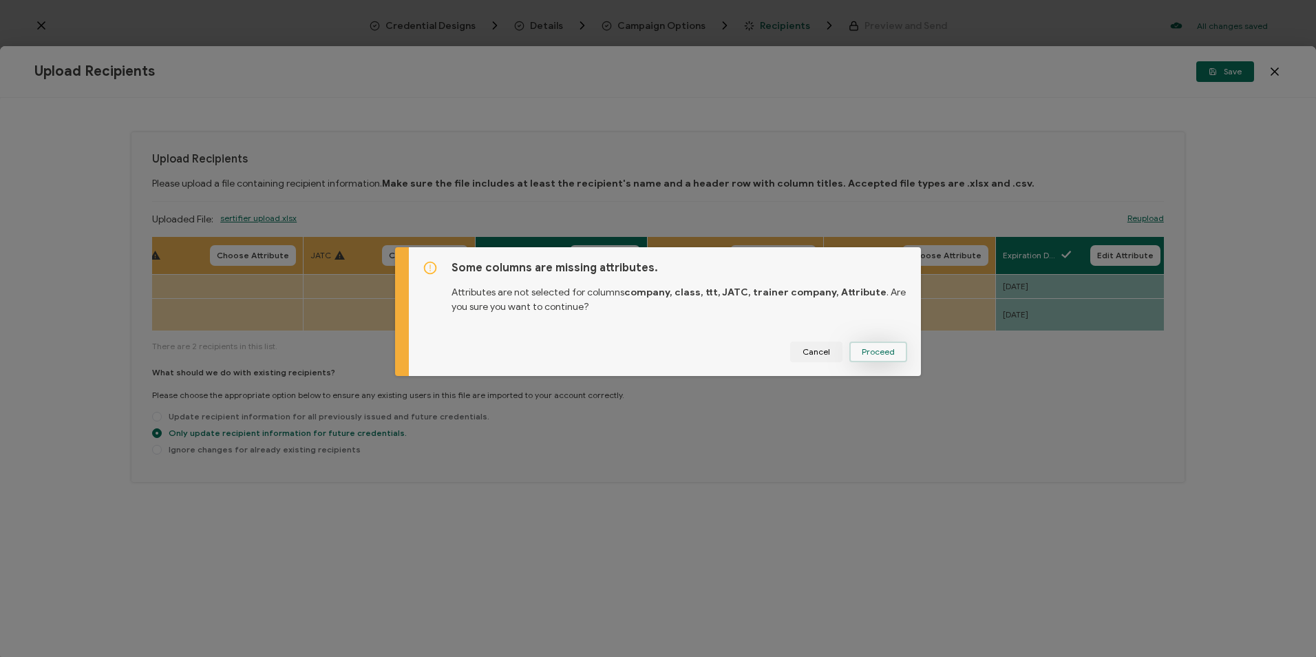
click at [835, 349] on span "Proceed" at bounding box center [878, 352] width 33 height 8
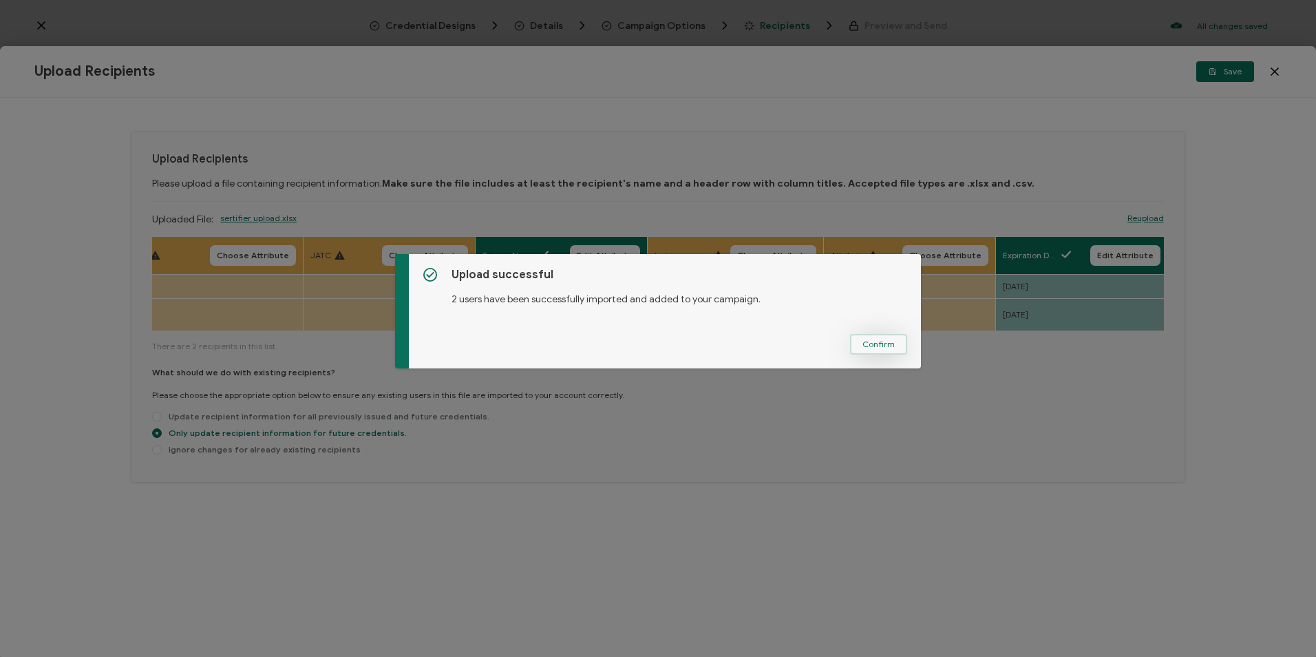
click at [835, 341] on span "Confirm" at bounding box center [878, 344] width 32 height 8
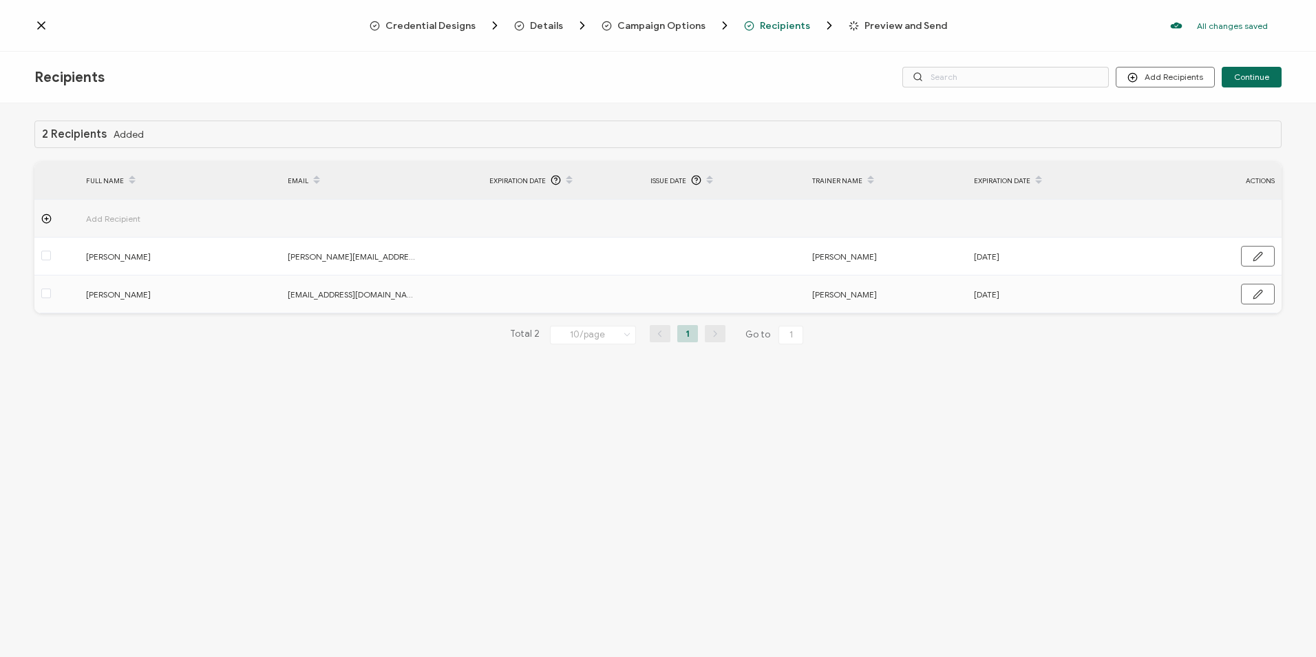
click at [835, 24] on span "Preview and Send" at bounding box center [905, 26] width 83 height 10
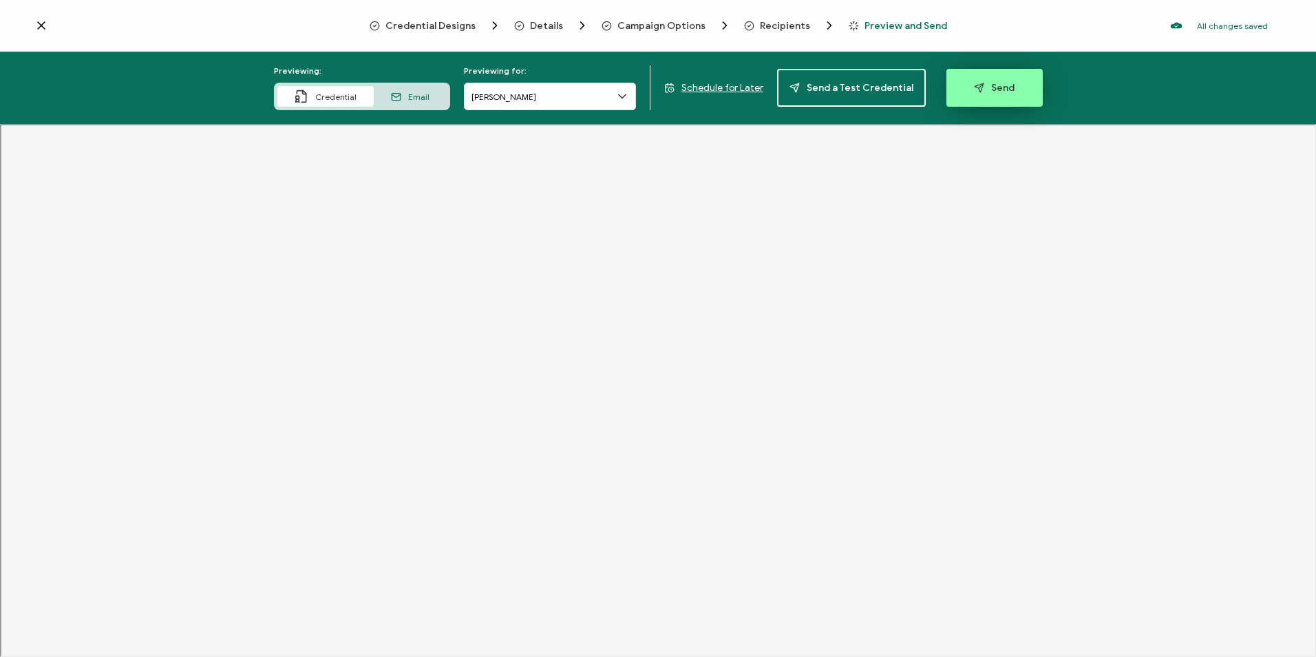
click at [835, 89] on button "Send" at bounding box center [994, 88] width 96 height 38
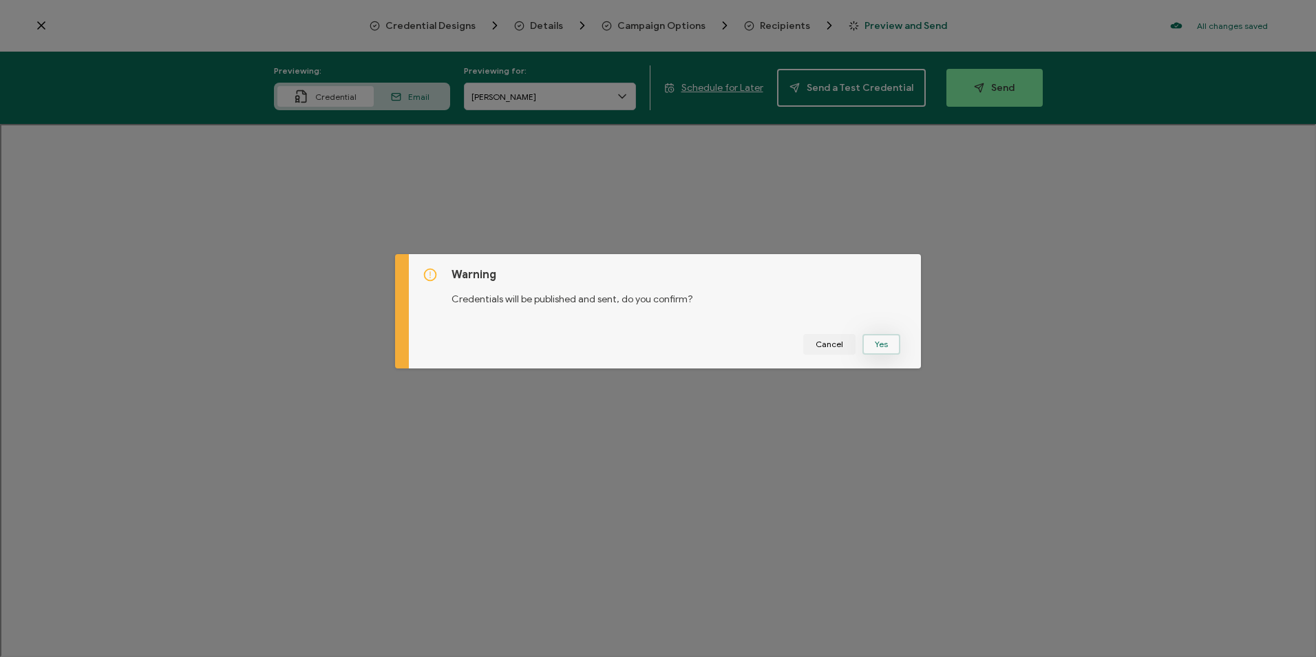
click at [835, 343] on button "Yes" at bounding box center [881, 344] width 38 height 21
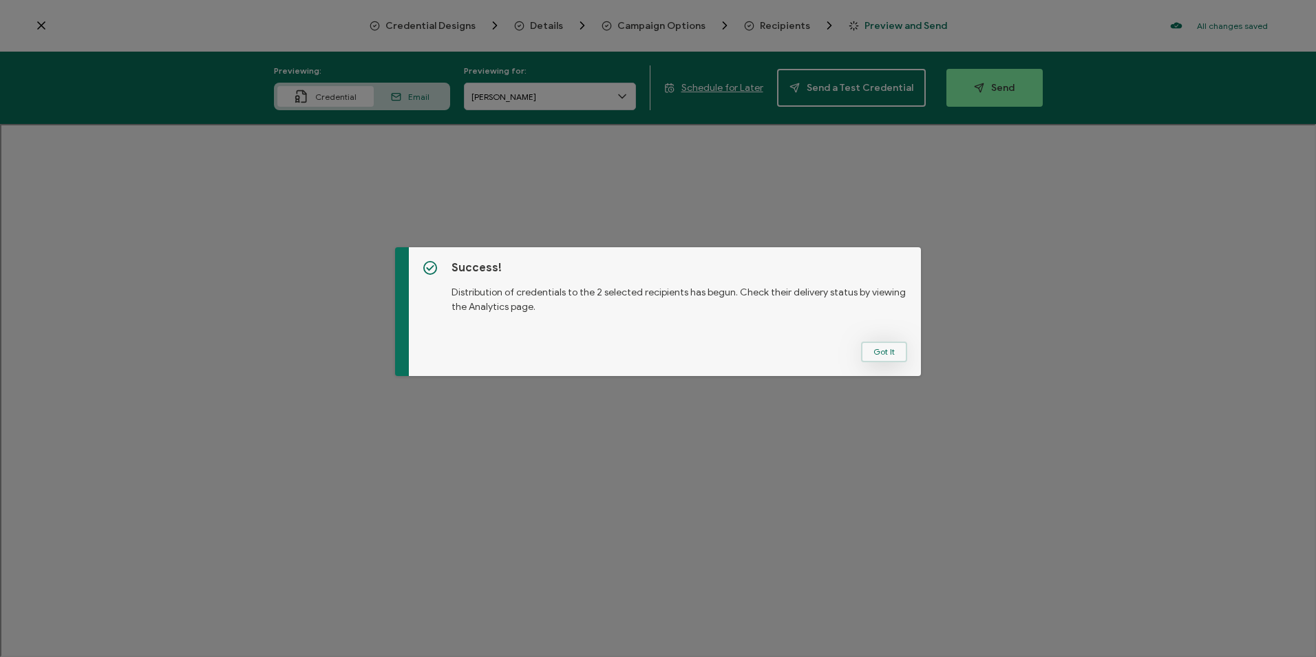
click at [835, 350] on button "Got It" at bounding box center [884, 351] width 46 height 21
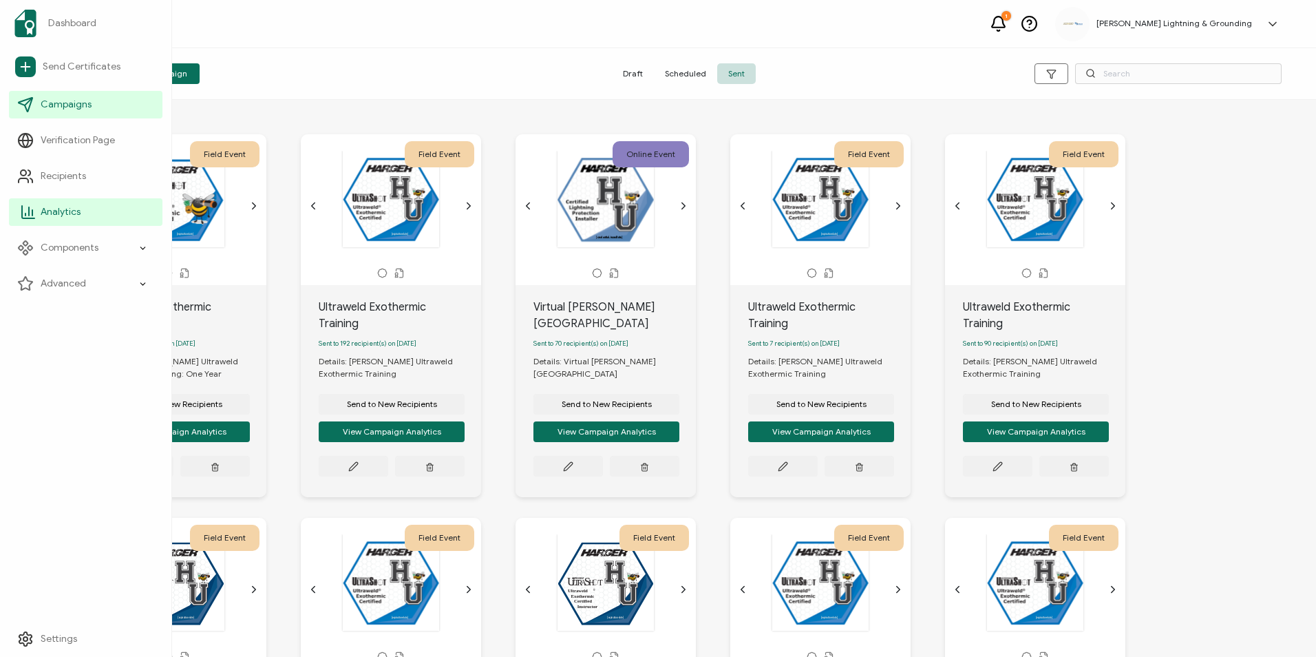
click at [61, 219] on link "Analytics" at bounding box center [85, 212] width 153 height 28
